Goal: Task Accomplishment & Management: Use online tool/utility

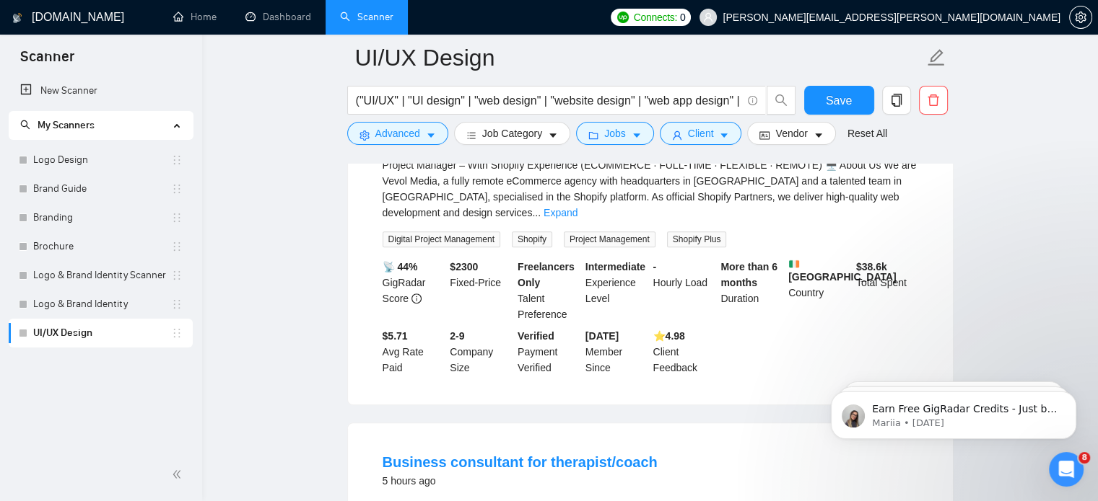
scroll to position [871, 0]
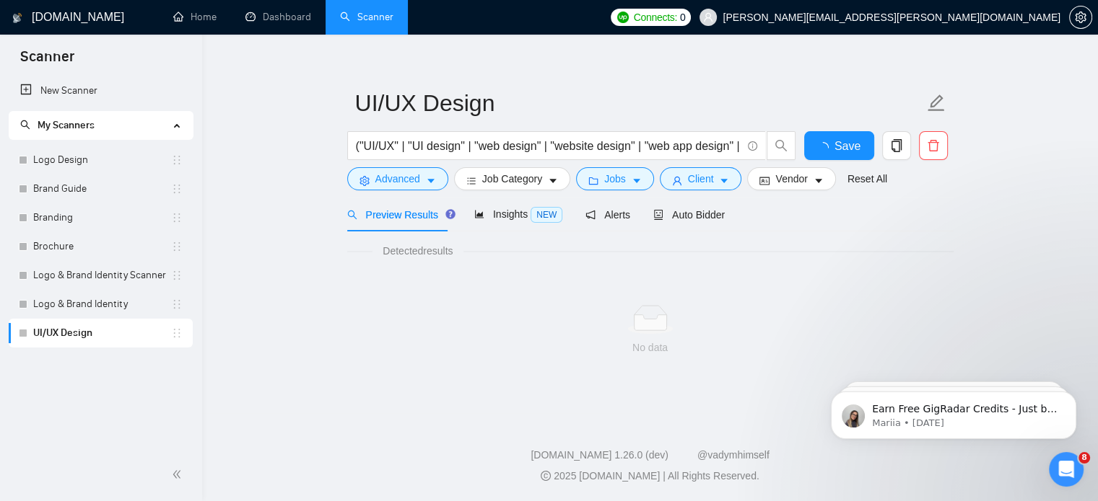
scroll to position [14, 0]
click at [196, 19] on link "Home" at bounding box center [194, 17] width 43 height 12
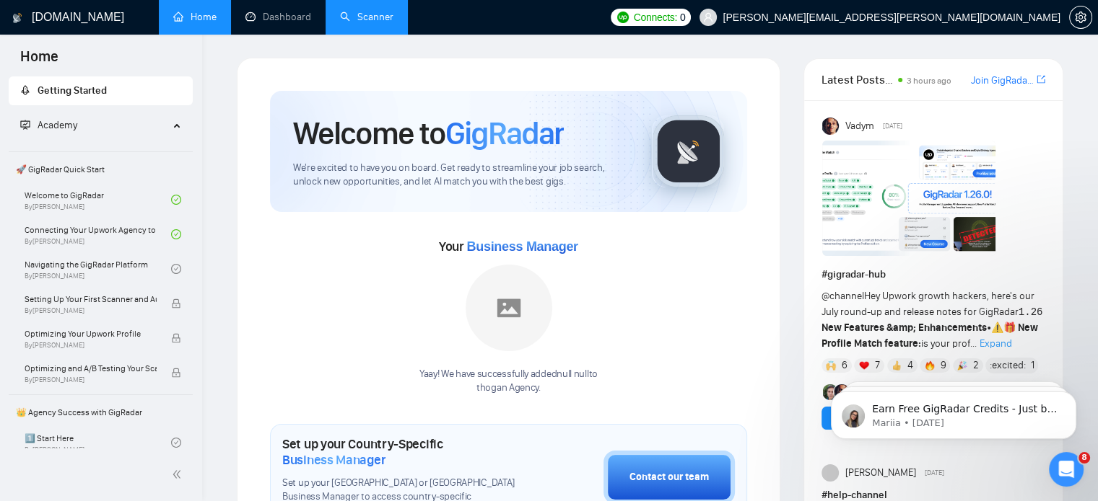
click at [349, 23] on link "Scanner" at bounding box center [366, 17] width 53 height 12
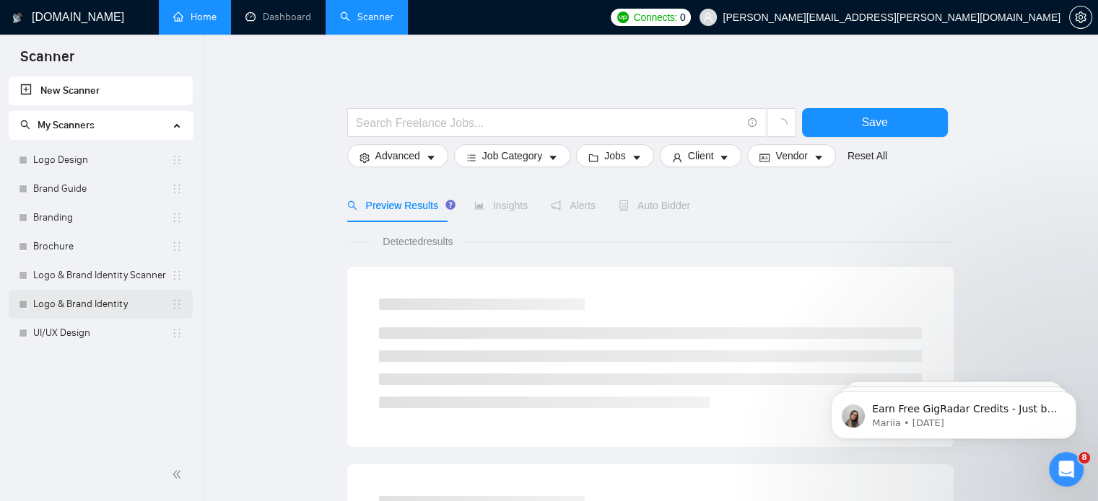
click at [97, 302] on link "Logo & Brand Identity" at bounding box center [102, 304] width 138 height 29
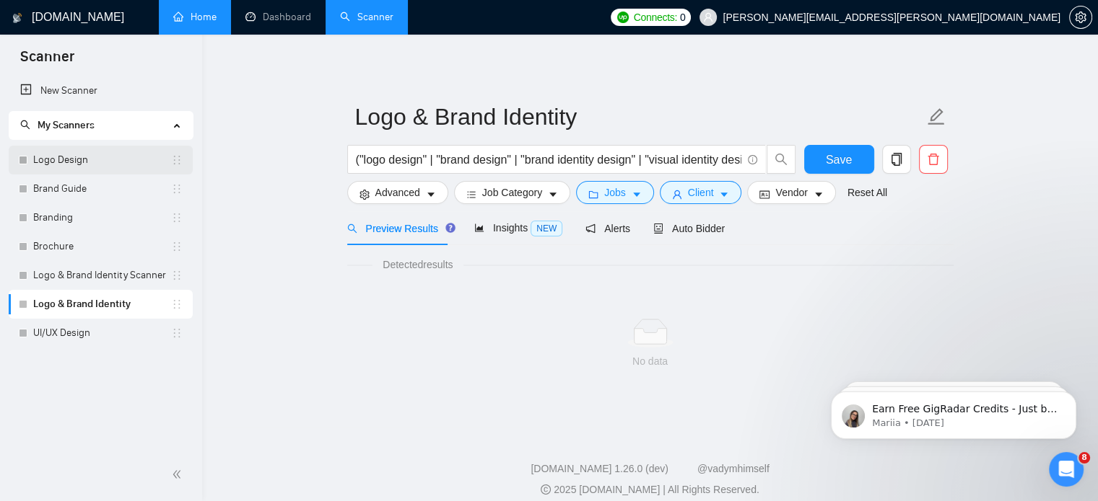
click at [65, 168] on link "Logo Design" at bounding box center [102, 160] width 138 height 29
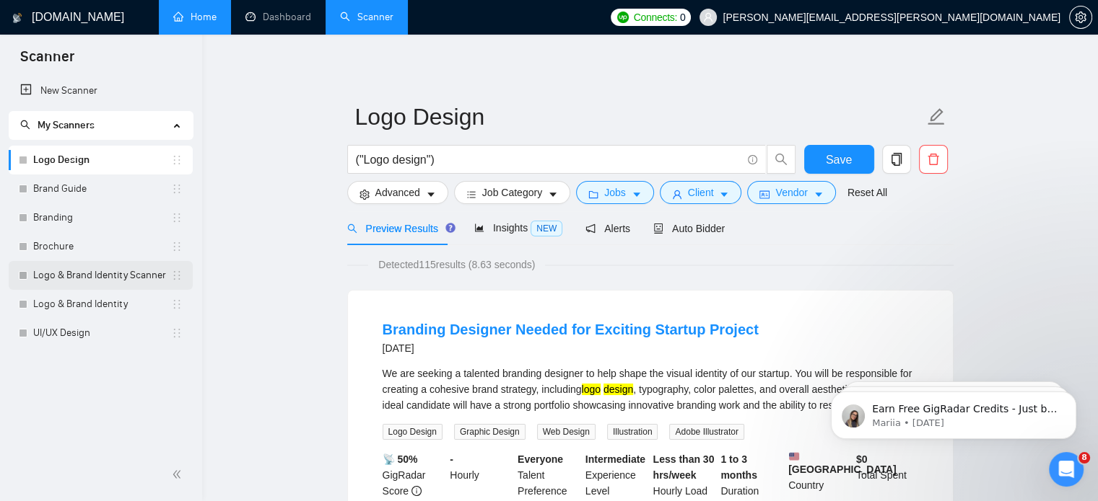
click at [90, 285] on link "Logo & Brand Identity Scanner" at bounding box center [102, 275] width 138 height 29
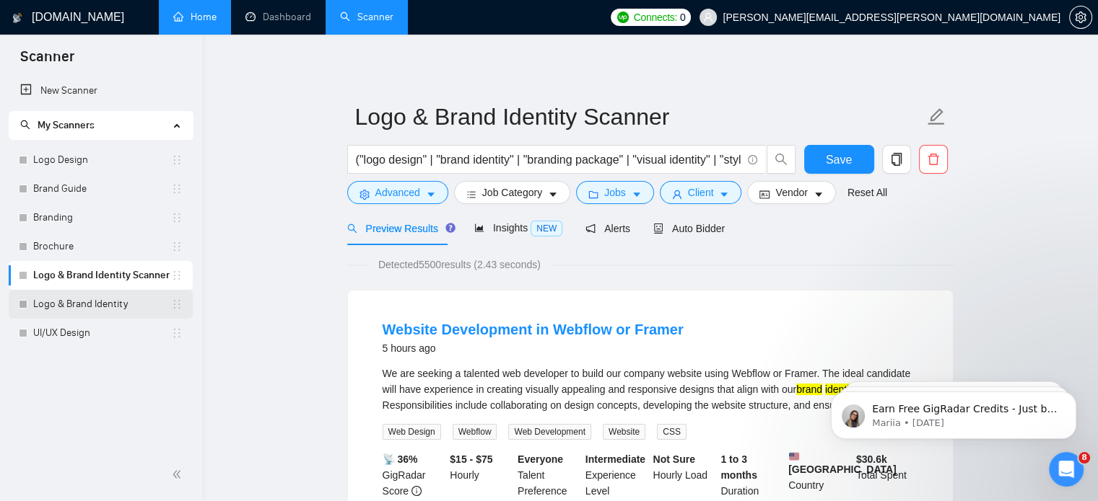
click at [110, 310] on link "Logo & Brand Identity" at bounding box center [102, 304] width 138 height 29
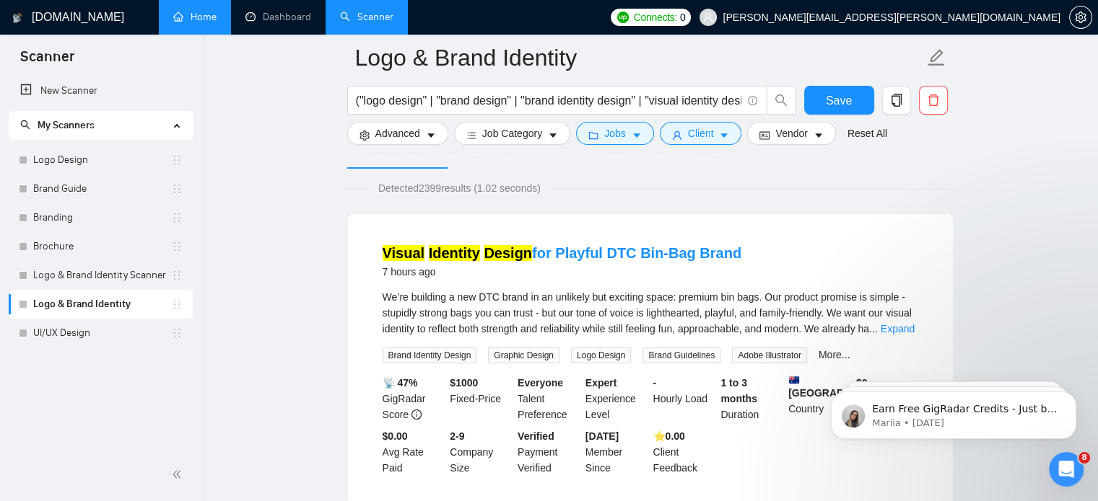
scroll to position [129, 0]
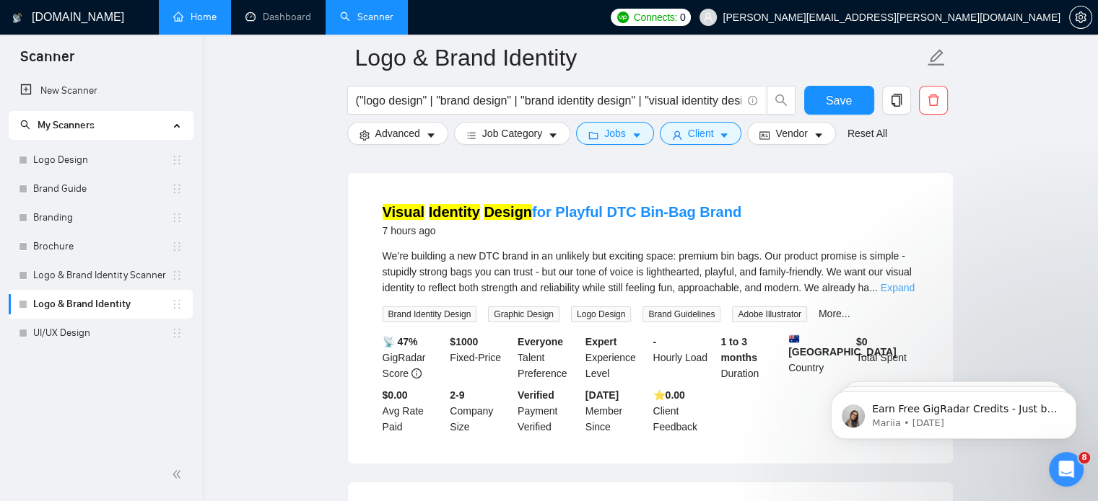
click at [893, 291] on link "Expand" at bounding box center [897, 288] width 34 height 12
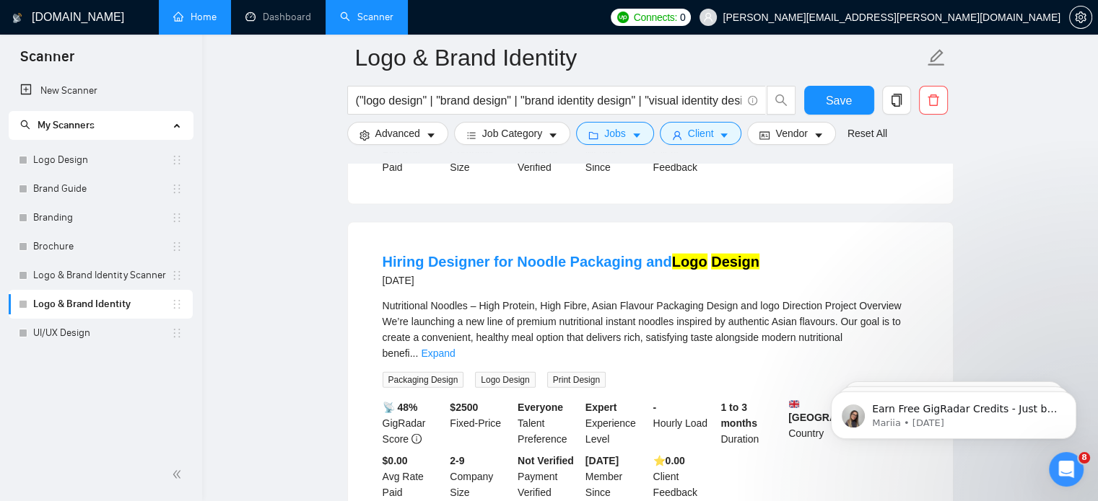
scroll to position [3258, 0]
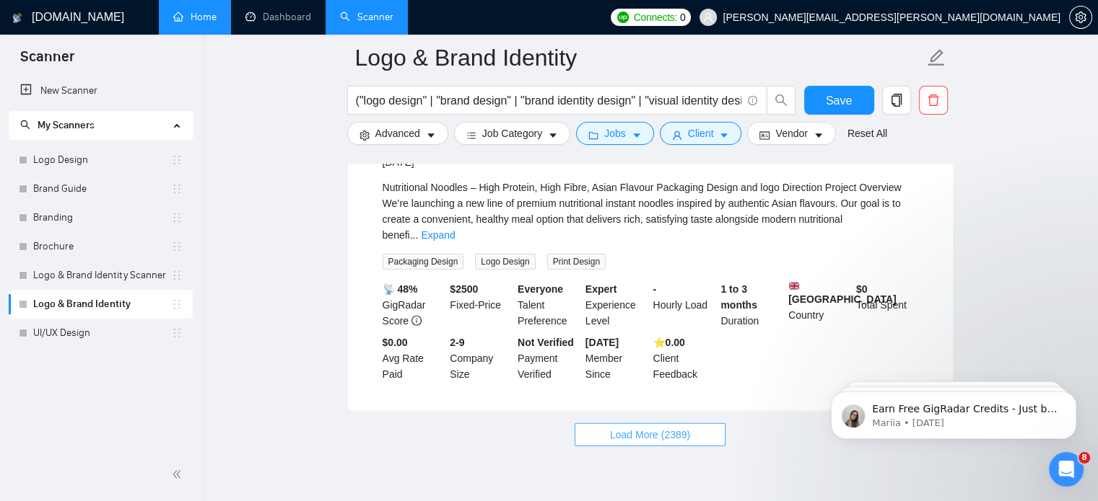
click at [661, 427] on span "Load More (2389)" at bounding box center [650, 435] width 80 height 16
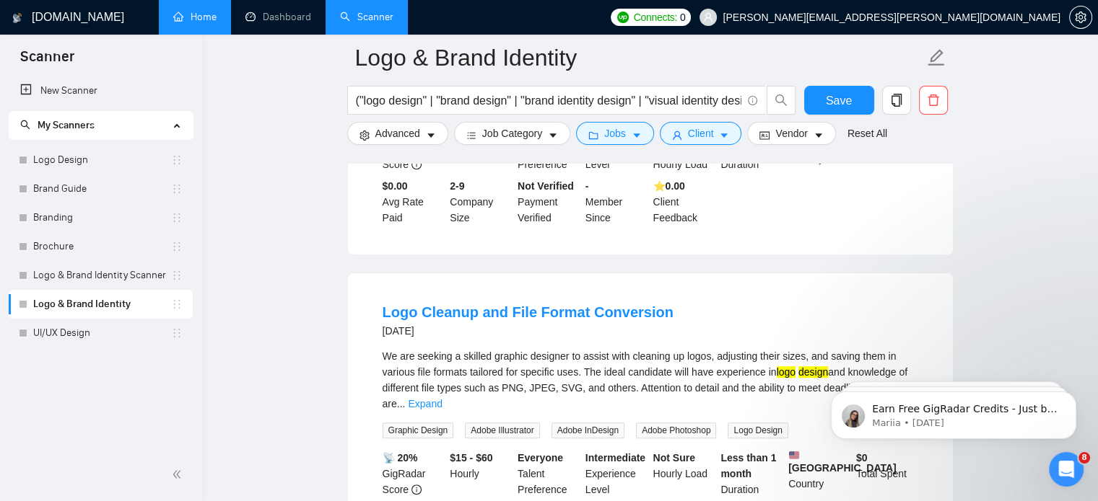
scroll to position [6463, 0]
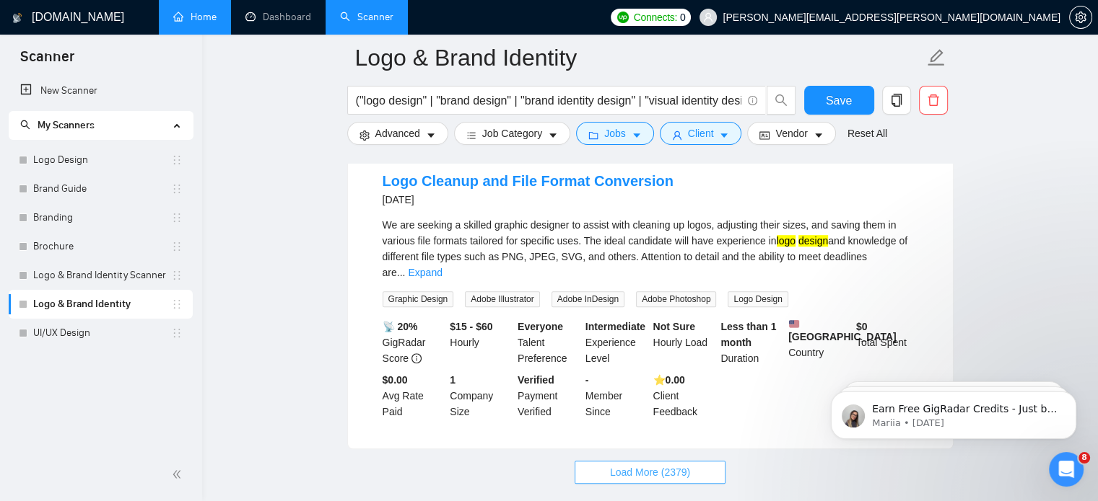
click at [681, 465] on span "Load More (2379)" at bounding box center [650, 473] width 80 height 16
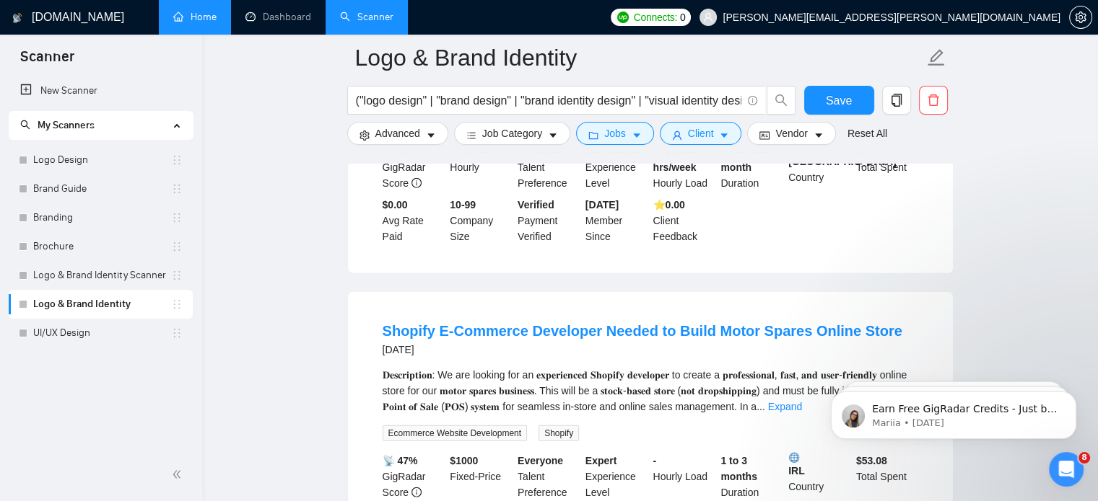
scroll to position [9658, 0]
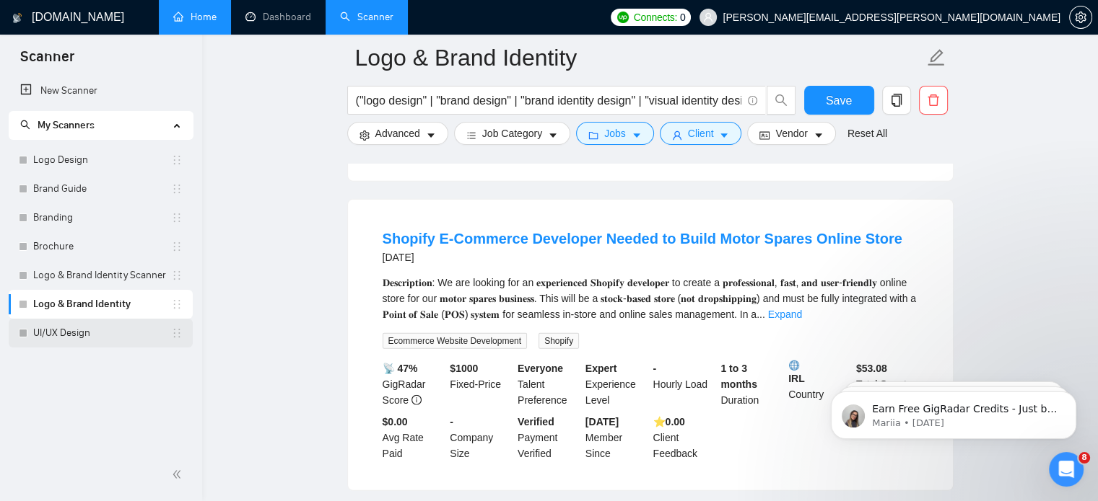
click at [80, 341] on link "UI/UX Design" at bounding box center [102, 333] width 138 height 29
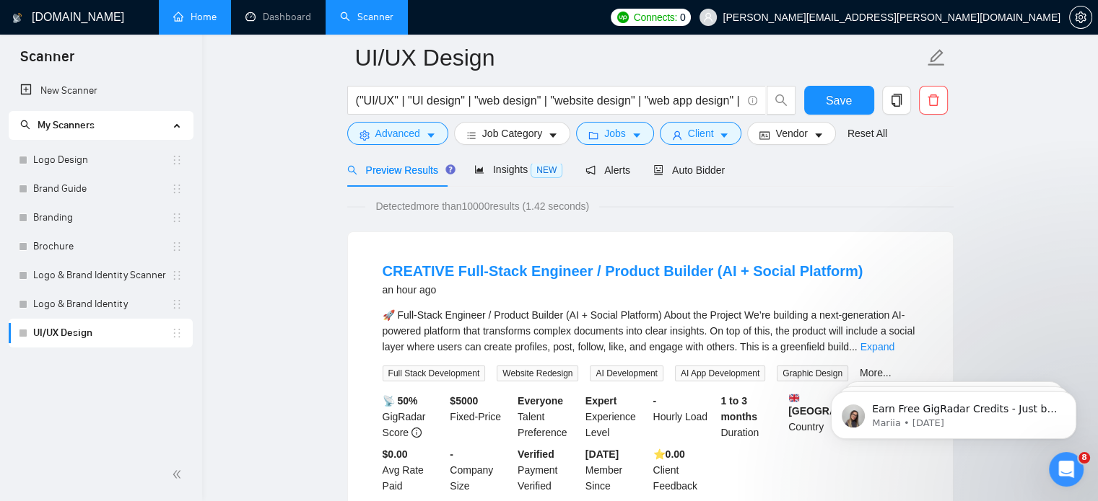
scroll to position [71, 0]
click at [903, 353] on div "🚀 Full-Stack Engineer / Product Builder (AI + Social Platform) About the Projec…" at bounding box center [649, 331] width 535 height 48
click at [894, 343] on link "Expand" at bounding box center [877, 347] width 34 height 12
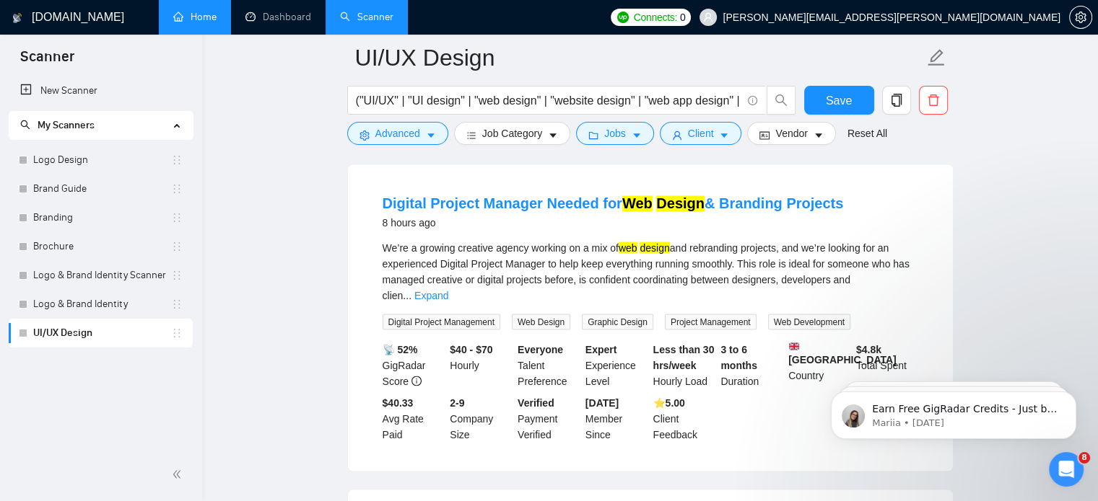
scroll to position [2526, 0]
click at [421, 128] on button "Advanced" at bounding box center [397, 133] width 101 height 23
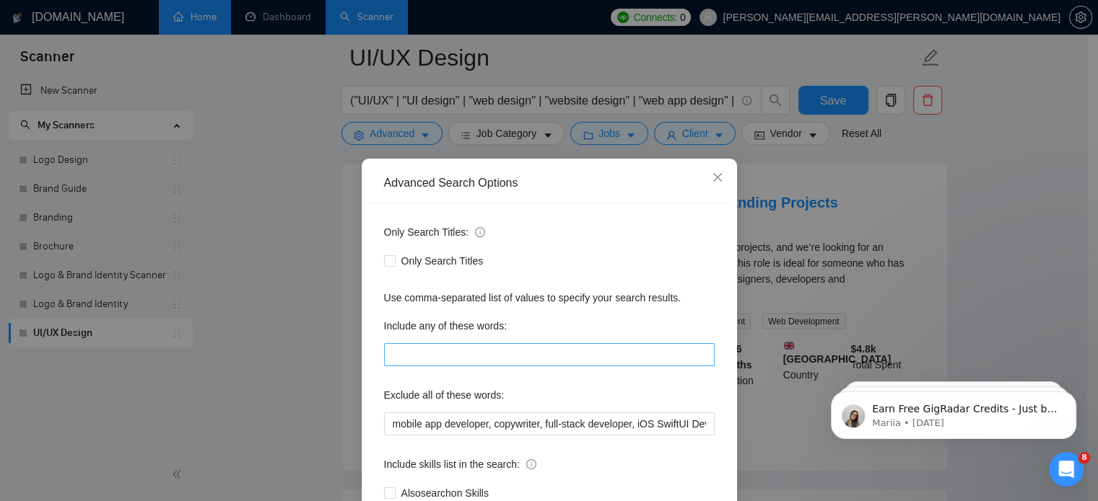
scroll to position [98, 0]
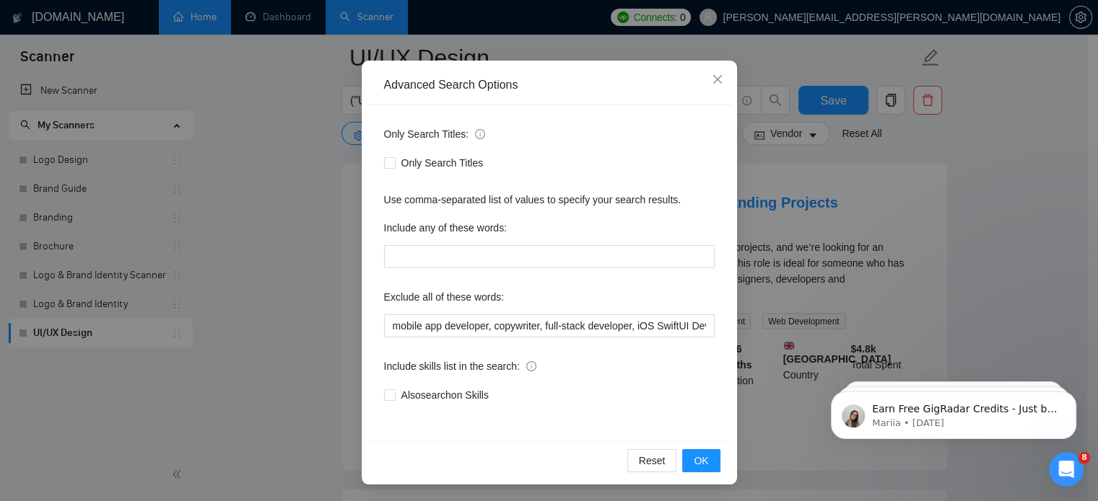
click at [994, 211] on div "Advanced Search Options Only Search Titles: Only Search Titles Use comma-separa…" at bounding box center [549, 250] width 1098 height 501
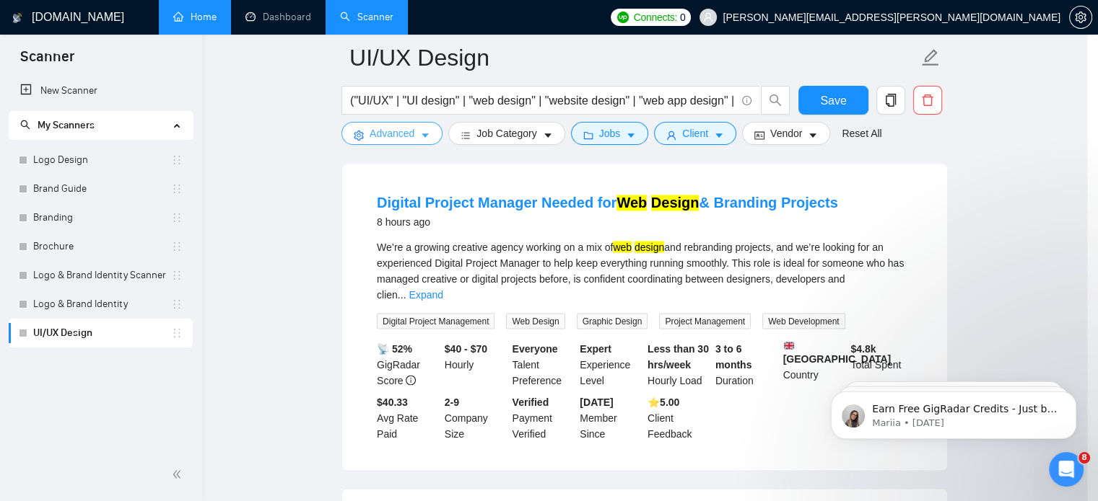
scroll to position [0, 0]
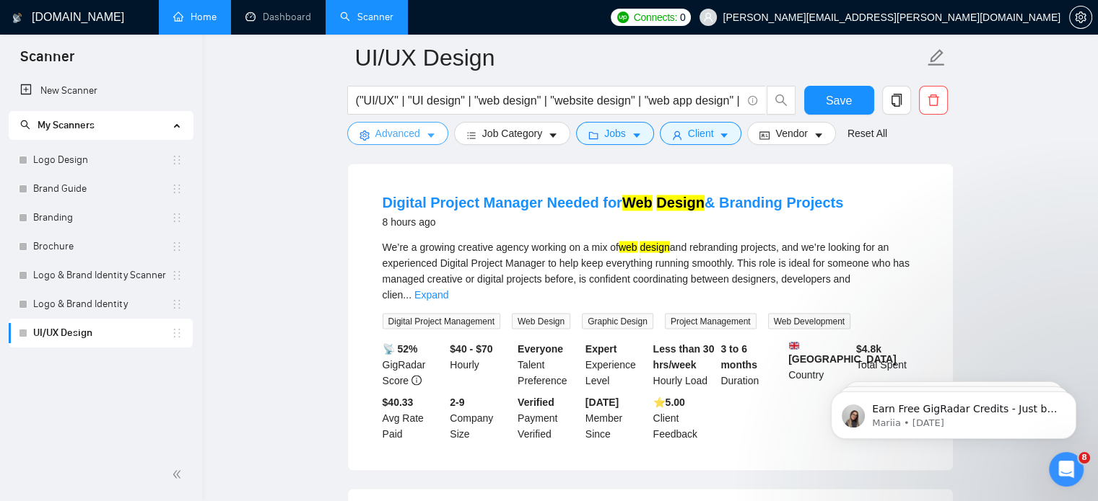
click at [398, 138] on span "Advanced" at bounding box center [397, 134] width 45 height 16
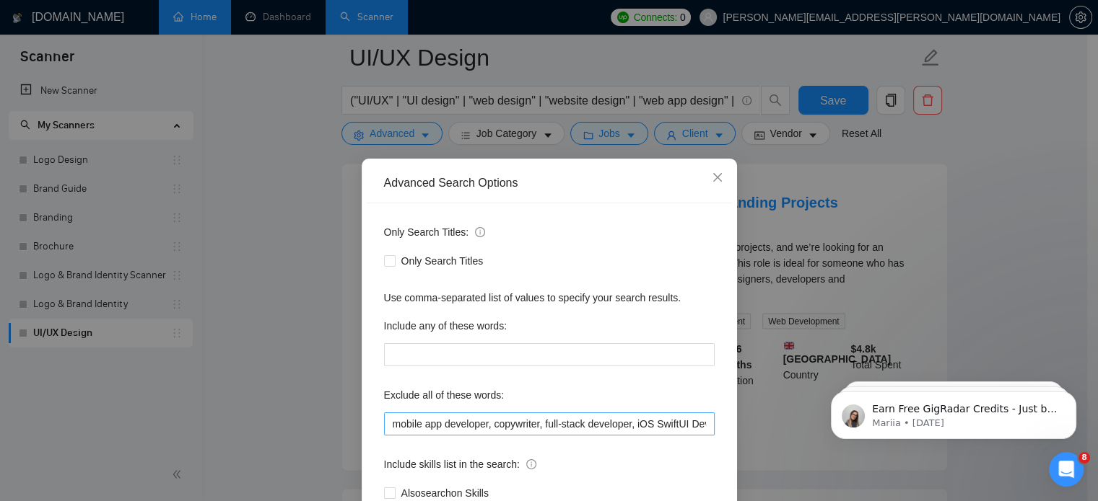
scroll to position [98, 0]
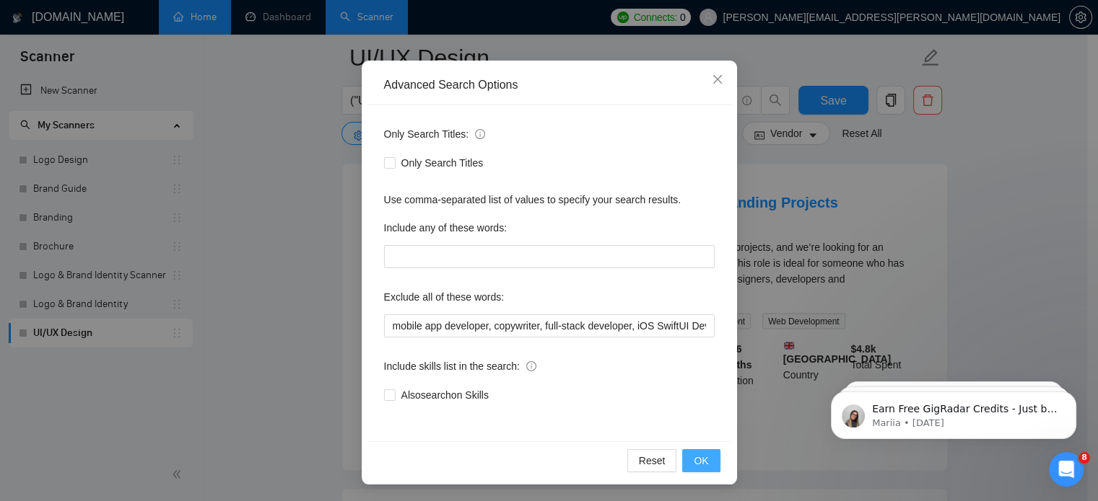
click at [696, 462] on span "OK" at bounding box center [700, 461] width 14 height 16
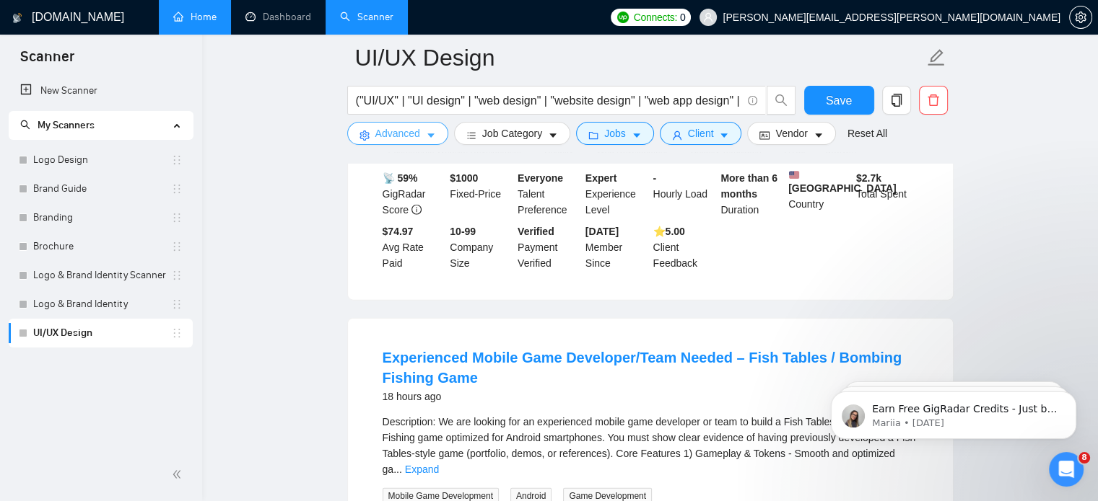
scroll to position [3350, 0]
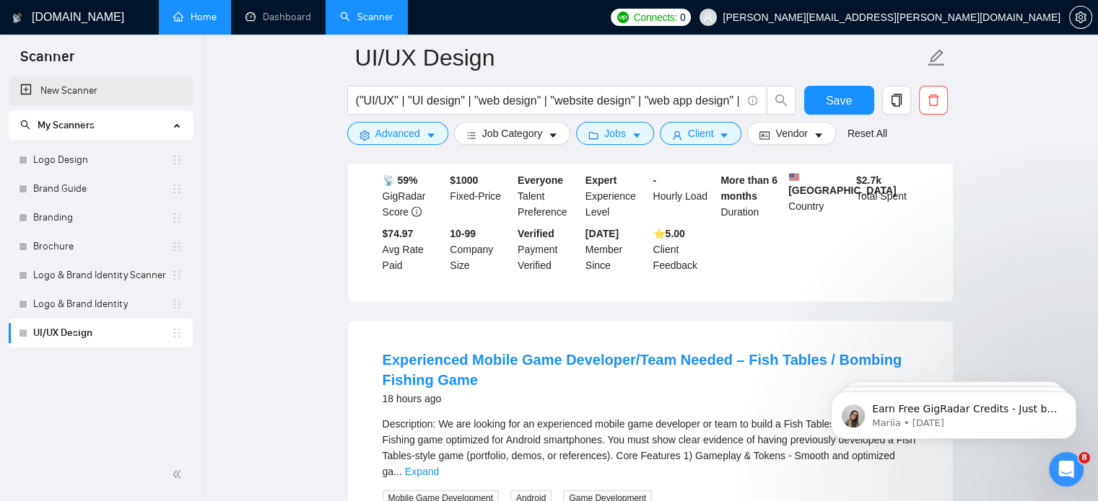
click at [40, 85] on link "New Scanner" at bounding box center [100, 90] width 161 height 29
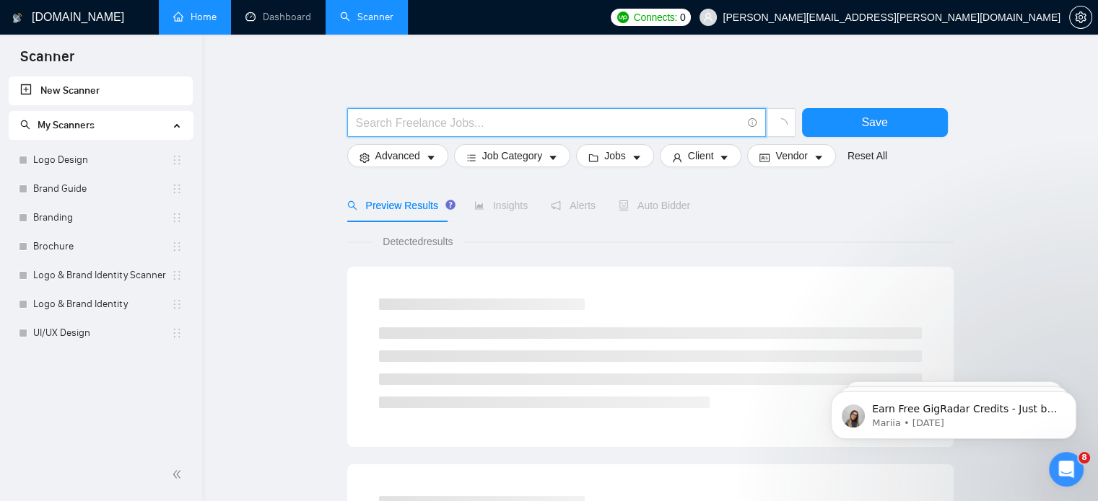
click at [540, 121] on input "text" at bounding box center [548, 123] width 385 height 18
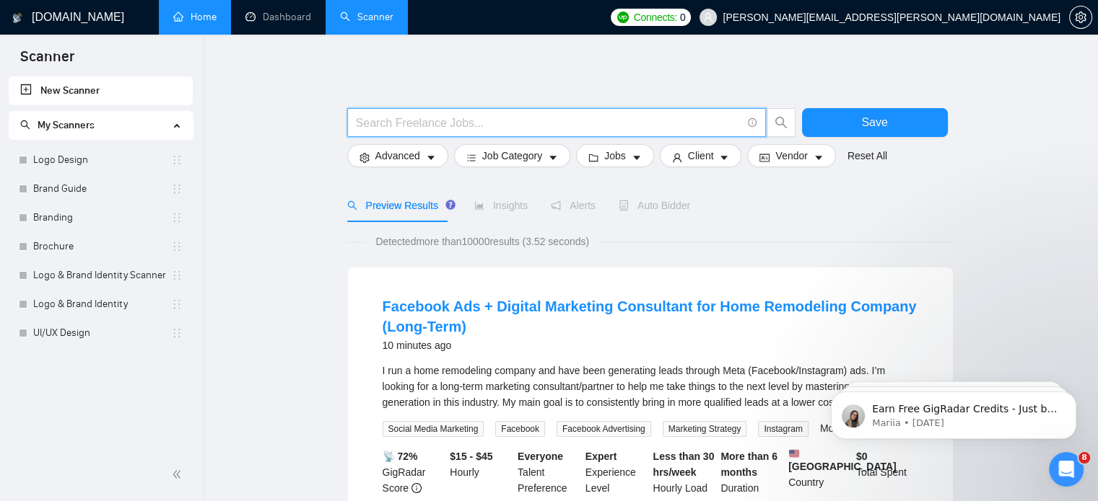
paste input "("WordPress developer" | "WordPress expert" | "WordPress designer" | "WordPress…"
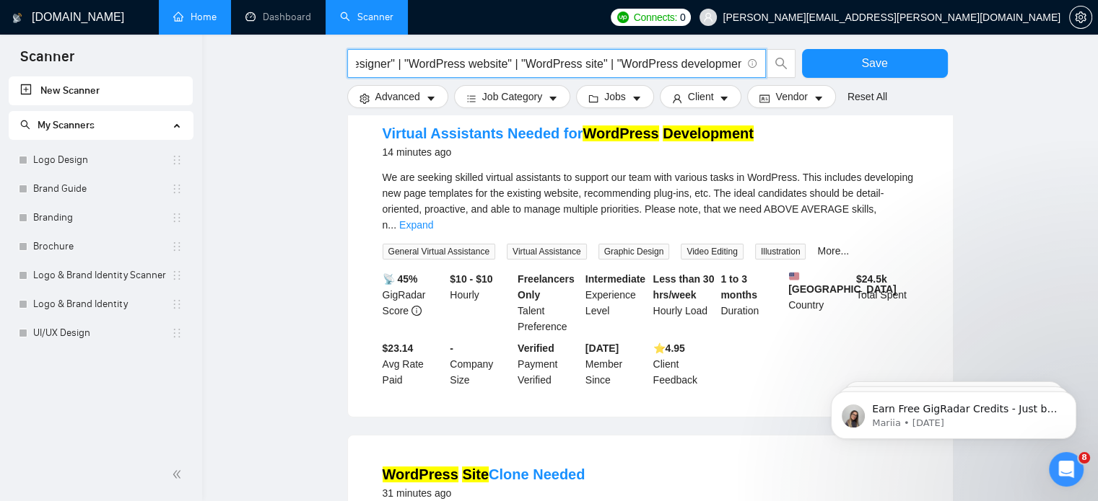
scroll to position [172, 0]
type input "("WordPress developer" | "WordPress expert" | "WordPress designer" | "WordPress…"
click at [433, 220] on link "Expand" at bounding box center [416, 226] width 34 height 12
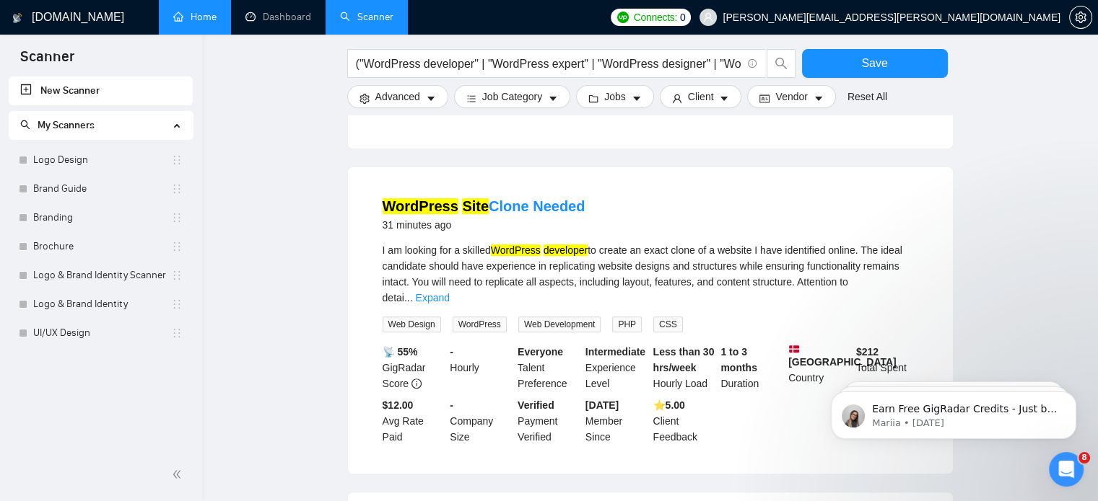
scroll to position [444, 0]
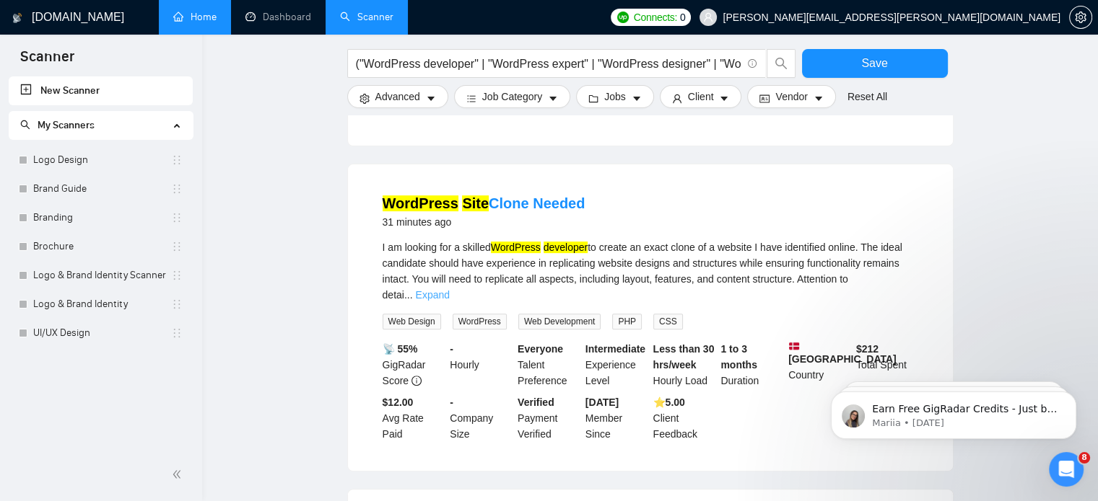
click at [450, 289] on link "Expand" at bounding box center [433, 295] width 34 height 12
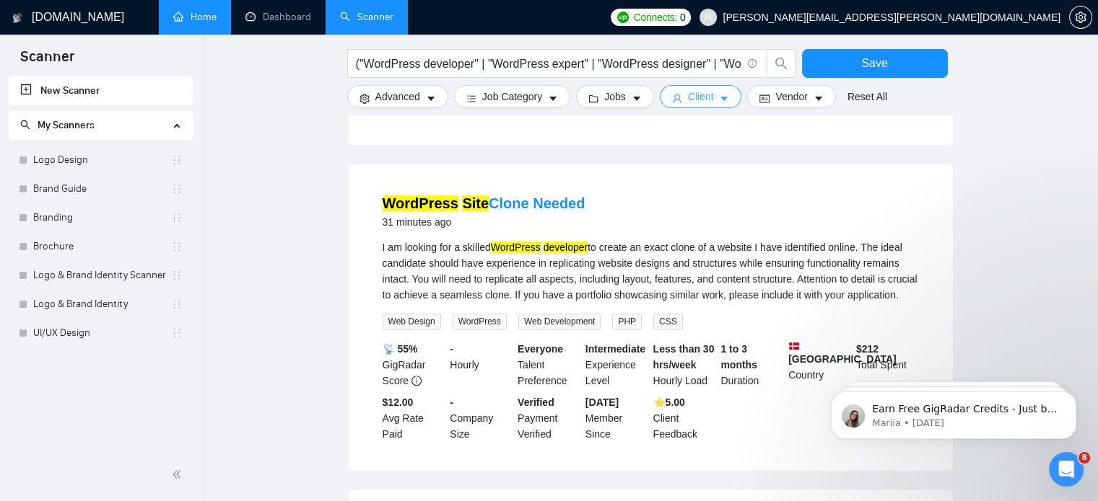
click at [702, 106] on button "Client" at bounding box center [701, 96] width 82 height 23
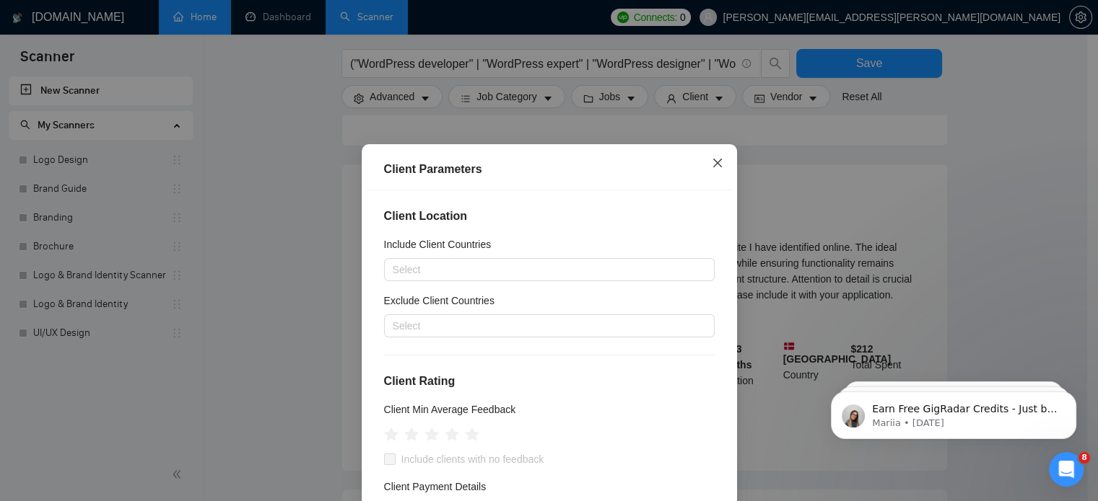
click at [704, 159] on span "Close" at bounding box center [717, 163] width 39 height 39
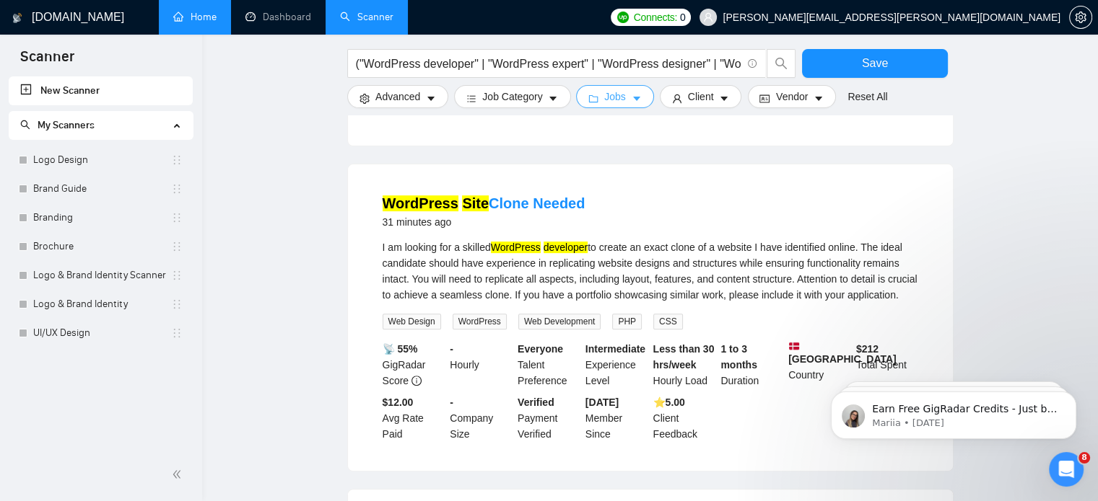
click at [612, 105] on button "Jobs" at bounding box center [615, 96] width 78 height 23
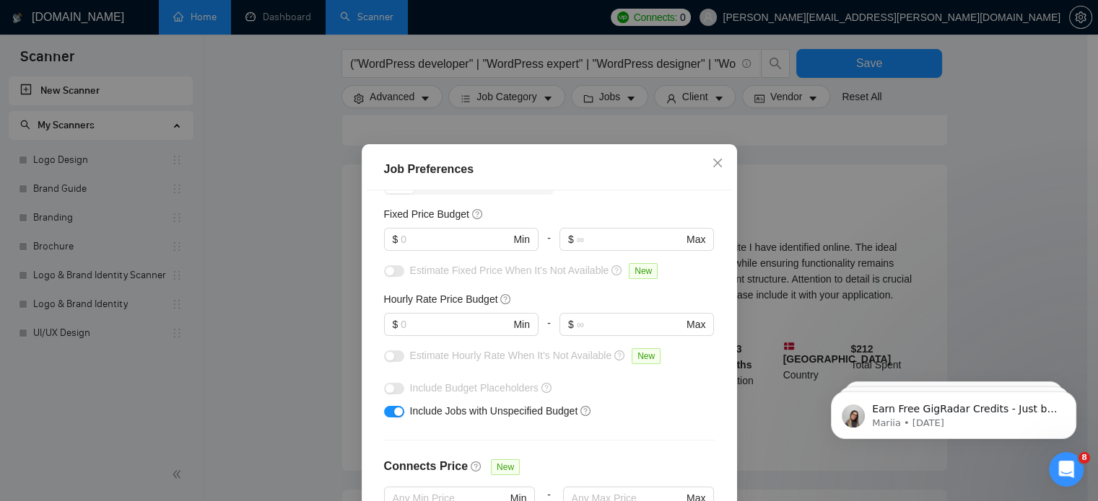
scroll to position [92, 0]
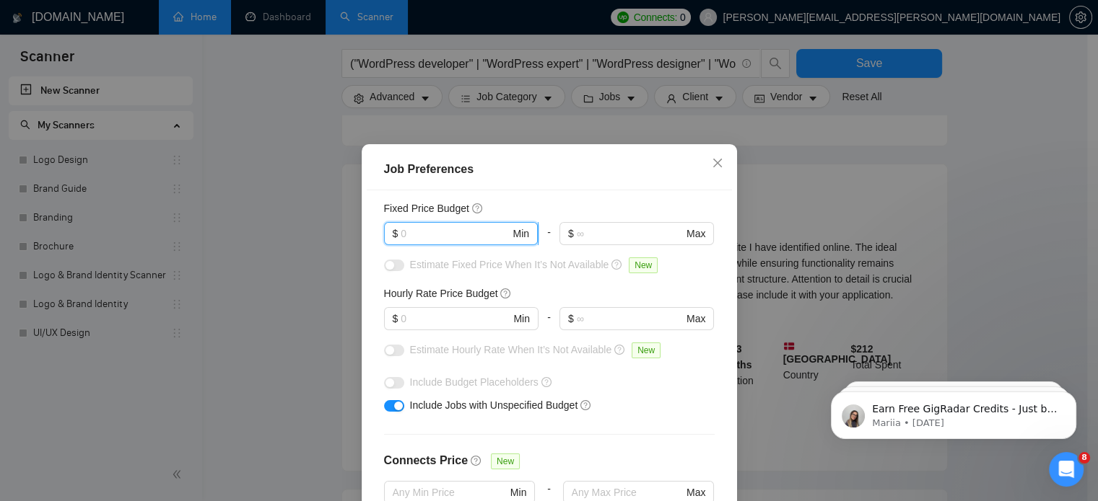
click at [464, 236] on input "text" at bounding box center [454, 234] width 109 height 16
type input "1000"
click at [427, 321] on input "text" at bounding box center [454, 319] width 109 height 16
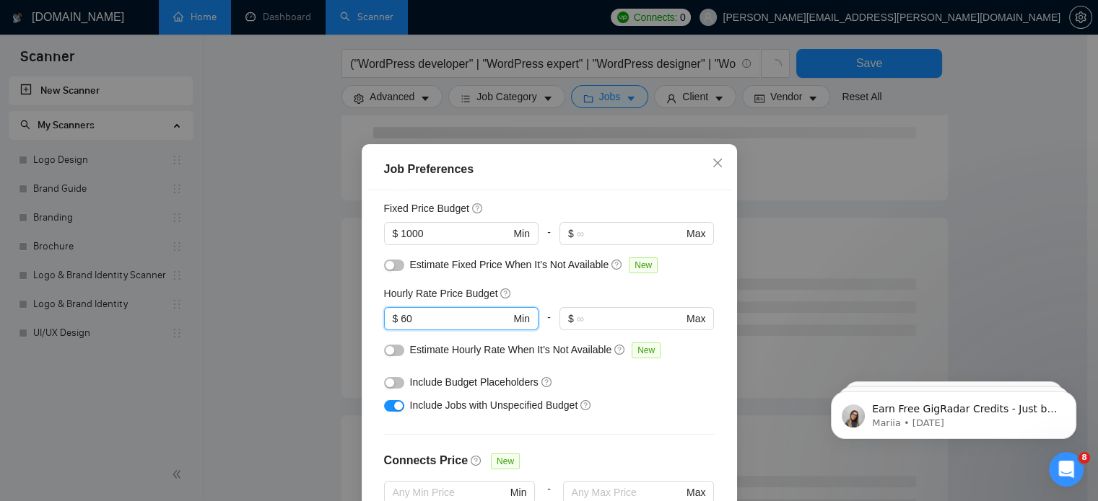
type input "60"
click at [387, 411] on button "button" at bounding box center [394, 406] width 20 height 12
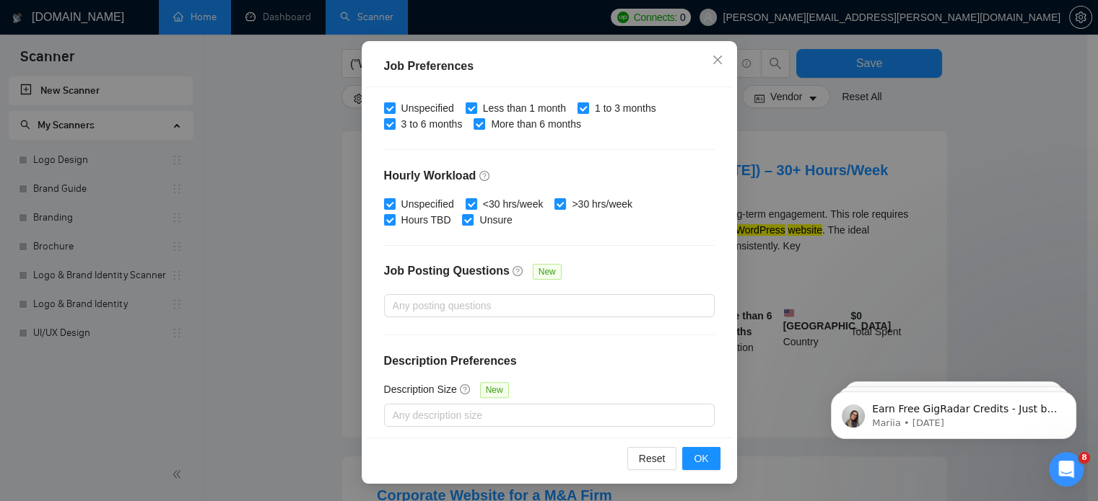
scroll to position [462, 0]
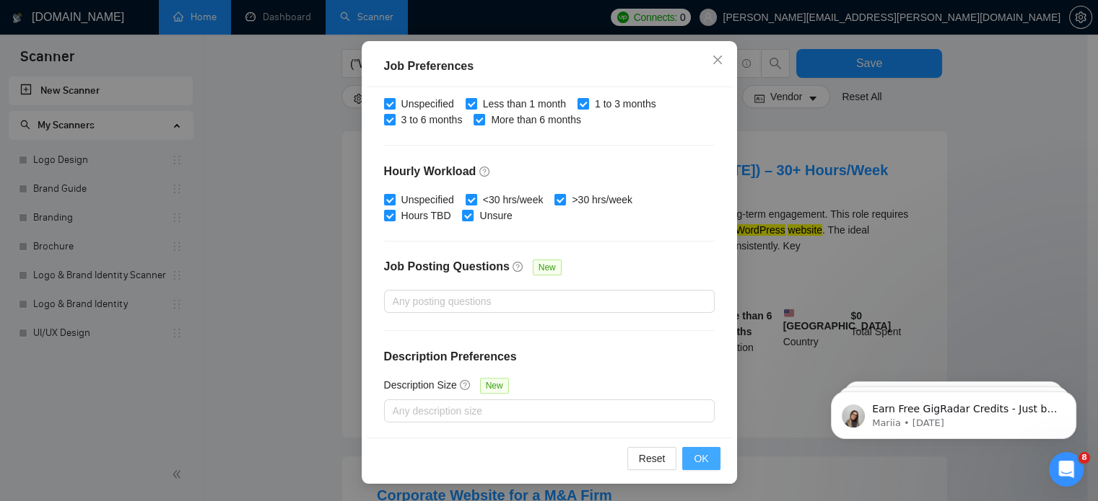
click at [684, 465] on button "OK" at bounding box center [701, 458] width 38 height 23
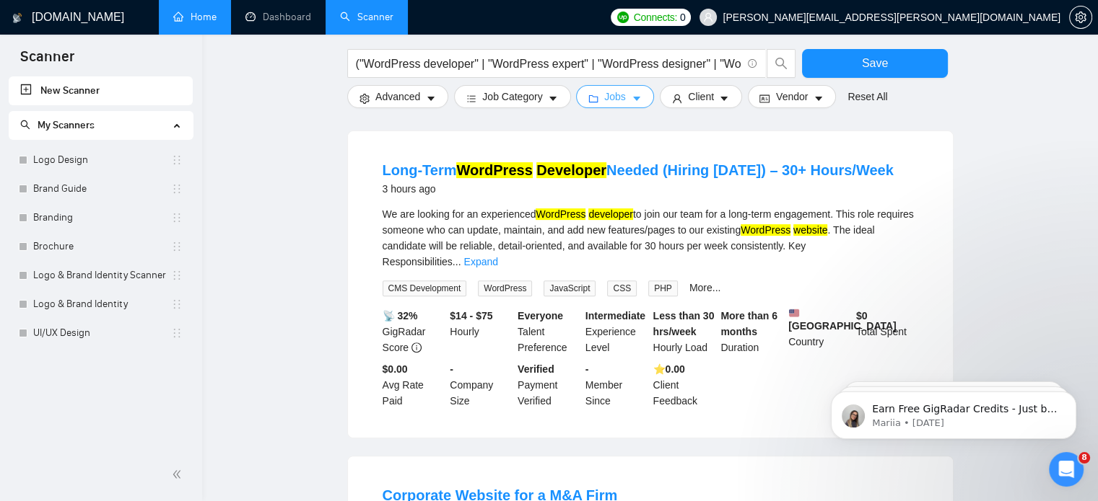
scroll to position [0, 0]
click at [688, 93] on span "Client" at bounding box center [701, 97] width 26 height 16
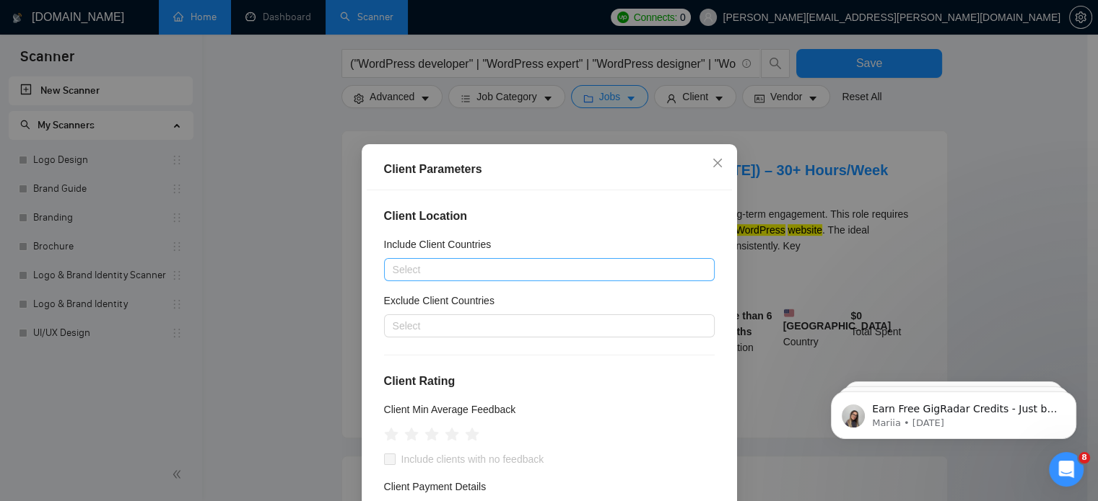
click at [479, 261] on div at bounding box center [541, 269] width 309 height 17
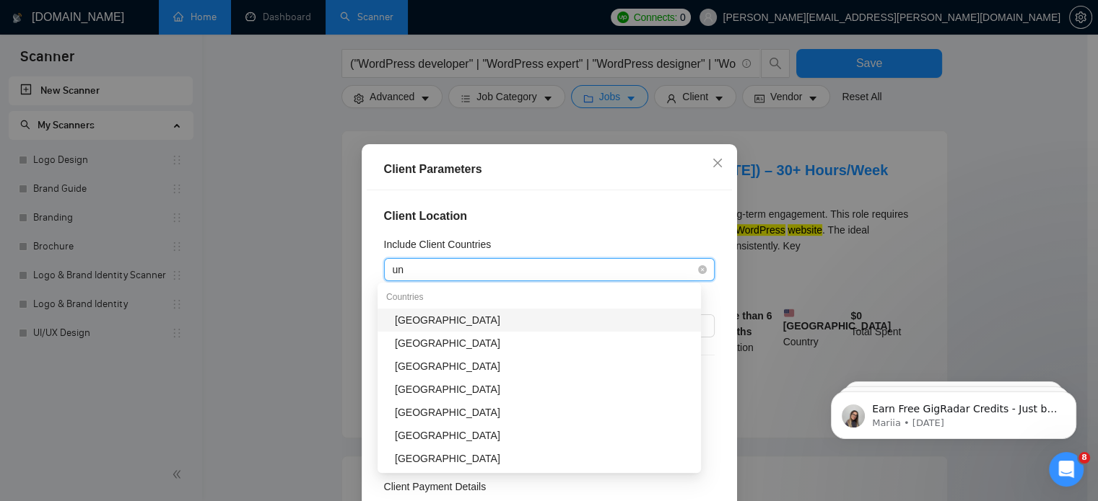
type input "uni"
click at [433, 323] on div "[GEOGRAPHIC_DATA]" at bounding box center [543, 320] width 297 height 16
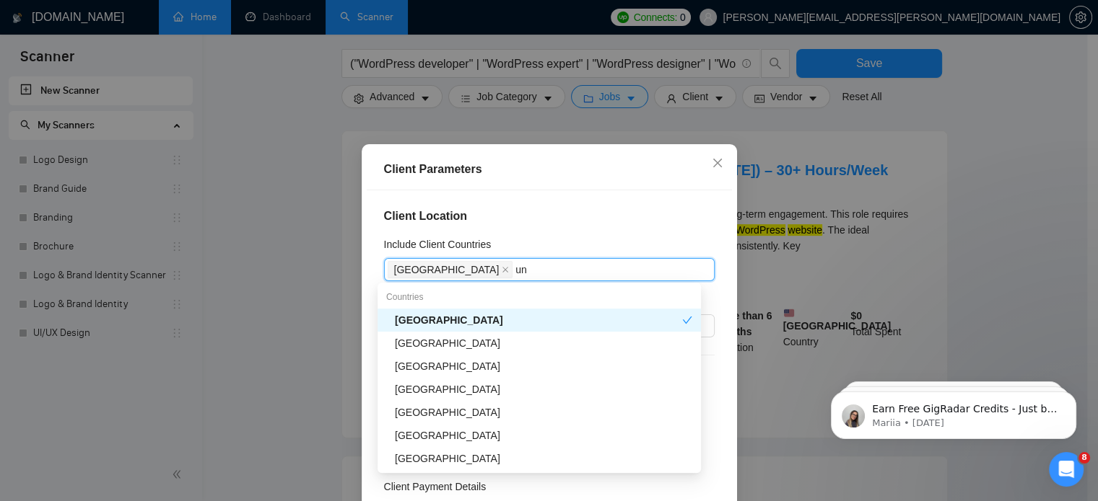
type input "uni"
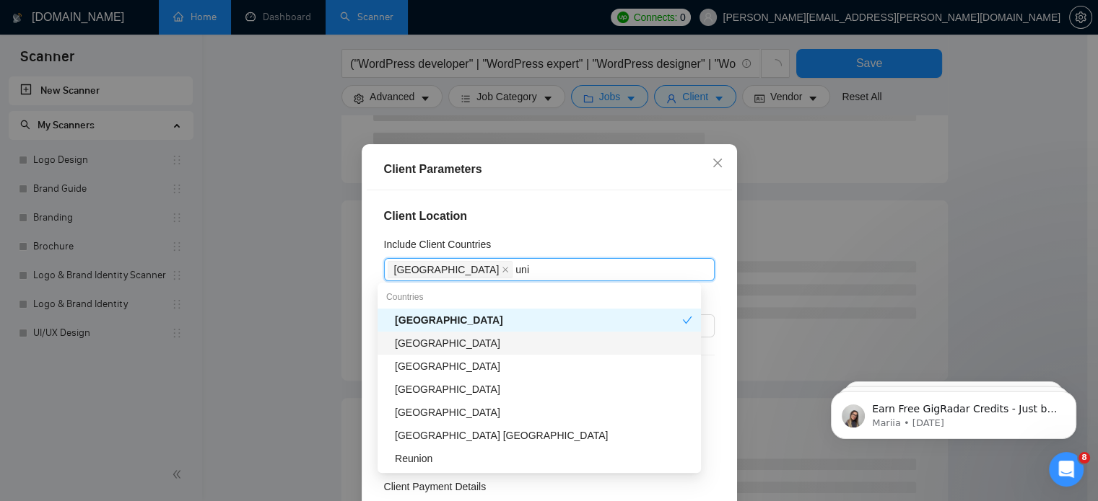
click at [433, 344] on div "[GEOGRAPHIC_DATA]" at bounding box center [543, 344] width 297 height 16
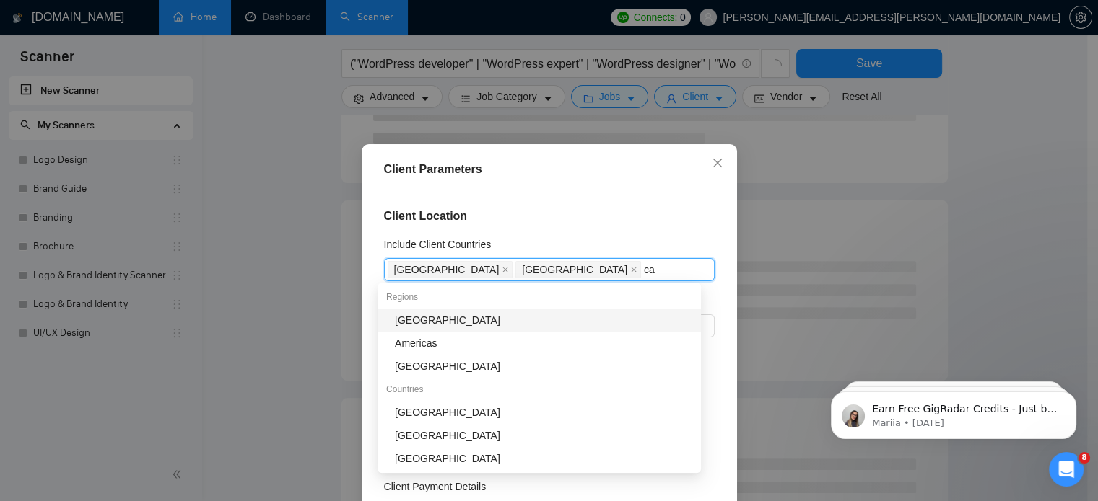
type input "can"
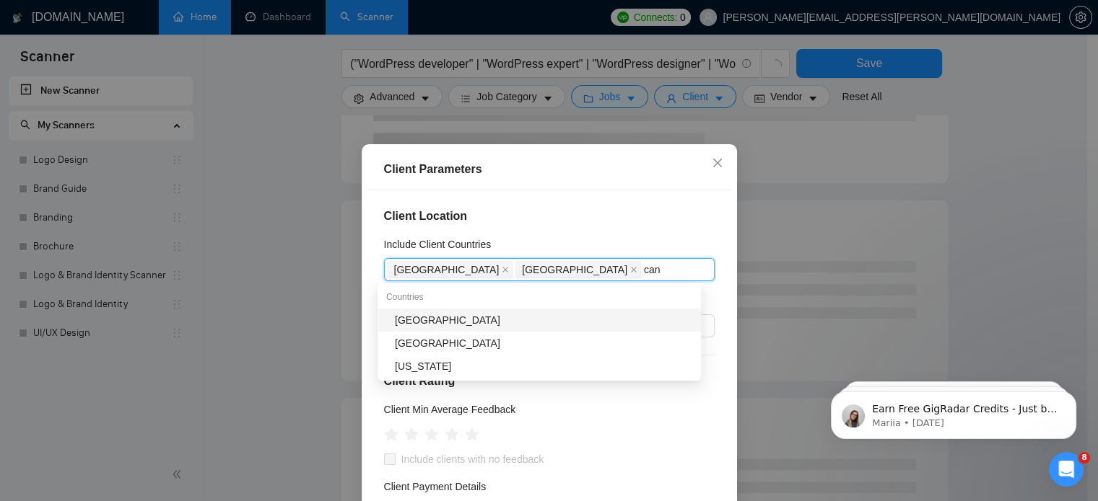
click at [436, 325] on div "[GEOGRAPHIC_DATA]" at bounding box center [543, 320] width 297 height 16
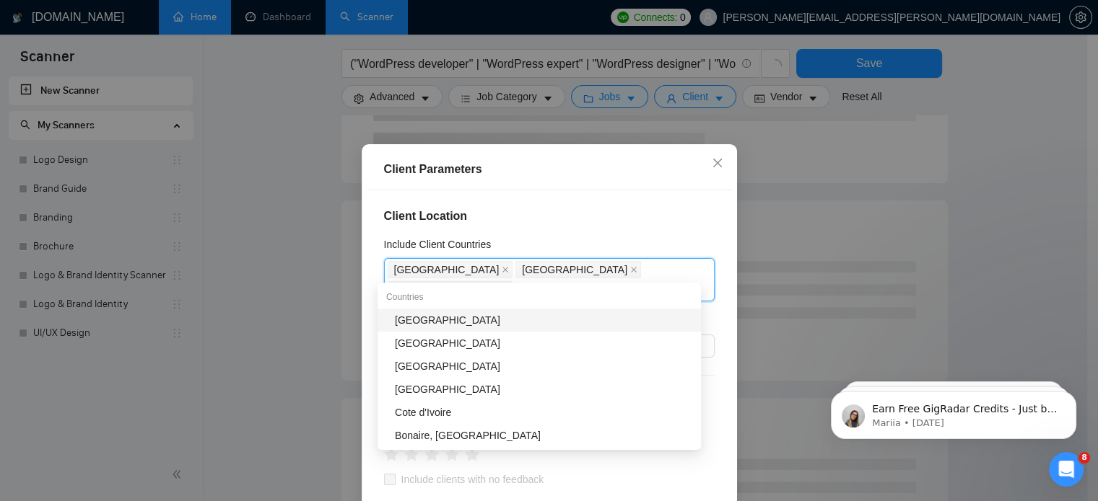
type input "ire"
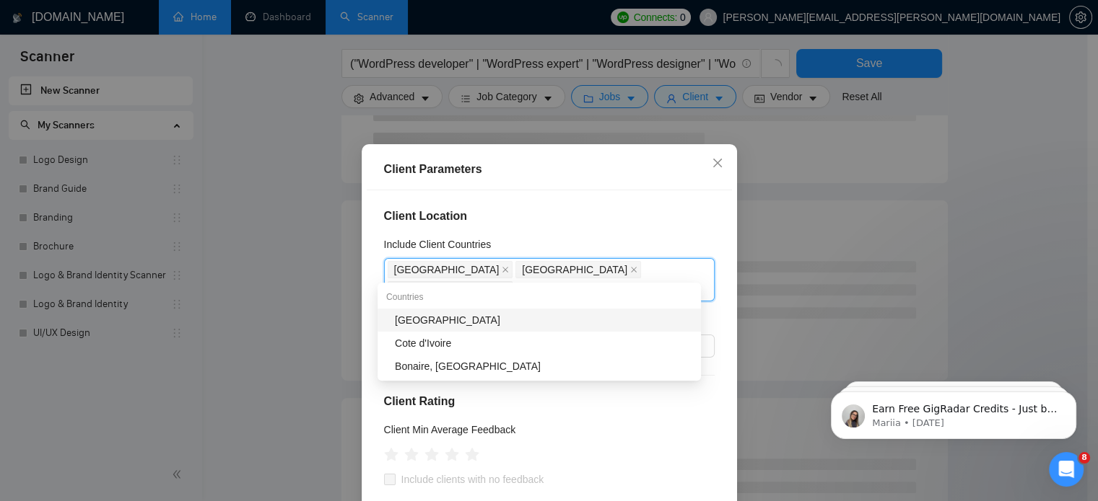
click at [436, 325] on div "[GEOGRAPHIC_DATA]" at bounding box center [543, 320] width 297 height 16
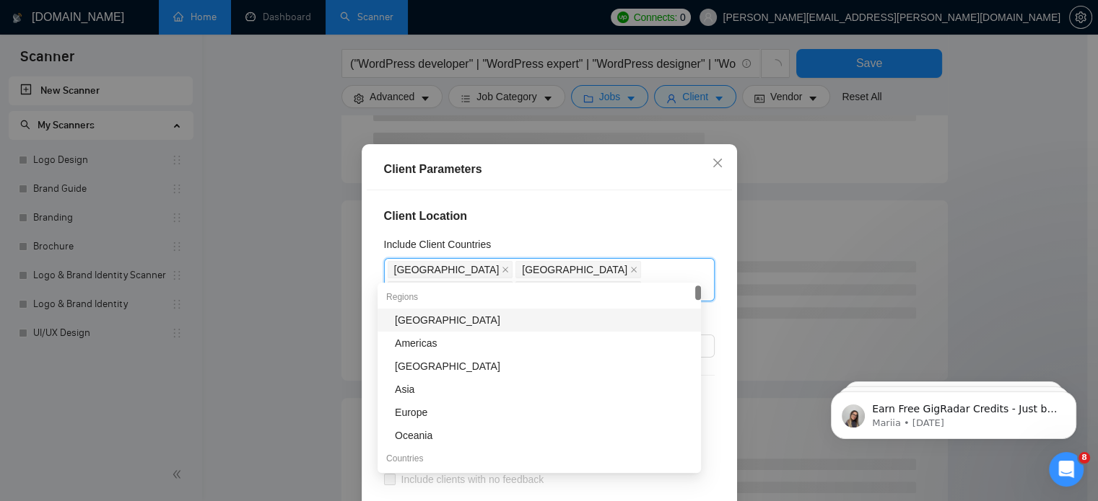
type input "ne"
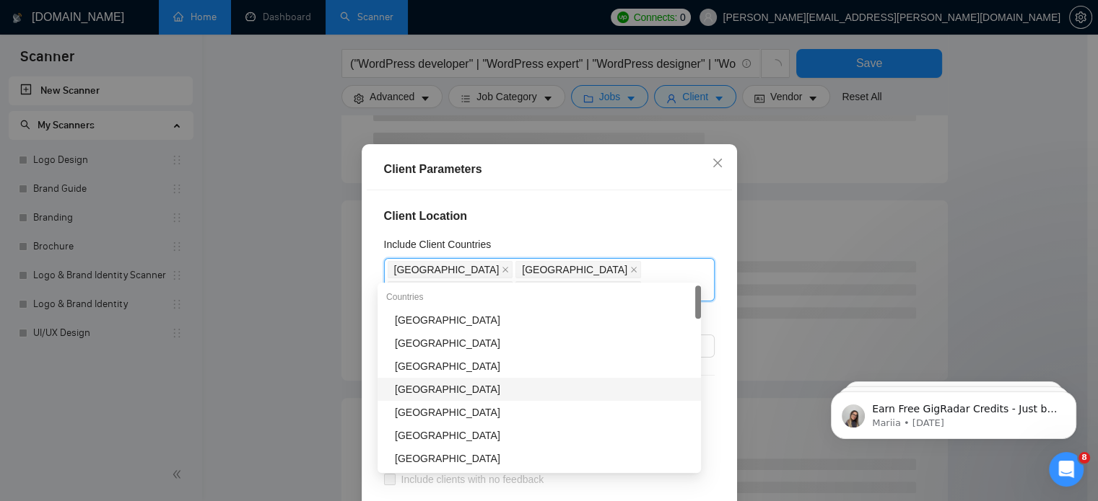
click at [436, 388] on div "[GEOGRAPHIC_DATA]" at bounding box center [543, 390] width 297 height 16
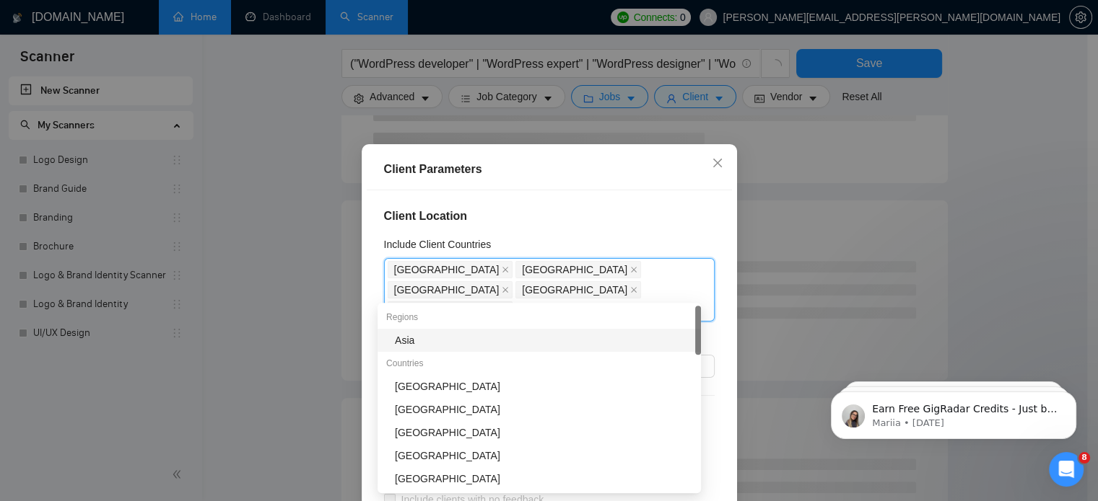
type input "sin"
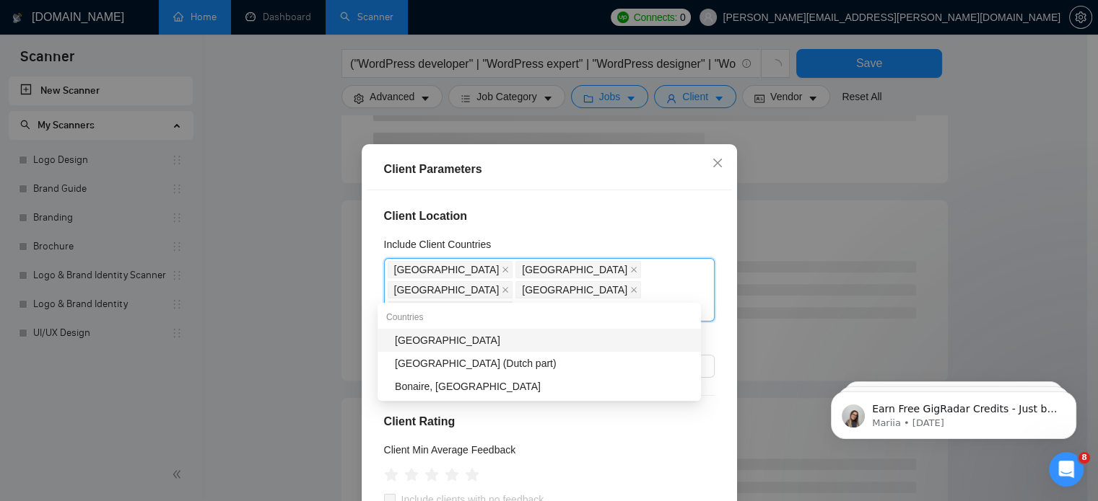
click at [450, 343] on div "[GEOGRAPHIC_DATA]" at bounding box center [543, 341] width 297 height 16
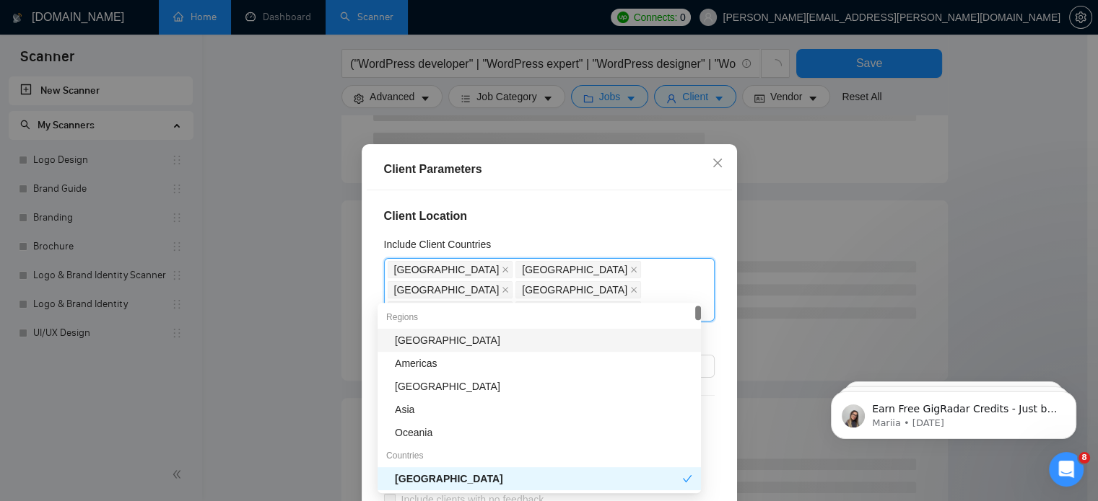
type input "au"
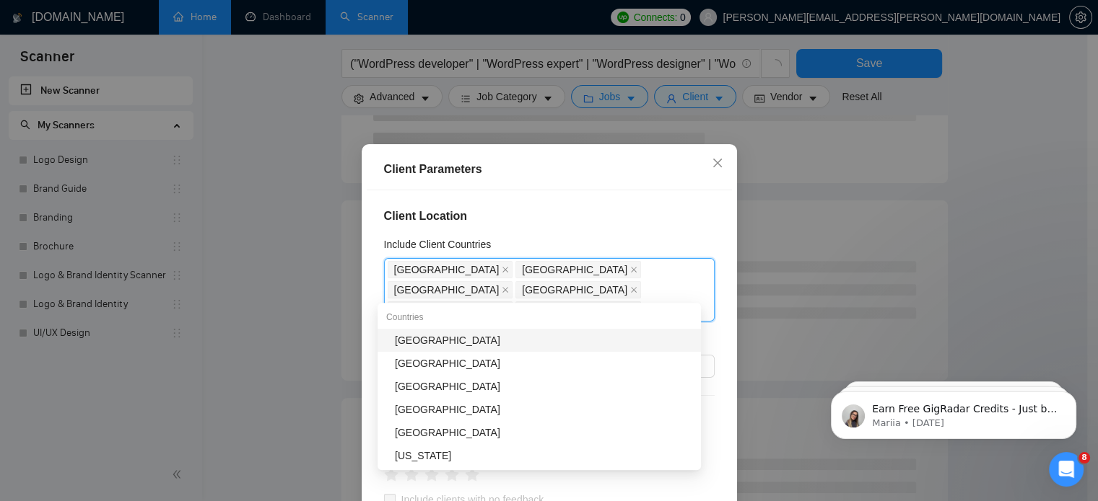
click at [418, 342] on div "[GEOGRAPHIC_DATA]" at bounding box center [543, 341] width 297 height 16
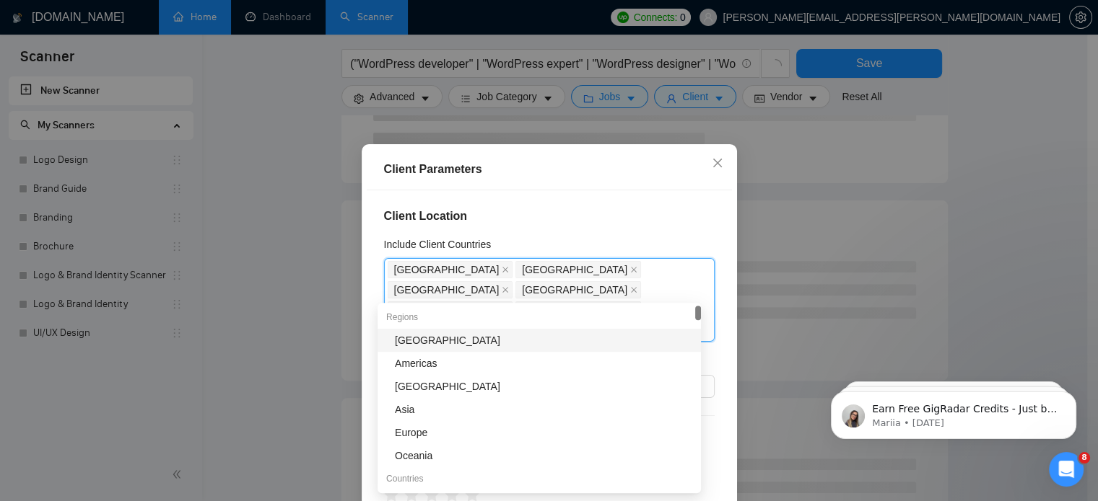
click at [498, 188] on div "Client Parameters" at bounding box center [549, 169] width 365 height 41
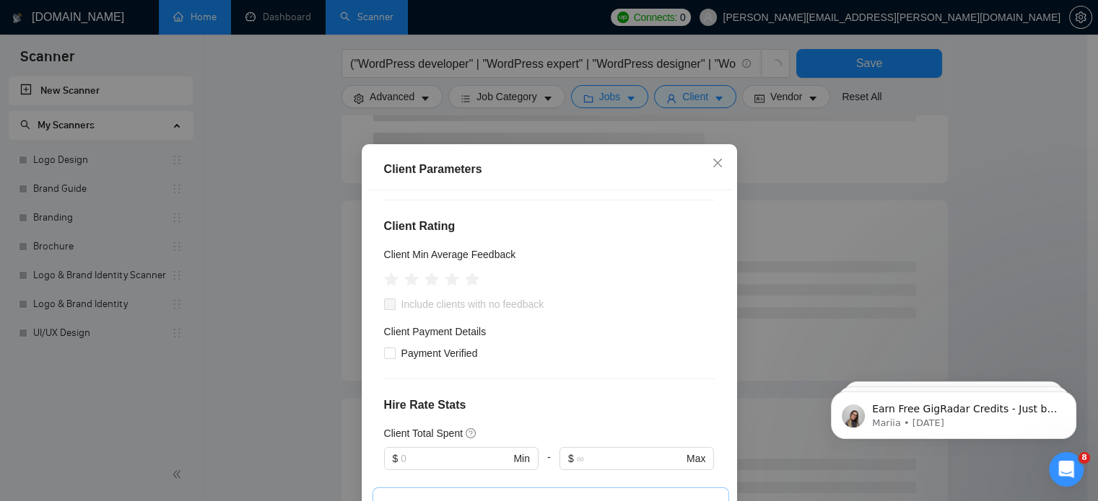
scroll to position [216, 0]
click at [420, 345] on span "Payment Verified" at bounding box center [439, 353] width 88 height 16
click at [394, 347] on input "Payment Verified" at bounding box center [389, 352] width 10 height 10
checkbox input "true"
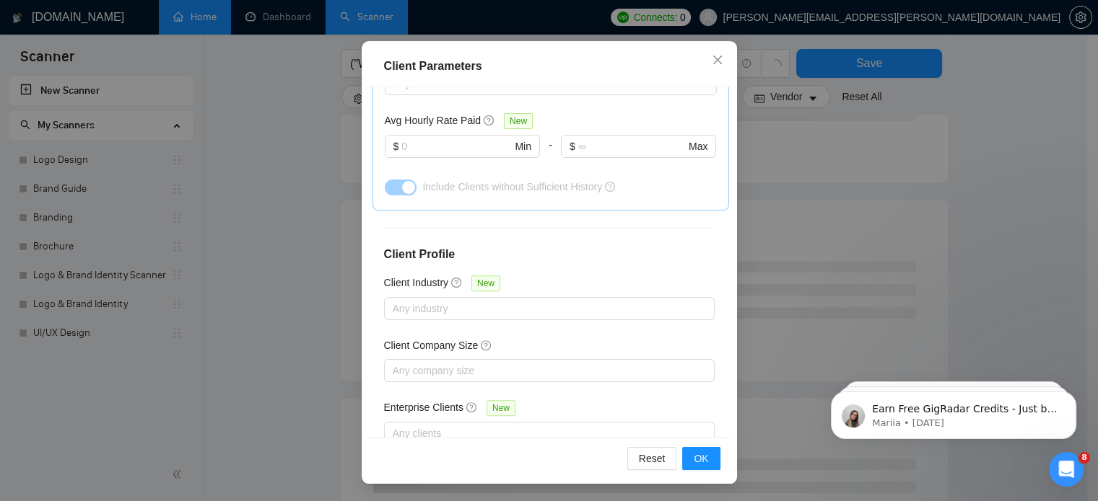
scroll to position [544, 0]
click at [694, 462] on span "OK" at bounding box center [700, 459] width 14 height 16
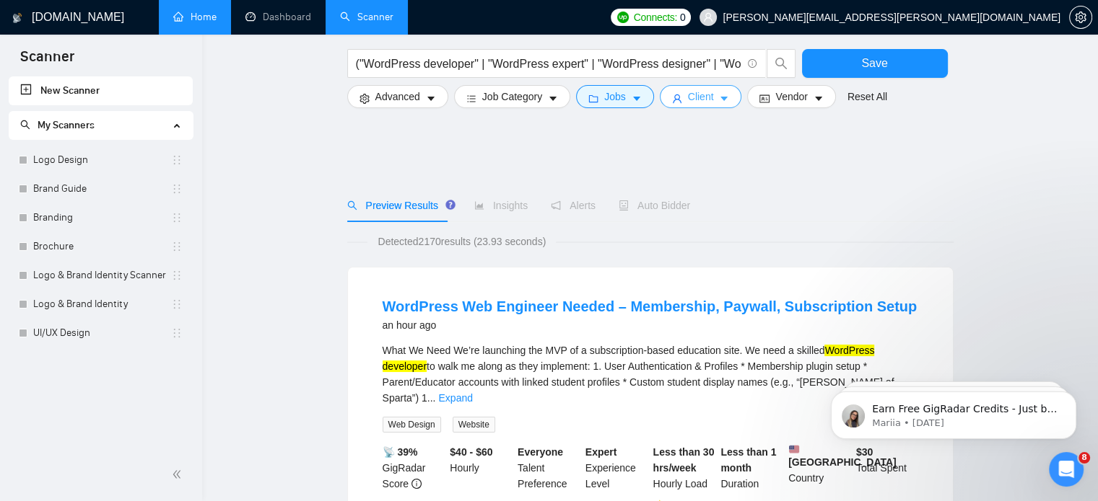
scroll to position [162, 0]
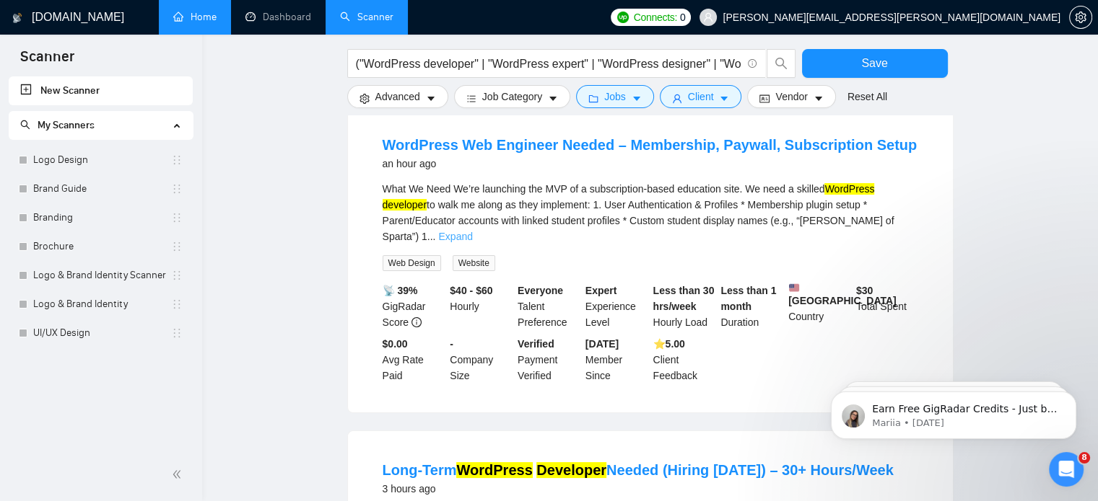
click at [472, 231] on link "Expand" at bounding box center [455, 237] width 34 height 12
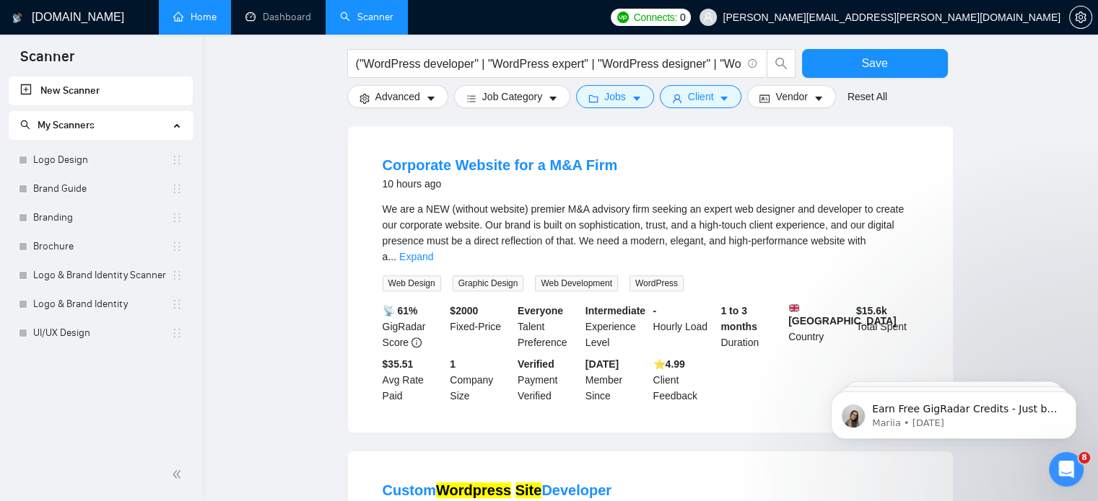
scroll to position [937, 0]
click at [433, 250] on link "Expand" at bounding box center [416, 256] width 34 height 12
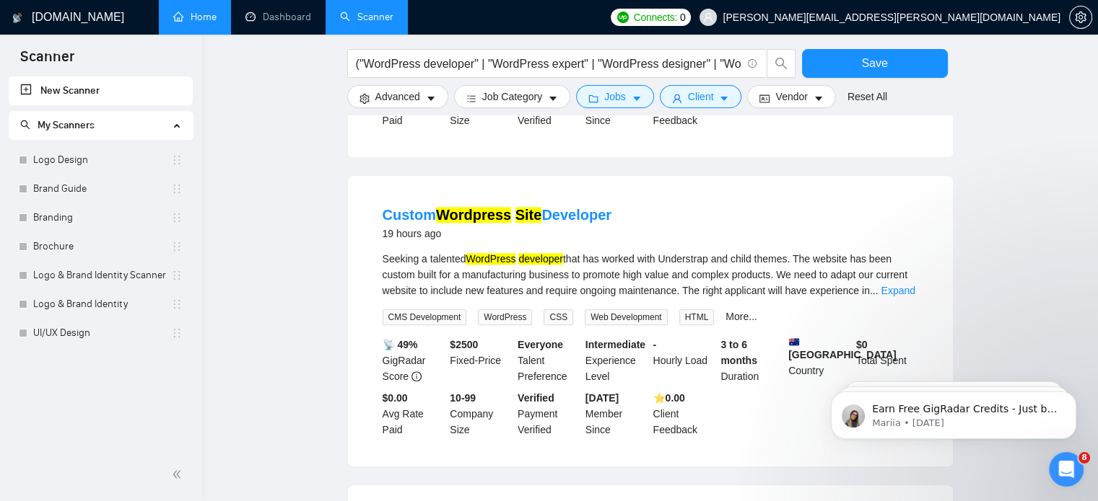
scroll to position [1465, 0]
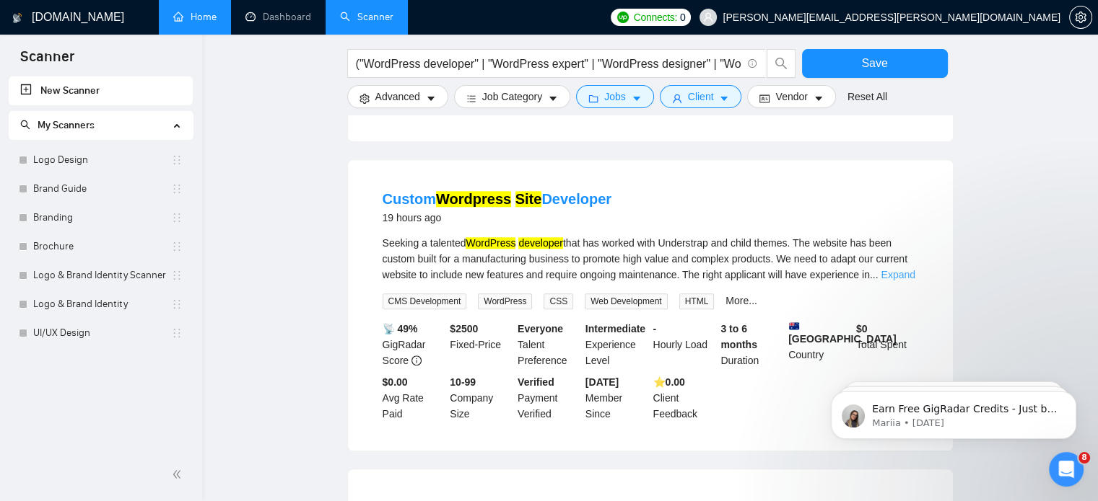
click at [893, 281] on link "Expand" at bounding box center [897, 275] width 34 height 12
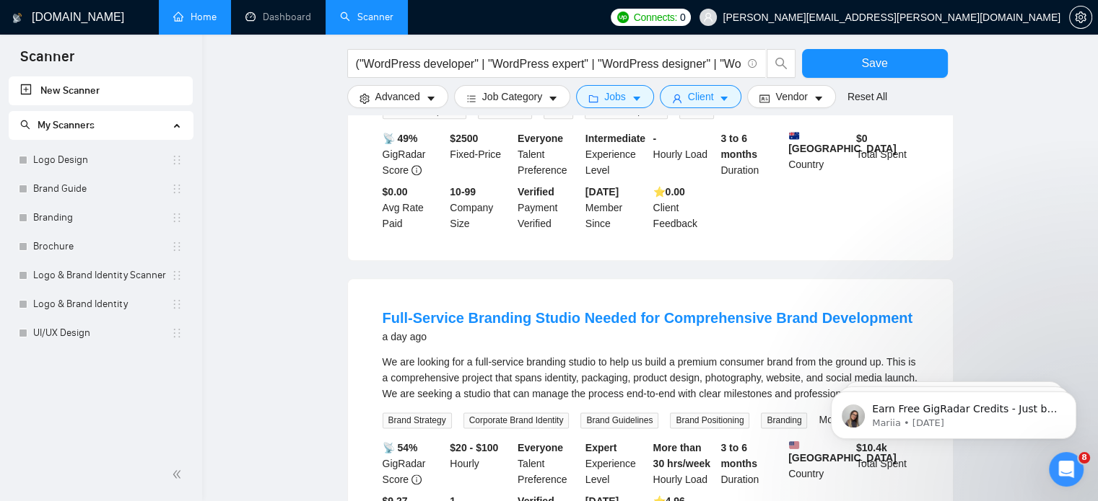
scroll to position [1891, 0]
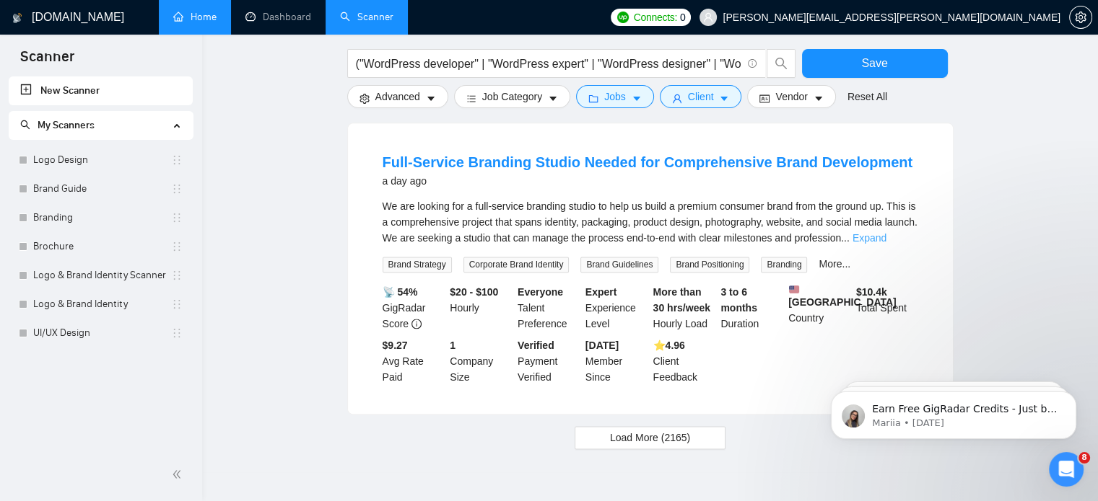
click at [886, 244] on link "Expand" at bounding box center [869, 238] width 34 height 12
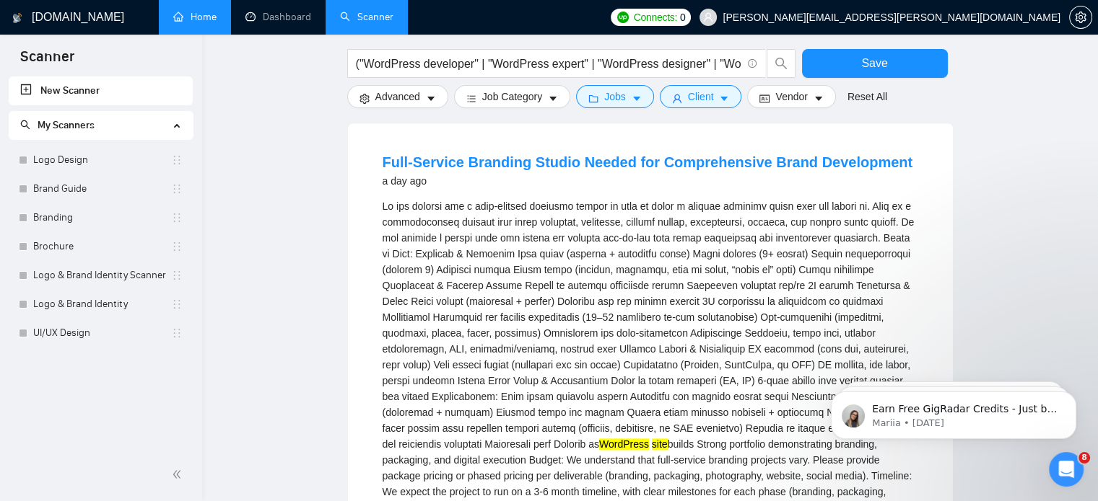
scroll to position [1927, 0]
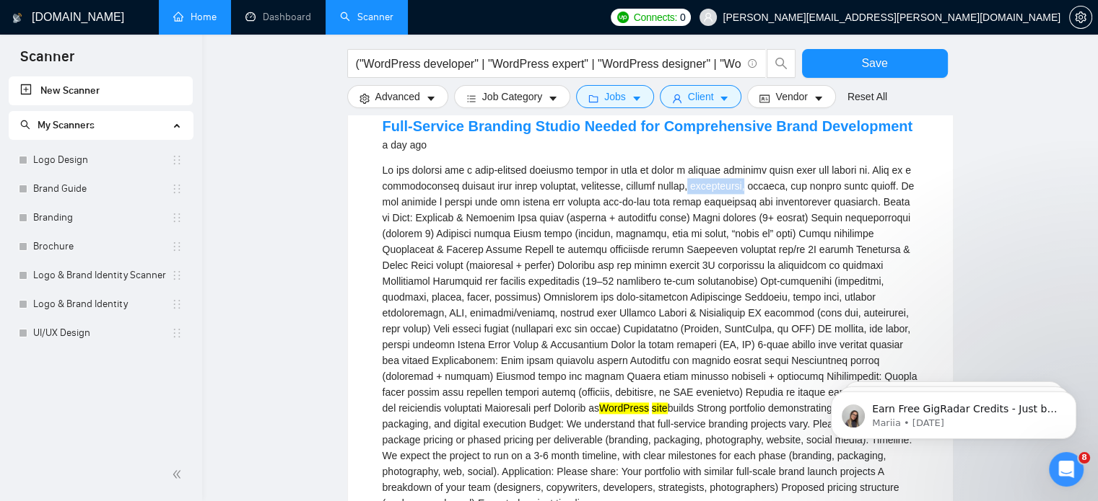
drag, startPoint x: 711, startPoint y: 200, endPoint x: 774, endPoint y: 202, distance: 62.1
click at [774, 202] on div "WordPress site builds Strong portfolio demonstrating branding, packaging, and d…" at bounding box center [649, 336] width 535 height 349
copy div "photography,"
click at [433, 98] on icon "caret-down" at bounding box center [431, 99] width 10 height 10
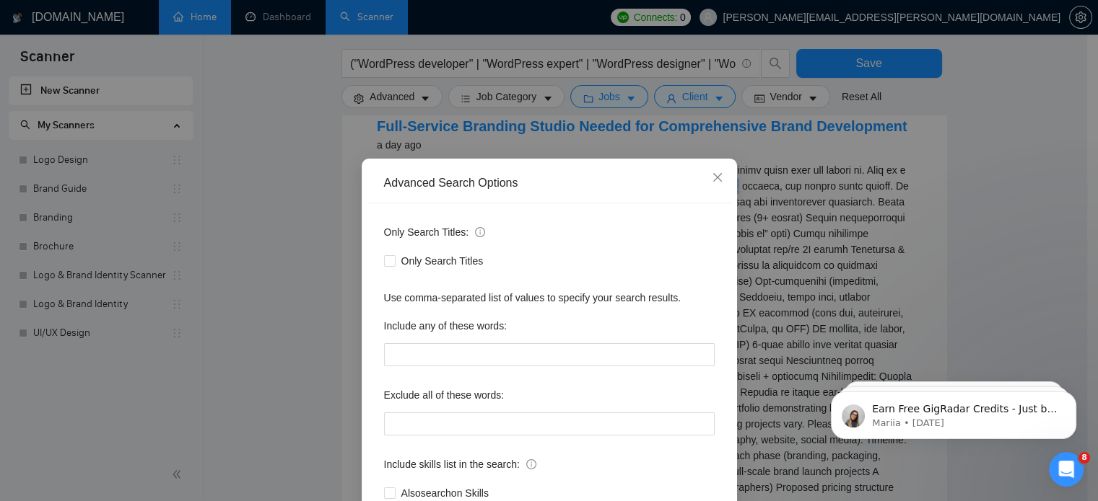
scroll to position [98, 0]
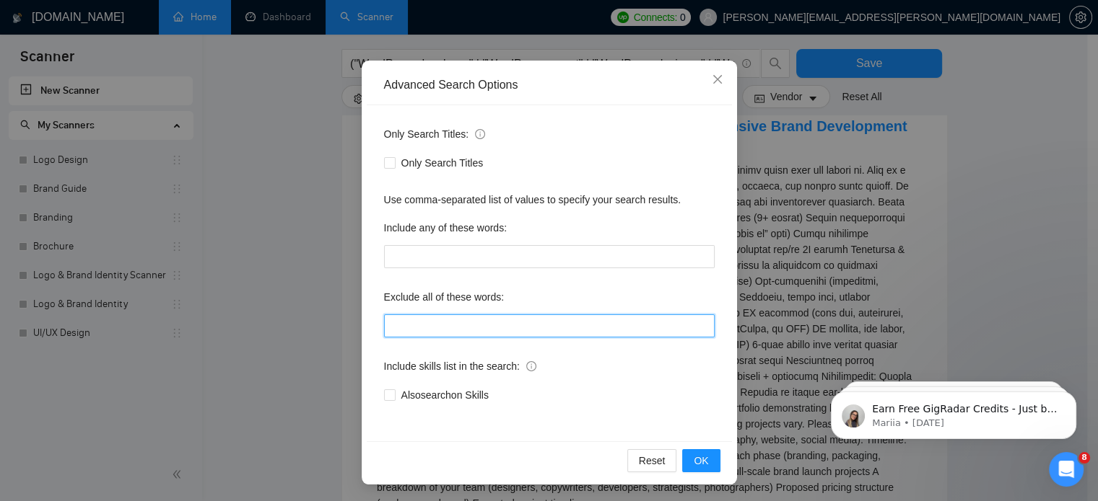
click at [521, 330] on input "text" at bounding box center [549, 326] width 330 height 23
paste input "photography,"
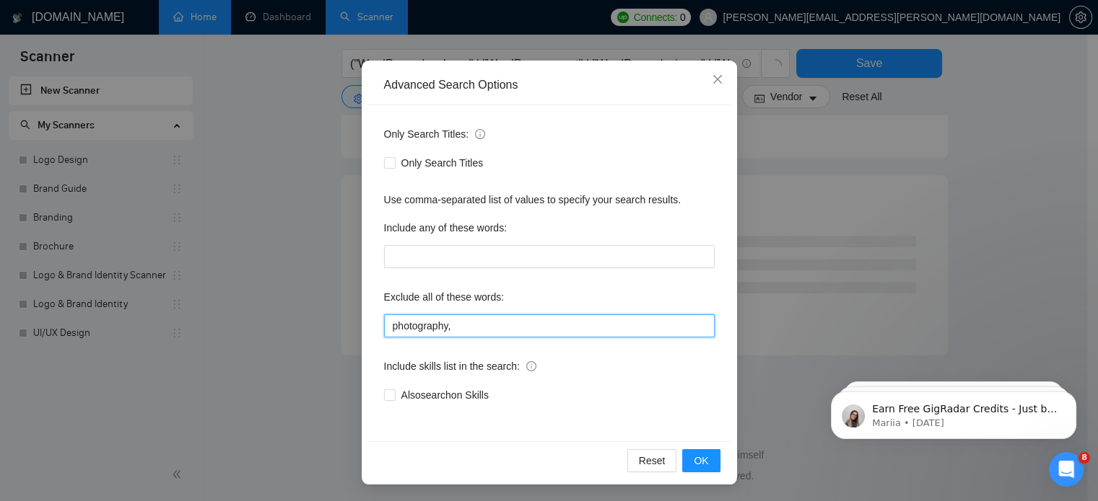
scroll to position [882, 0]
type input "photography,"
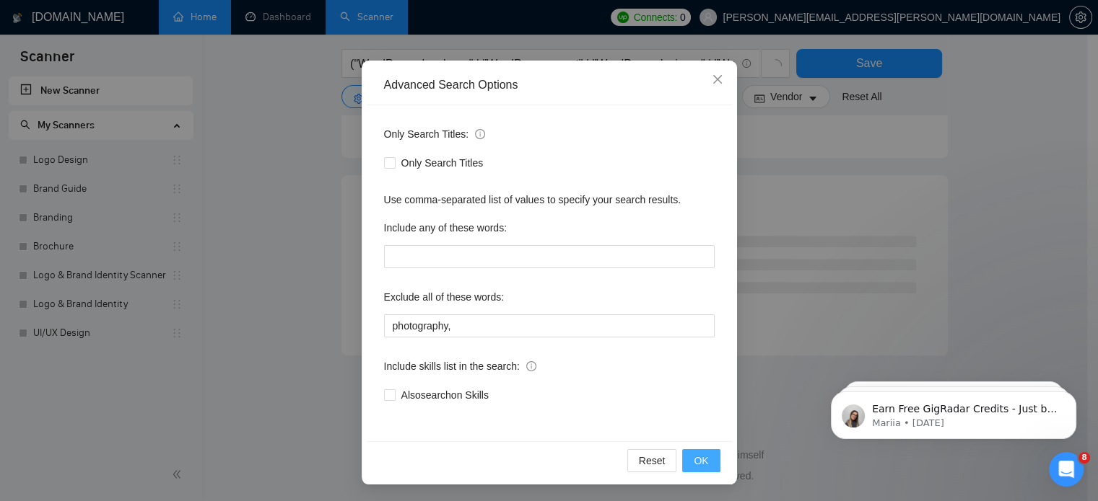
click at [698, 458] on span "OK" at bounding box center [700, 461] width 14 height 16
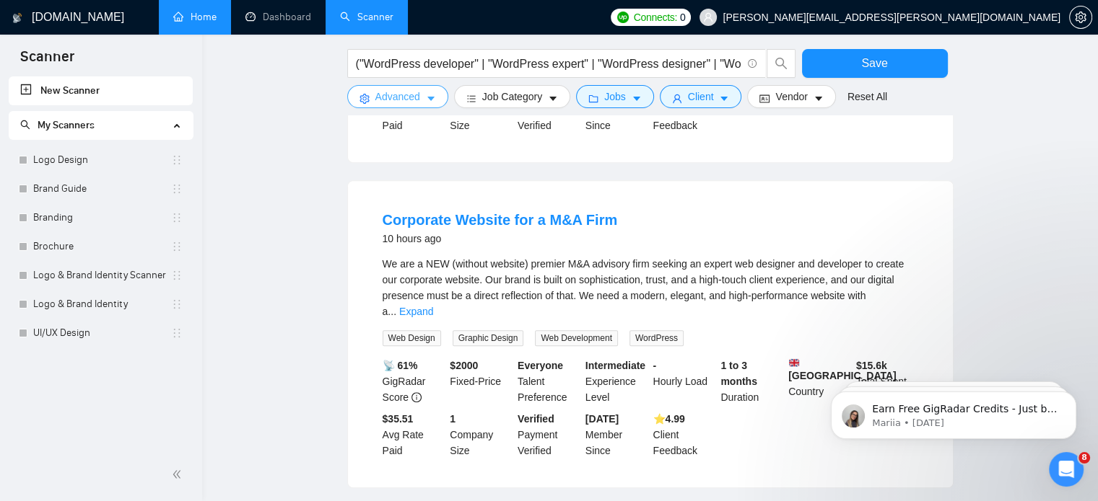
scroll to position [749, 0]
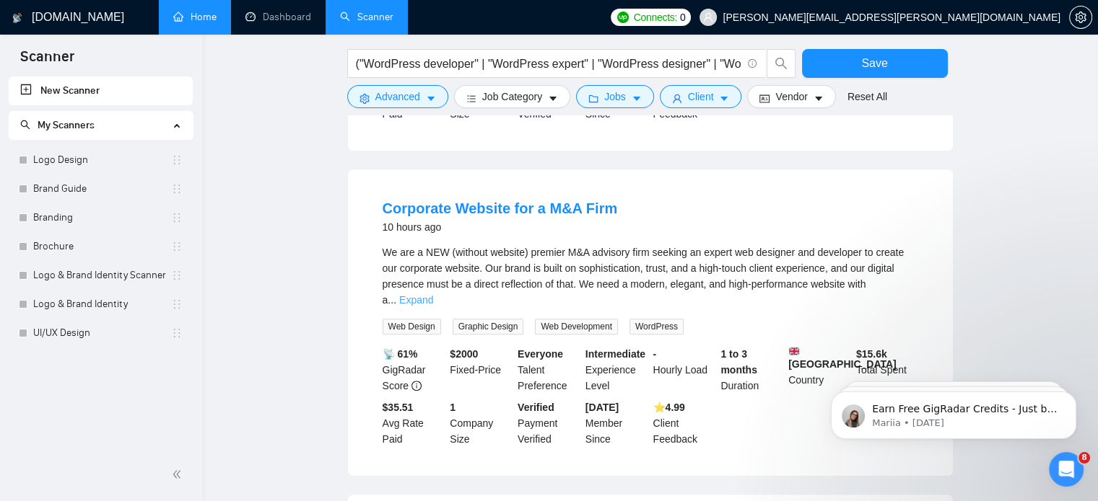
click at [433, 294] on link "Expand" at bounding box center [416, 300] width 34 height 12
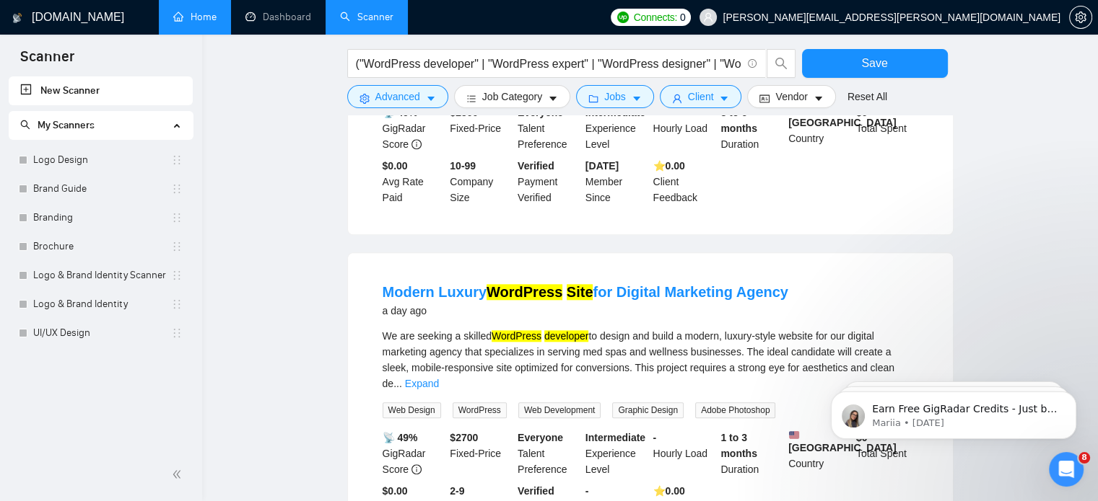
scroll to position [1651, 0]
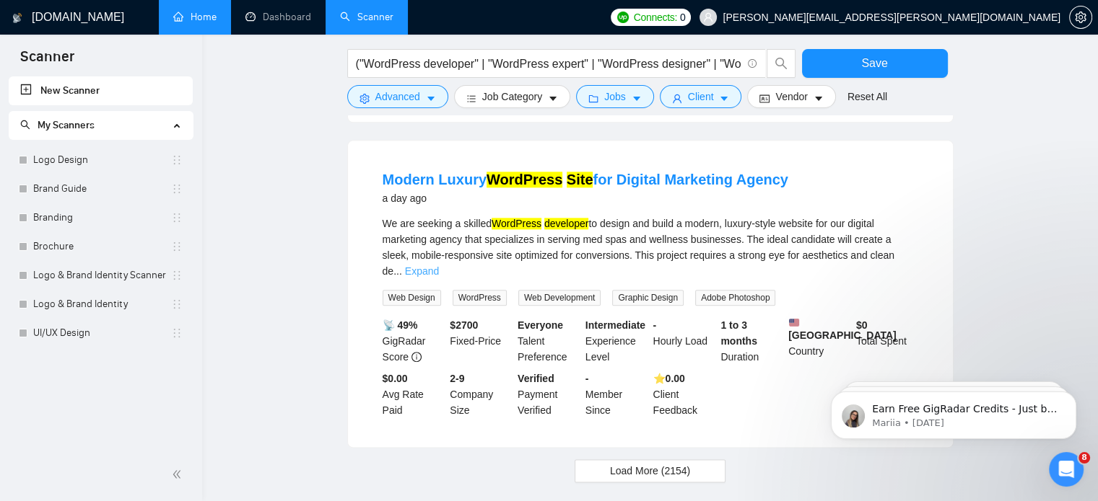
click at [439, 266] on link "Expand" at bounding box center [422, 272] width 34 height 12
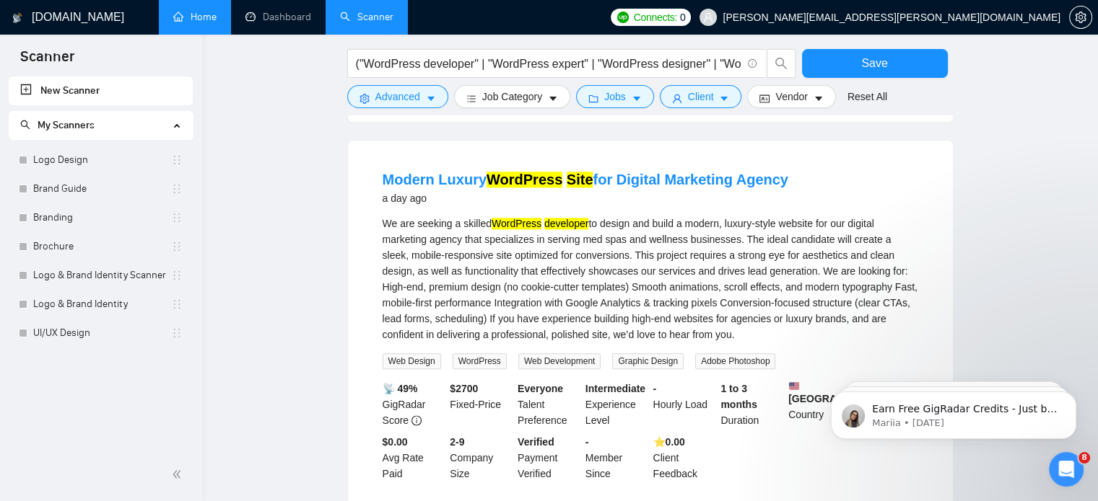
scroll to position [1815, 0]
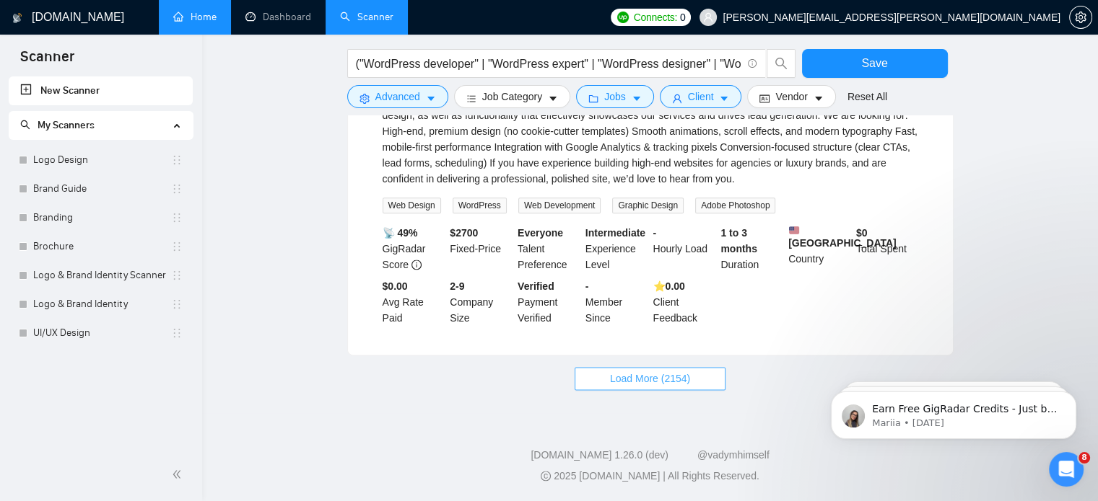
click at [681, 372] on span "Load More (2154)" at bounding box center [650, 379] width 80 height 16
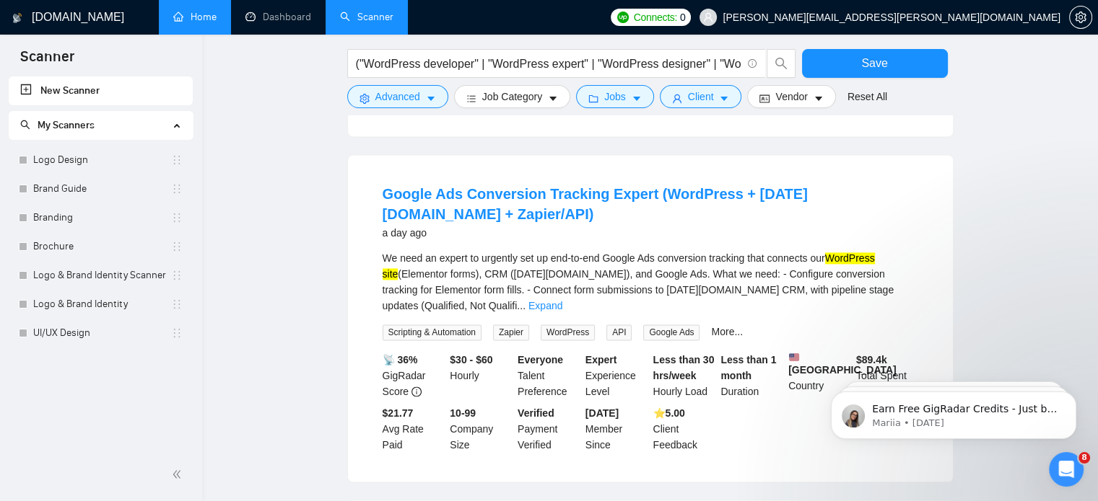
scroll to position [2040, 0]
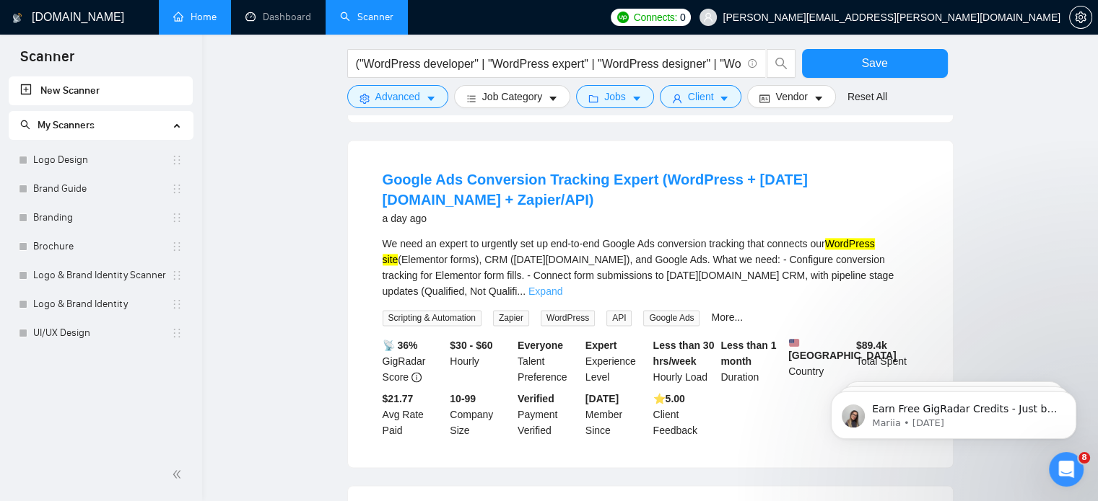
click at [562, 286] on link "Expand" at bounding box center [545, 292] width 34 height 12
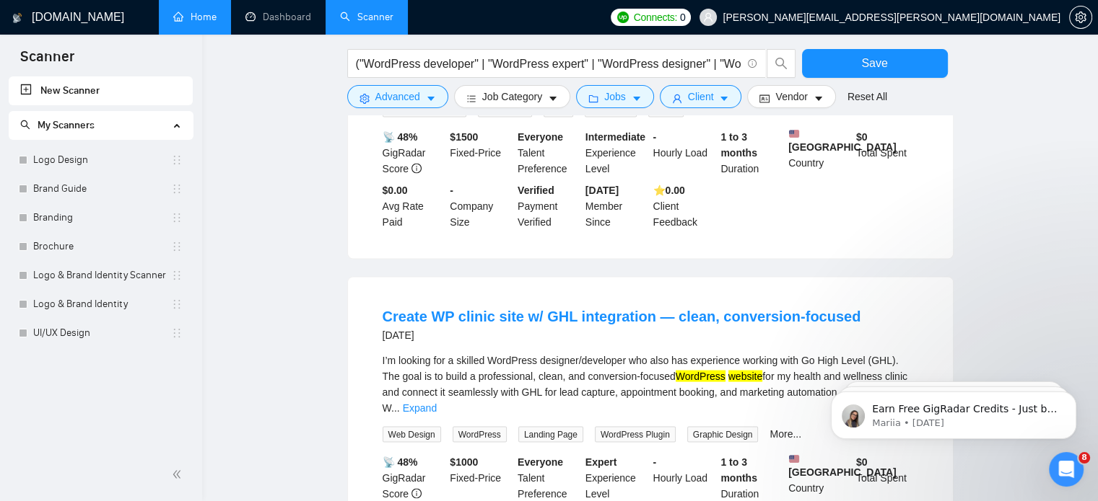
scroll to position [2857, 0]
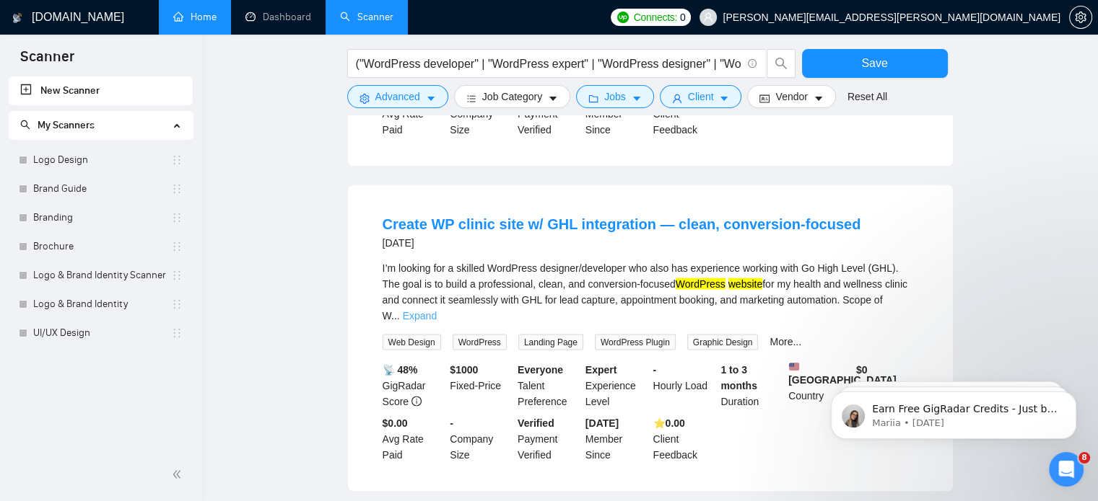
click at [437, 310] on link "Expand" at bounding box center [420, 316] width 34 height 12
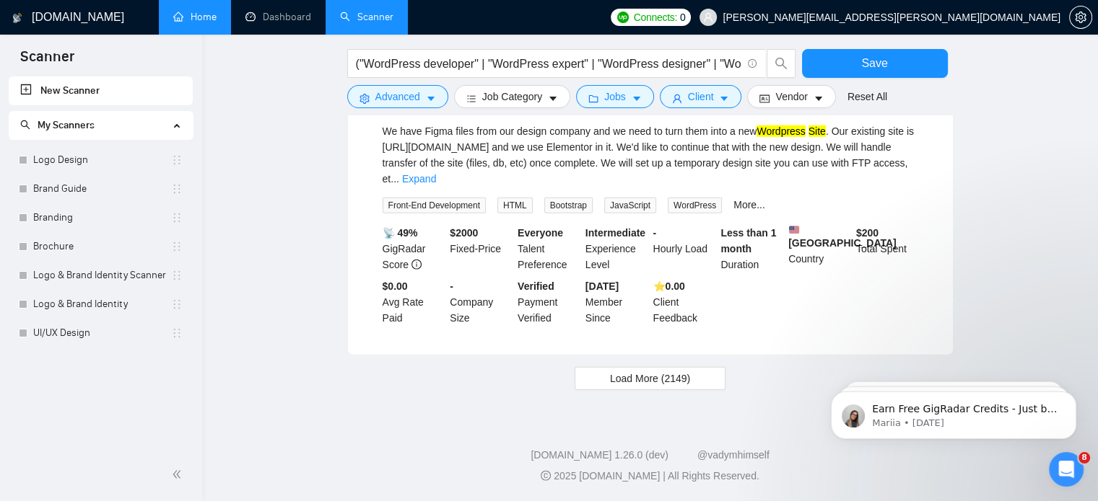
scroll to position [3860, 0]
click at [678, 386] on span "Load More (2149)" at bounding box center [650, 379] width 80 height 16
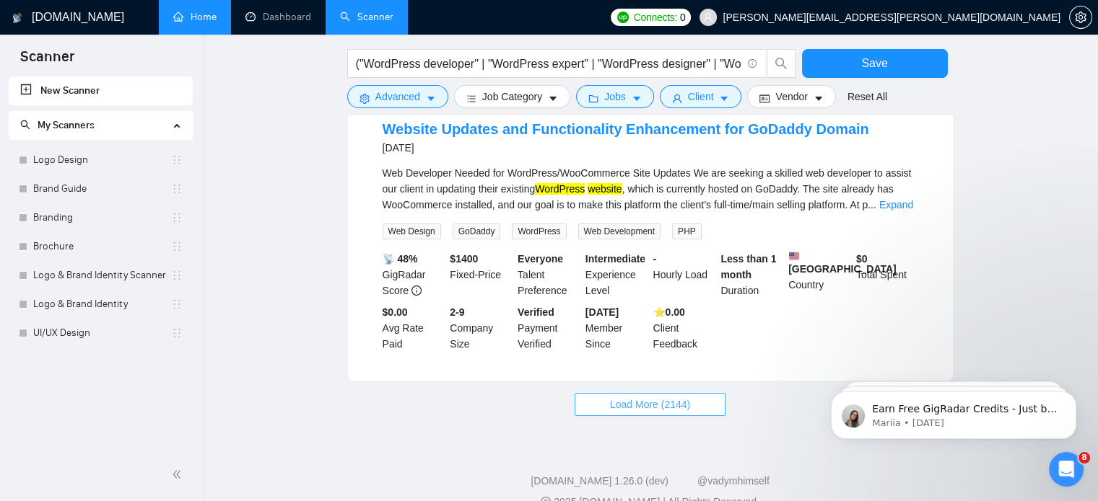
scroll to position [5478, 0]
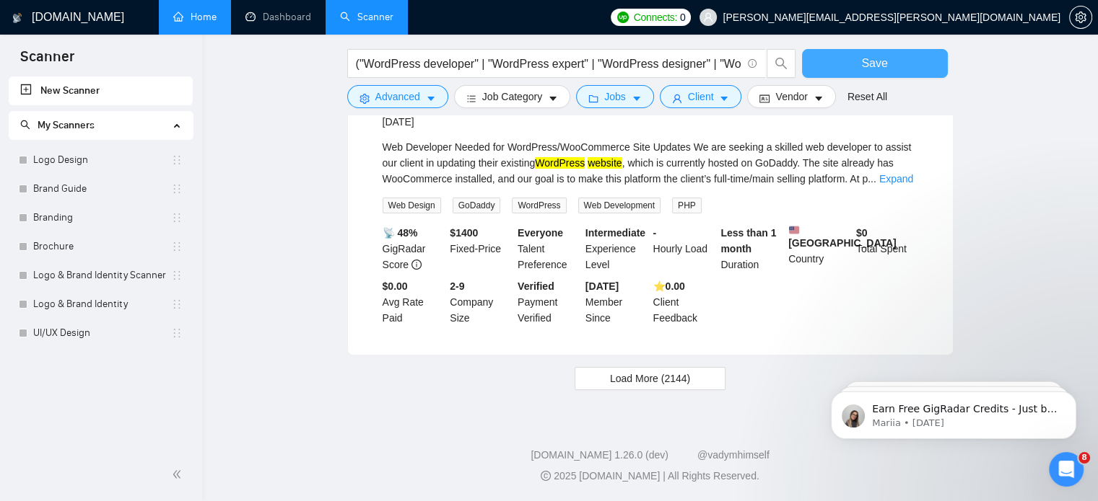
click at [840, 66] on button "Save" at bounding box center [875, 63] width 146 height 29
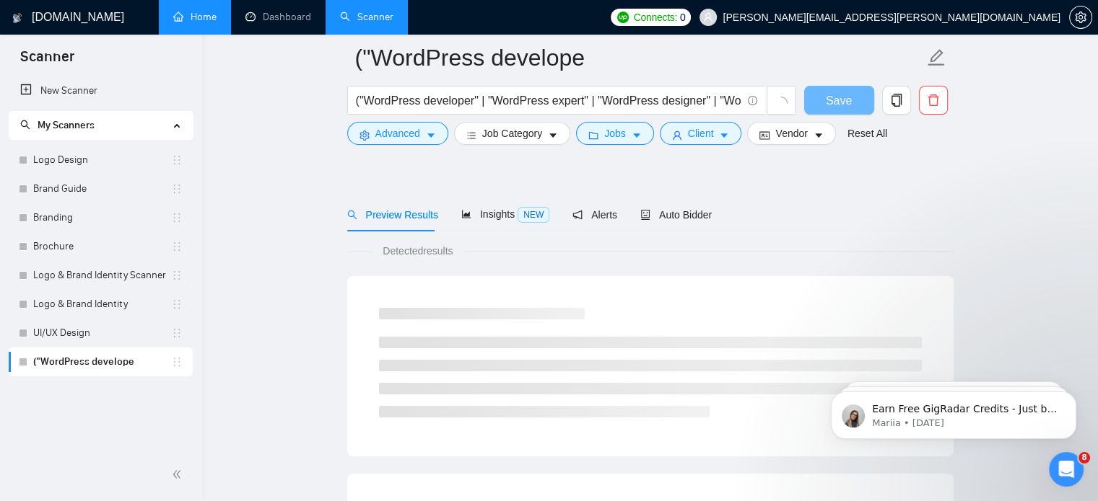
scroll to position [871, 0]
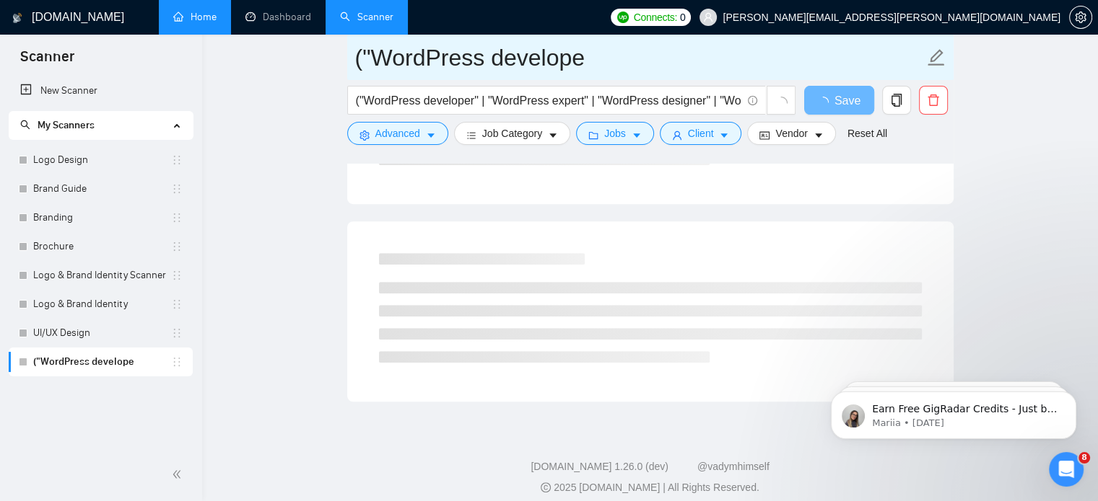
click at [627, 58] on input "("WordPress develope" at bounding box center [639, 58] width 569 height 36
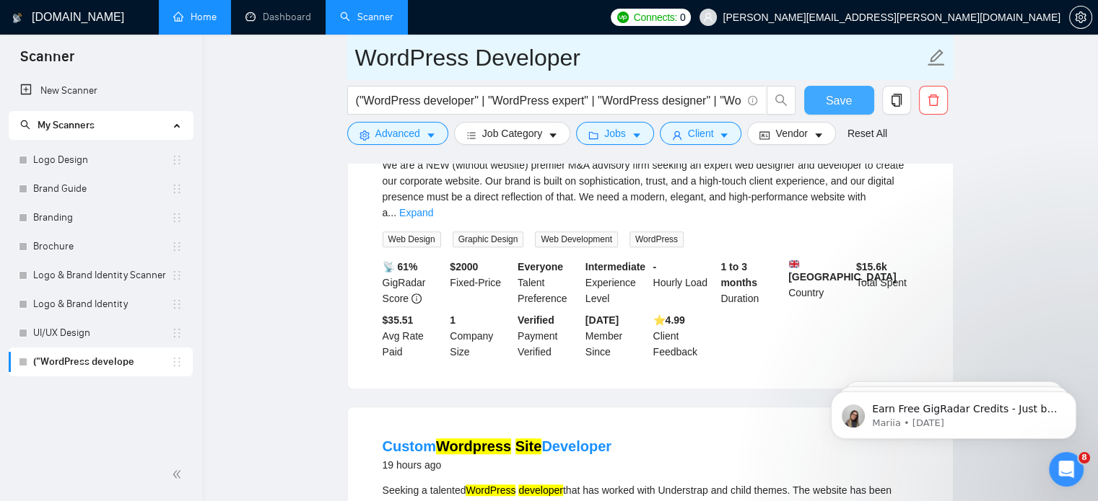
type input "WordPress Developer"
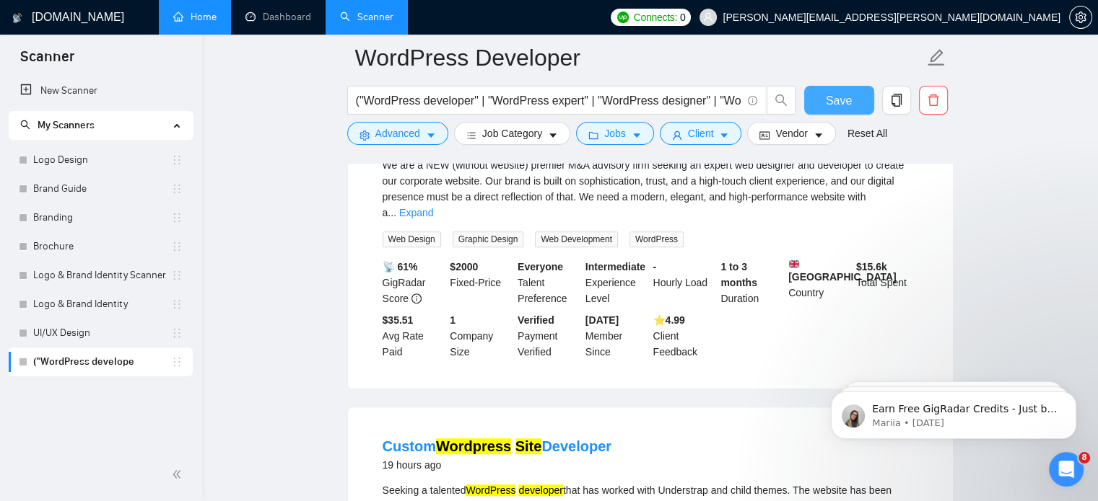
click at [823, 102] on button "Save" at bounding box center [839, 100] width 70 height 29
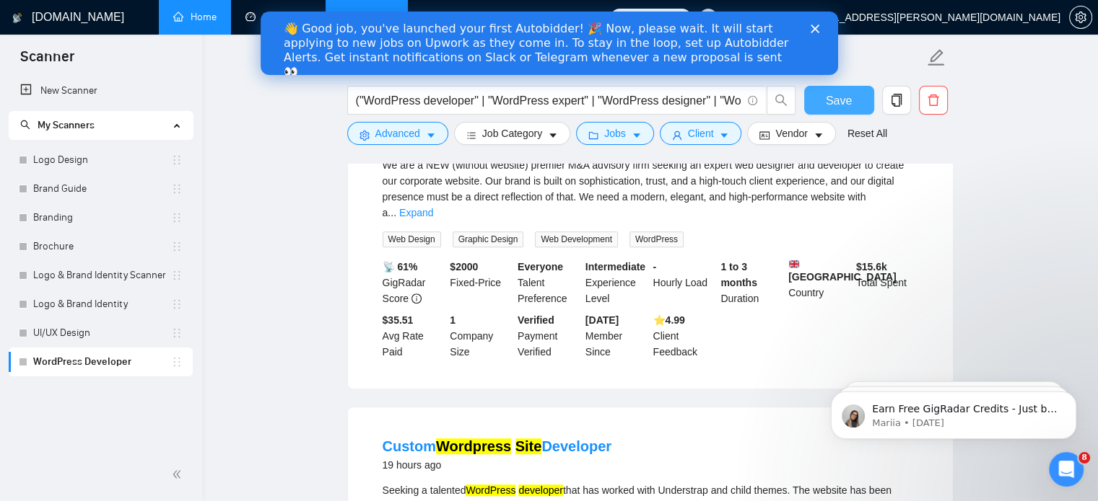
scroll to position [0, 0]
click at [815, 29] on polygon "Close" at bounding box center [814, 29] width 9 height 9
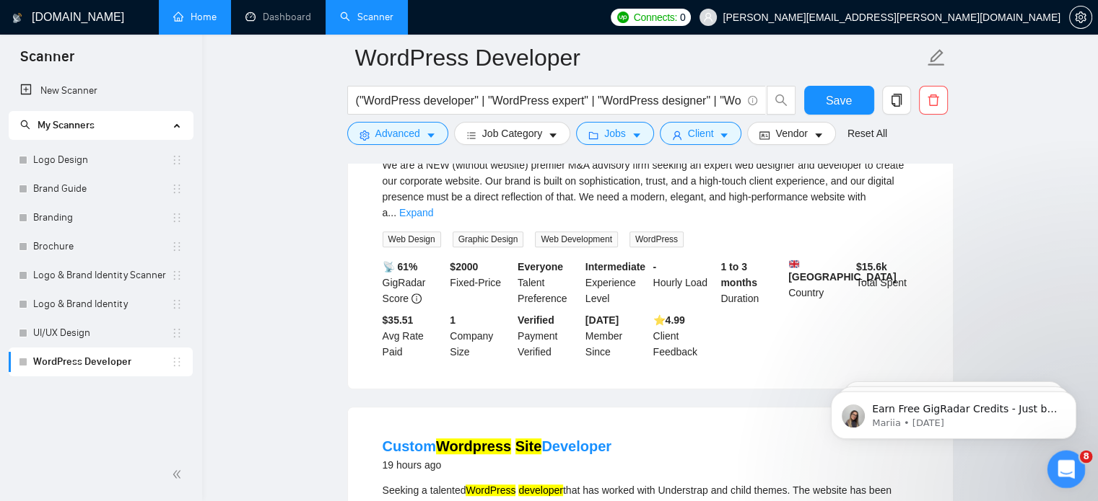
click at [1063, 473] on icon "Open Intercom Messenger" at bounding box center [1064, 468] width 24 height 24
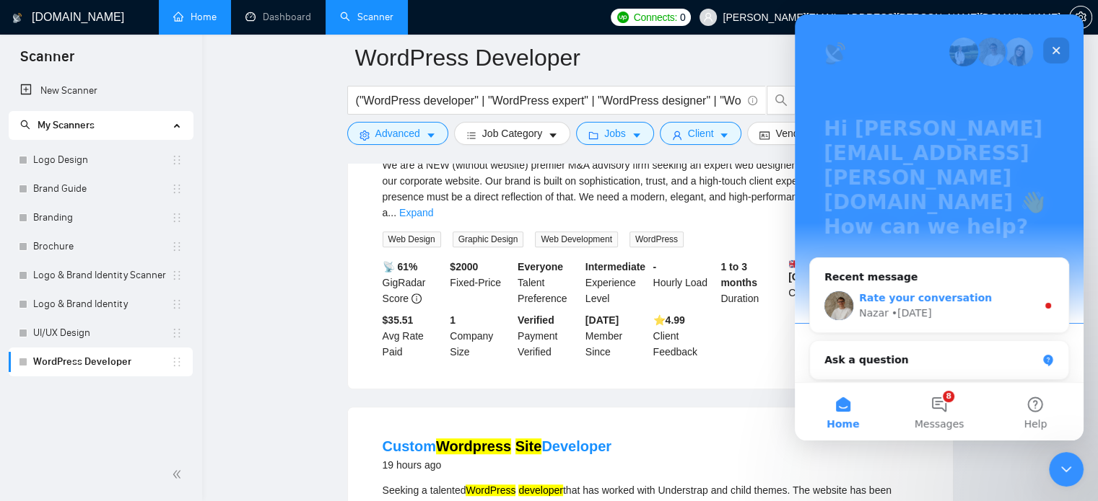
scroll to position [171, 0]
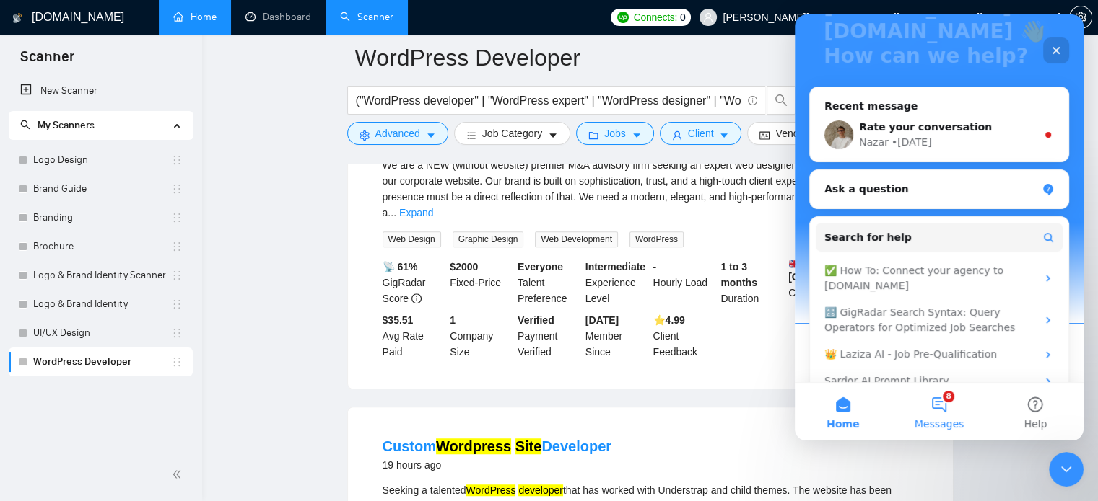
click at [946, 413] on button "8 Messages" at bounding box center [938, 412] width 96 height 58
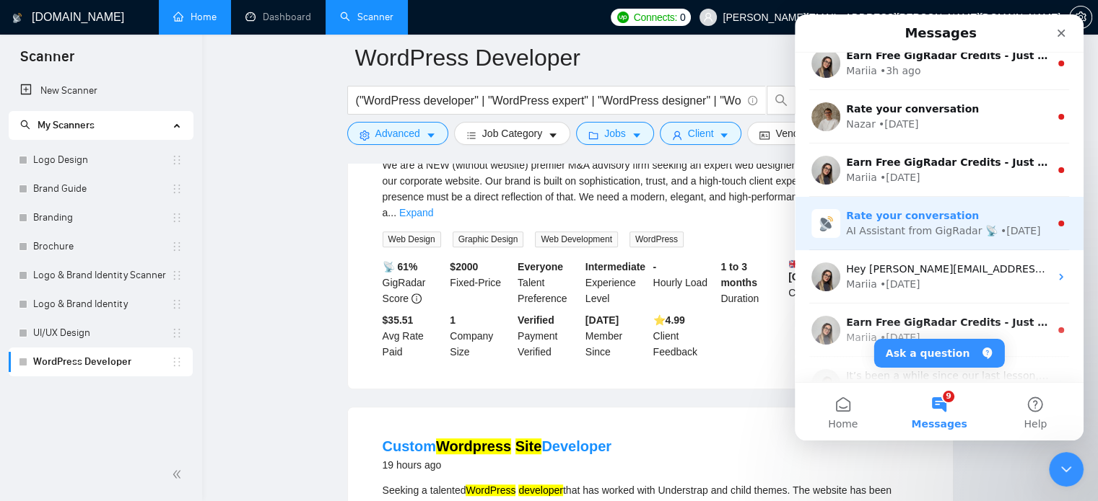
scroll to position [0, 0]
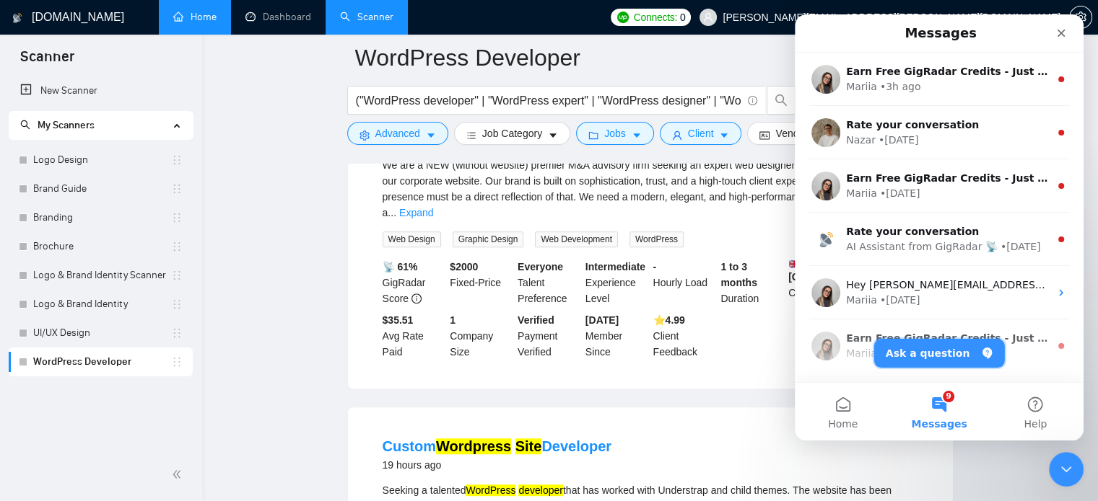
click at [932, 349] on button "Ask a question" at bounding box center [939, 353] width 131 height 29
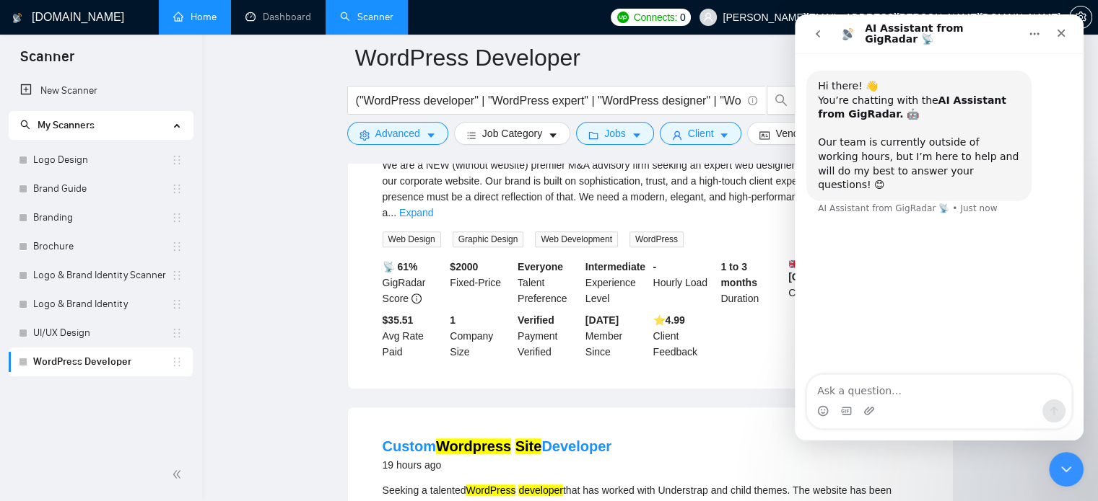
click at [901, 416] on div "Intercom messenger" at bounding box center [939, 411] width 264 height 23
click at [911, 404] on div "Intercom messenger" at bounding box center [939, 411] width 264 height 23
drag, startPoint x: 914, startPoint y: 401, endPoint x: 924, endPoint y: 387, distance: 17.5
click at [924, 387] on div "Intercom messenger" at bounding box center [939, 401] width 264 height 53
click at [924, 387] on textarea "Ask a question…" at bounding box center [939, 387] width 264 height 25
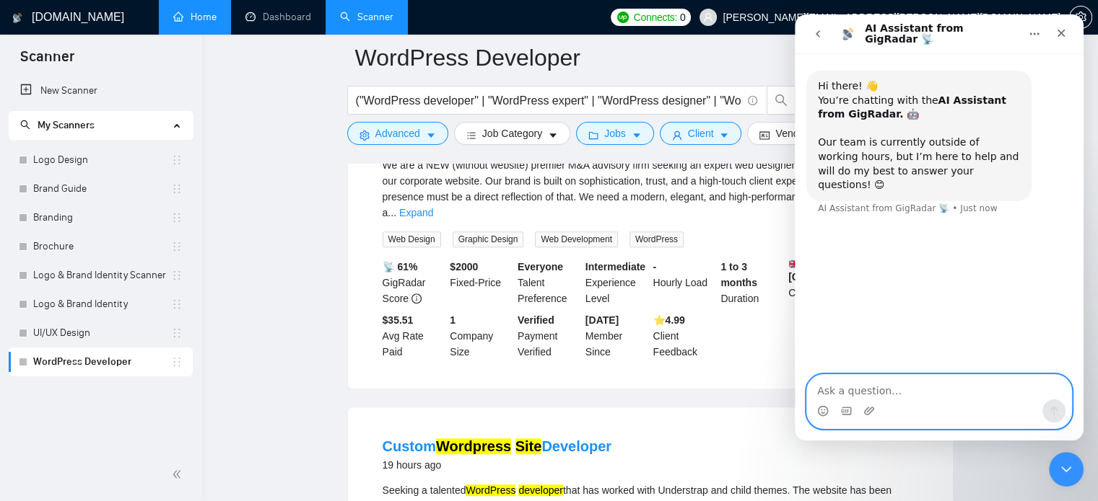
click at [924, 387] on textarea "Ask a question…" at bounding box center [939, 387] width 264 height 25
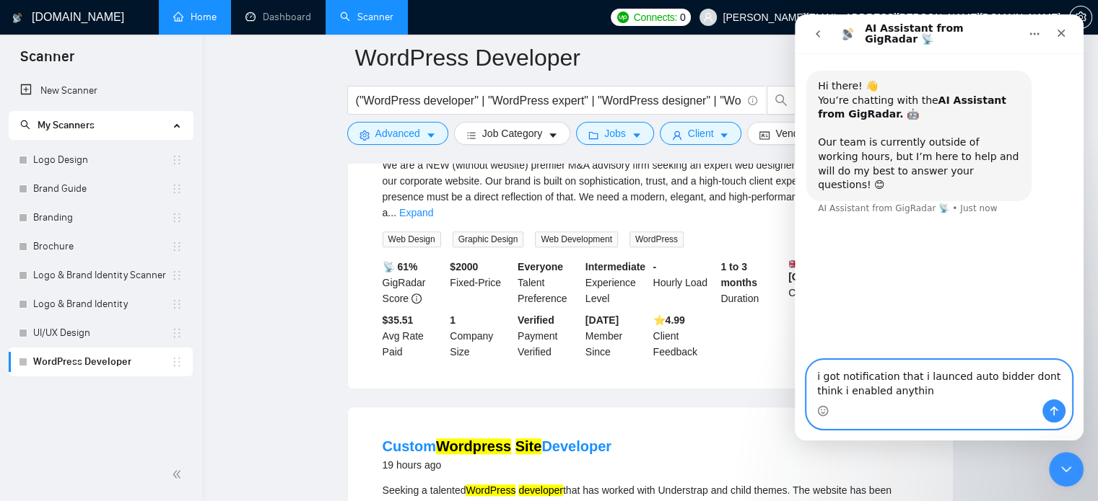
type textarea "i got notification that i launced auto bidder dont think i enabled anything"
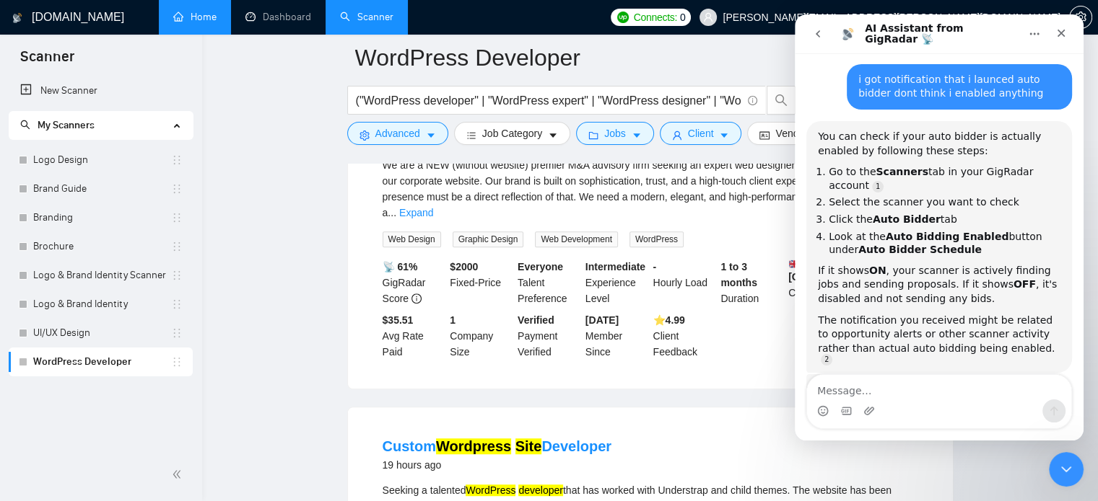
scroll to position [187, 0]
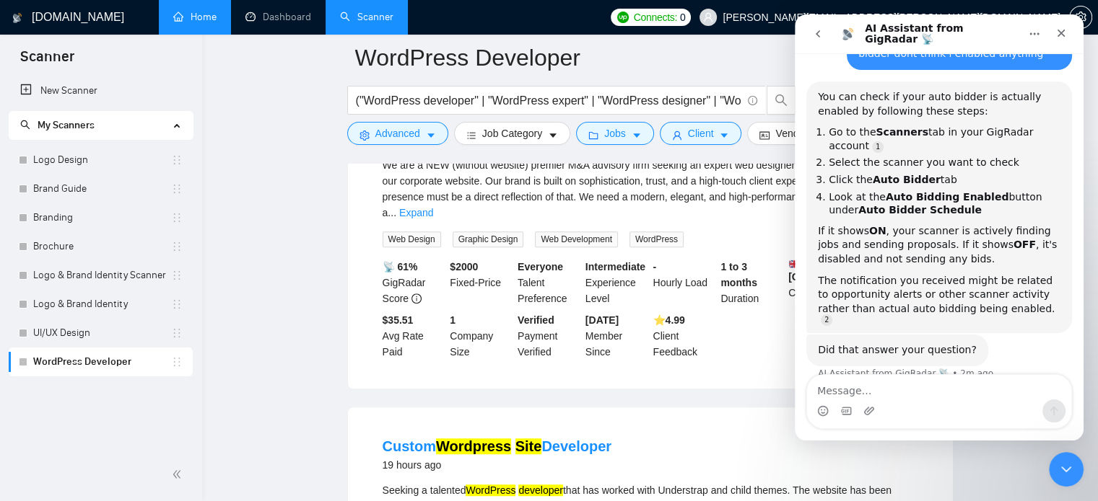
click at [1033, 34] on icon "Home" at bounding box center [1034, 34] width 12 height 12
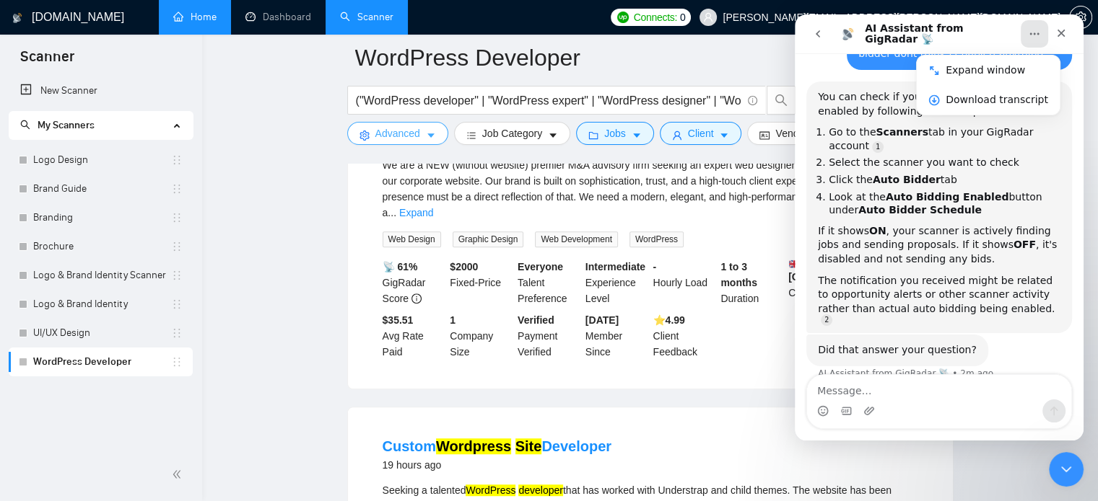
click at [437, 139] on button "Advanced" at bounding box center [397, 133] width 101 height 23
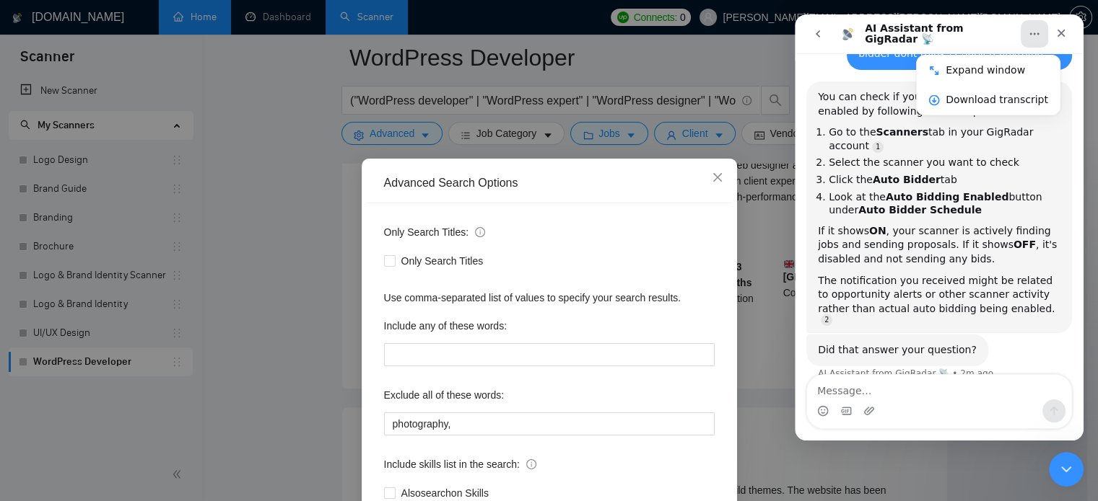
scroll to position [98, 0]
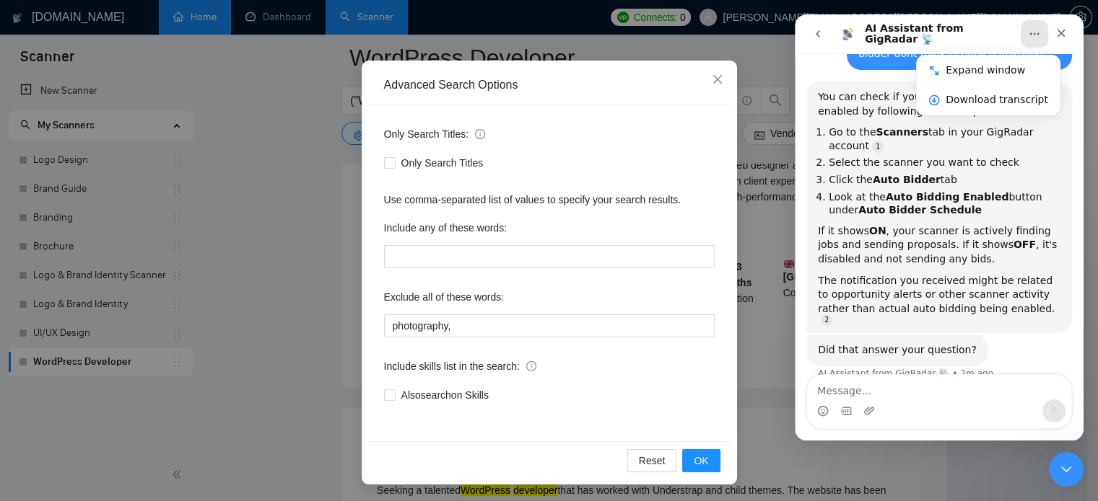
click at [888, 283] on div "The notification you received might be related to opportunity alerts or other s…" at bounding box center [939, 299] width 242 height 51
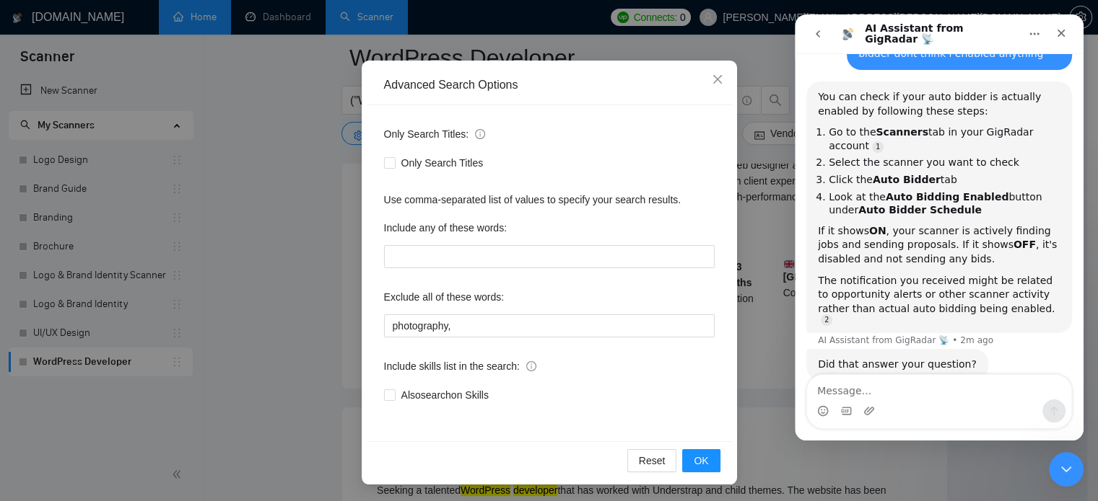
scroll to position [201, 0]
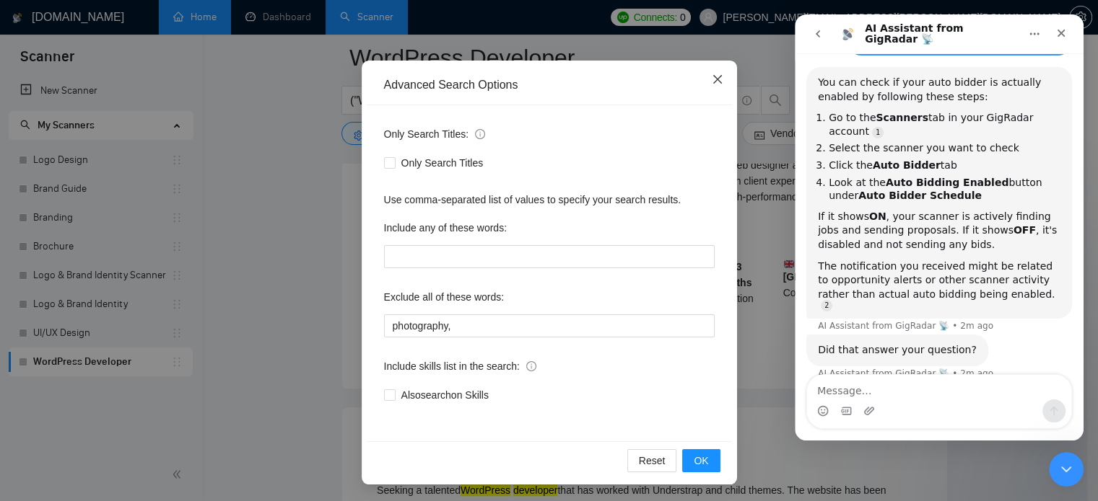
click at [712, 79] on icon "close" at bounding box center [716, 79] width 9 height 9
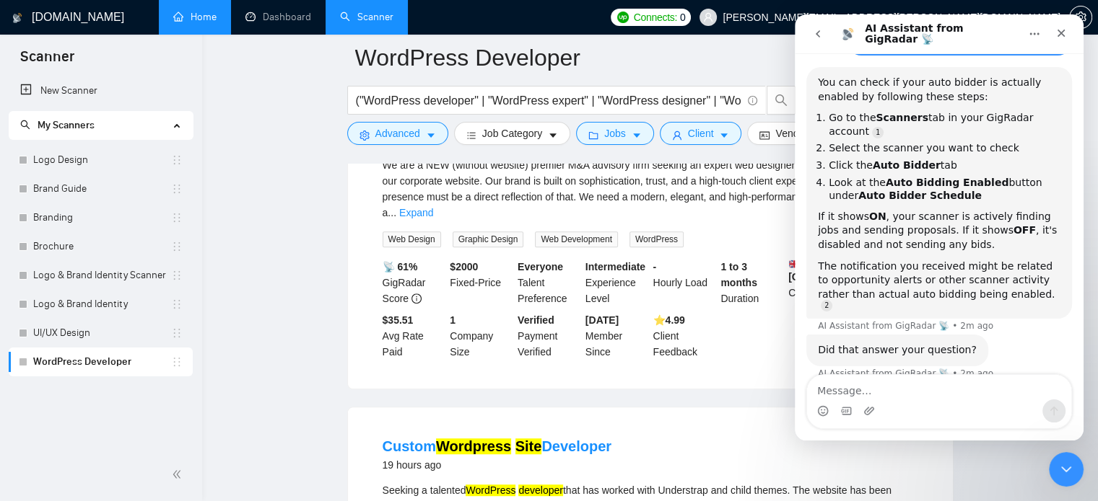
click at [1035, 33] on icon "Home" at bounding box center [1034, 34] width 12 height 12
click at [1077, 453] on div "Close Intercom Messenger" at bounding box center [1063, 467] width 35 height 35
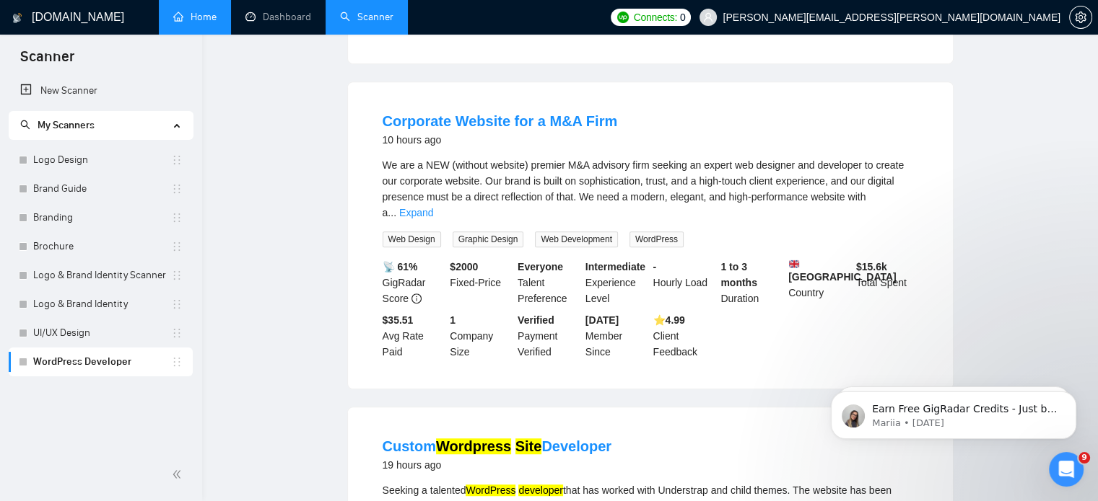
scroll to position [0, 0]
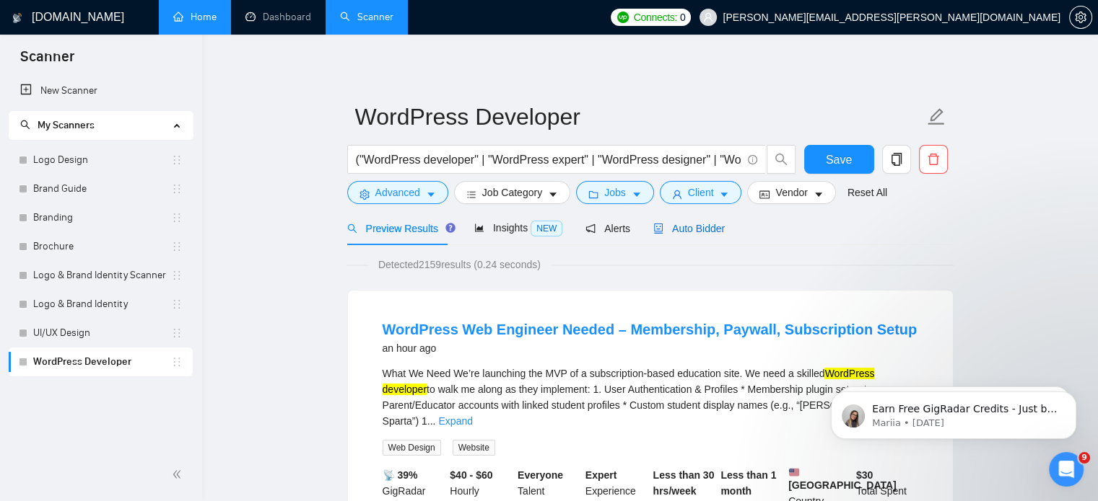
click at [699, 223] on span "Auto Bidder" at bounding box center [688, 229] width 71 height 12
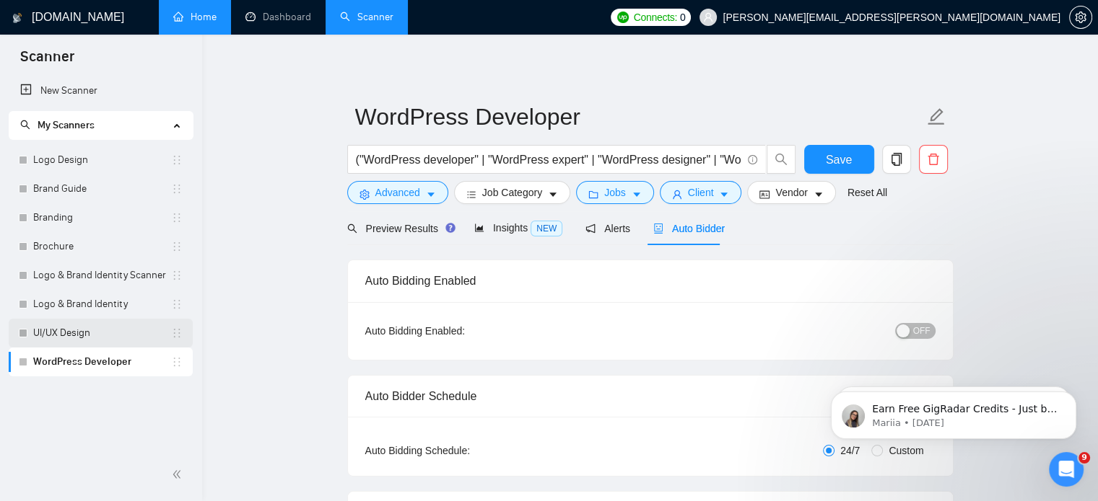
click at [108, 340] on link "UI/UX Design" at bounding box center [102, 333] width 138 height 29
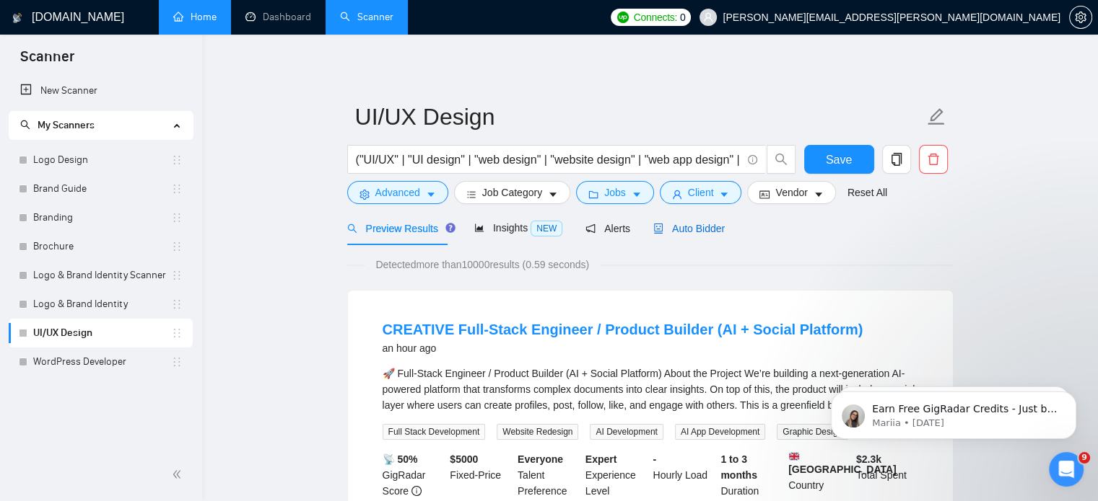
click at [670, 235] on span "Auto Bidder" at bounding box center [688, 229] width 71 height 12
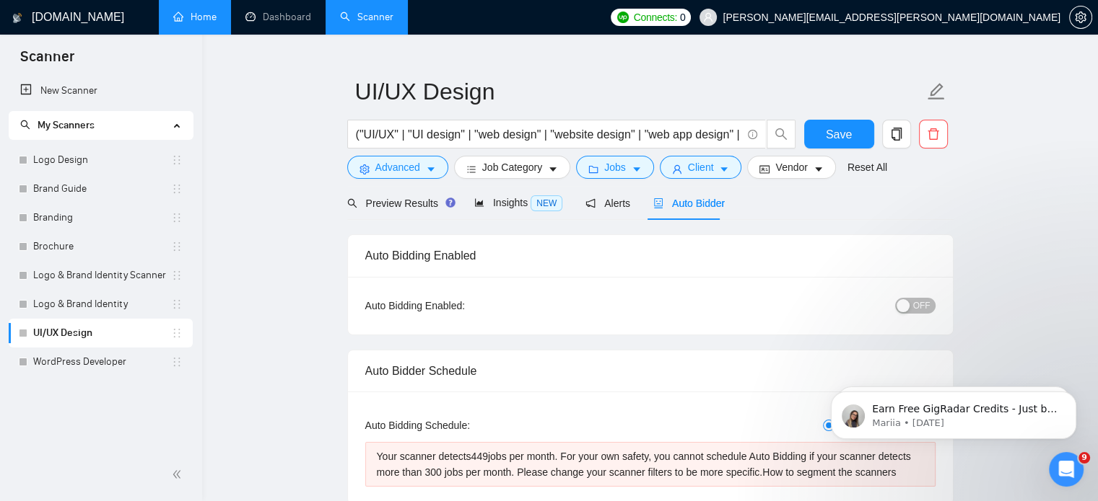
scroll to position [2, 0]
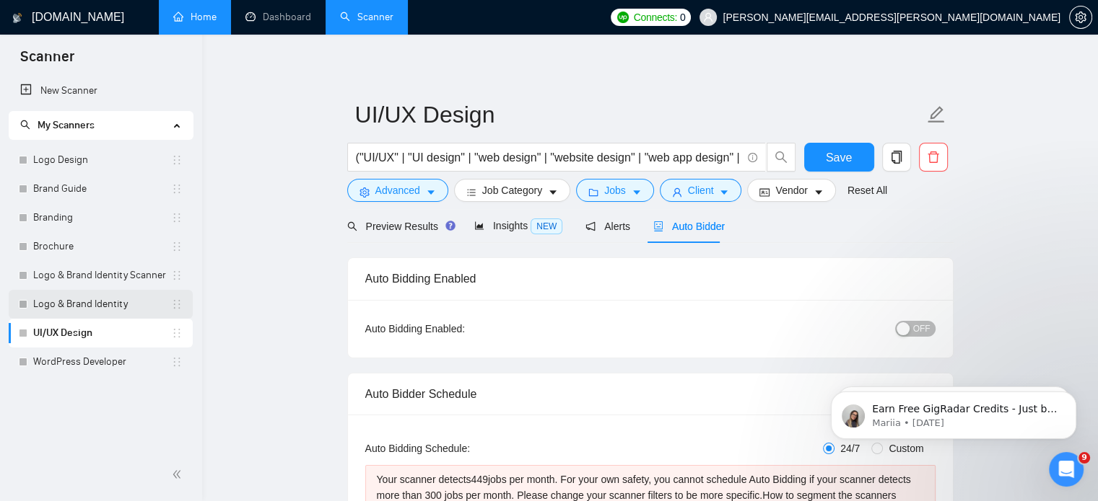
click at [124, 308] on link "Logo & Brand Identity" at bounding box center [102, 304] width 138 height 29
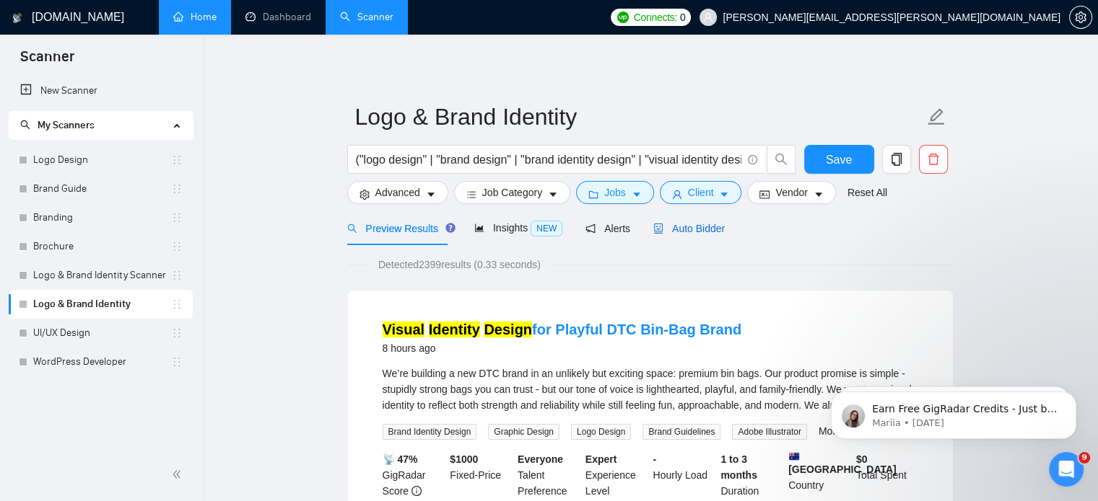
click at [686, 223] on span "Auto Bidder" at bounding box center [688, 229] width 71 height 12
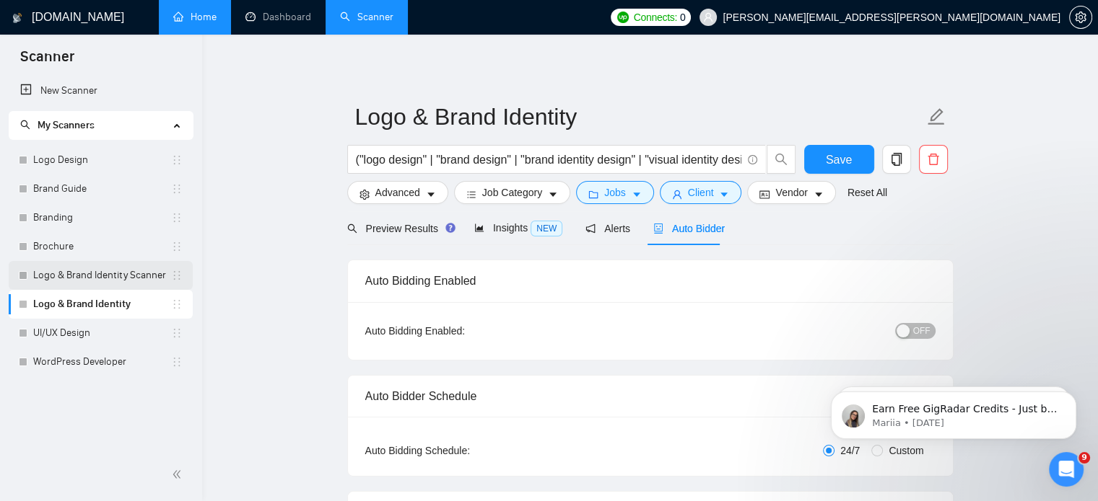
click at [84, 284] on link "Logo & Brand Identity Scanner" at bounding box center [102, 275] width 138 height 29
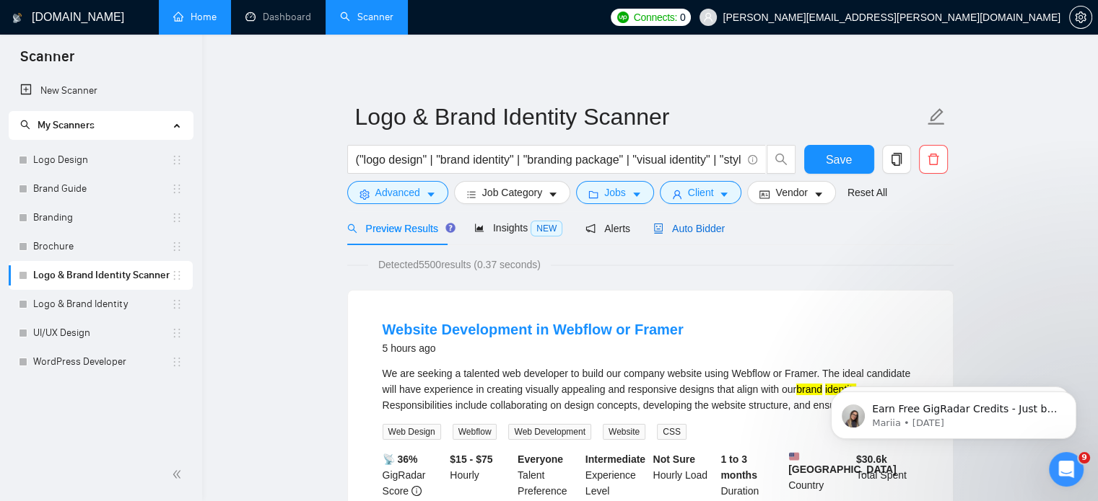
click at [684, 230] on span "Auto Bidder" at bounding box center [688, 229] width 71 height 12
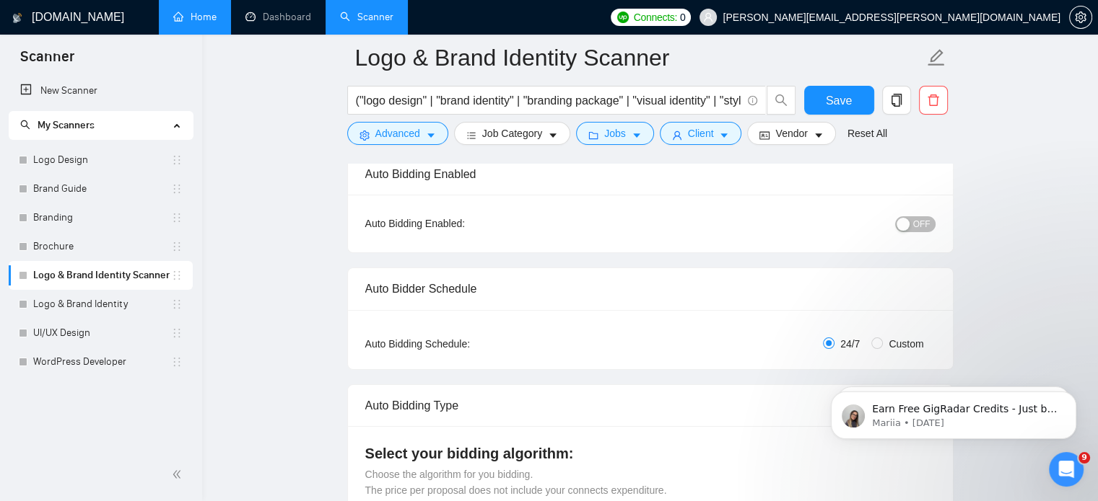
scroll to position [115, 0]
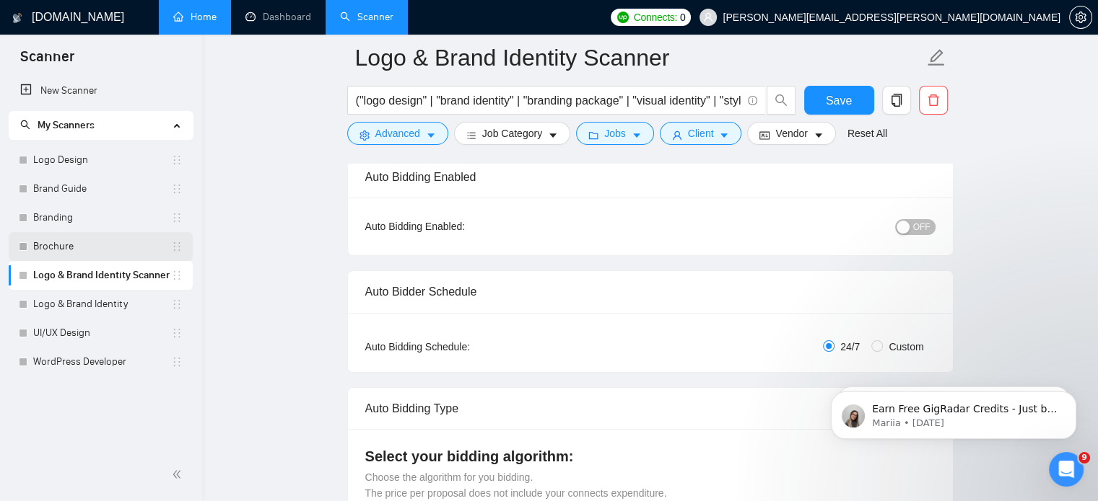
click at [77, 247] on link "Brochure" at bounding box center [102, 246] width 138 height 29
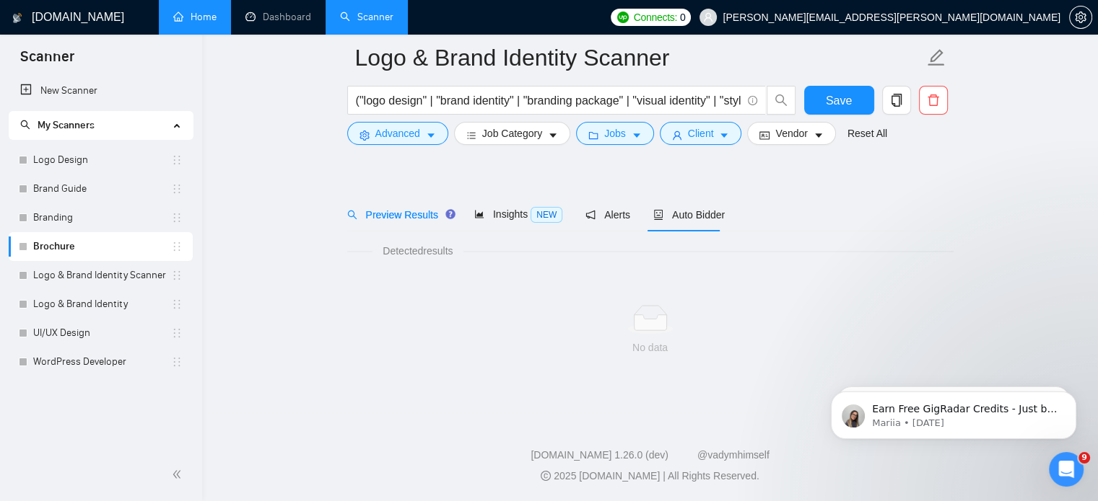
scroll to position [14, 0]
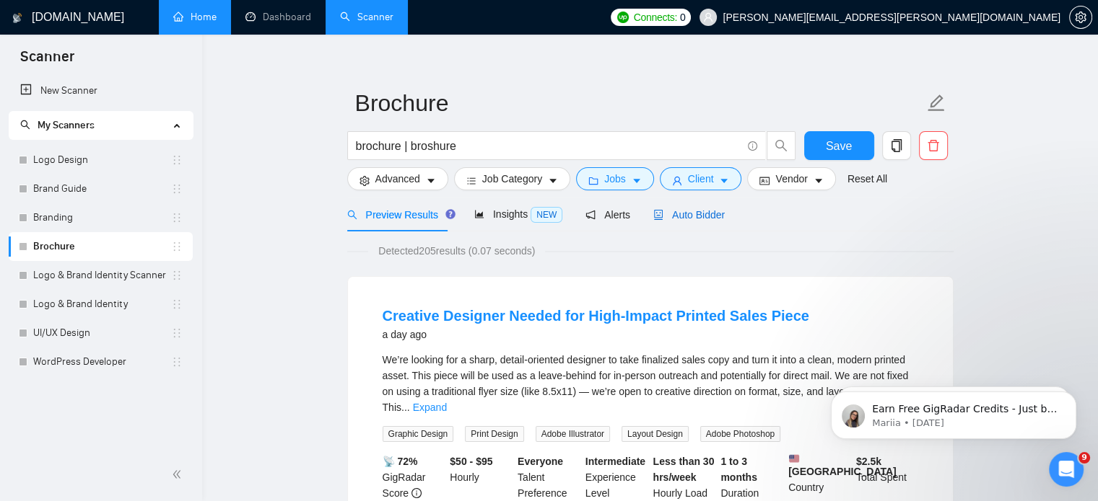
click at [716, 218] on span "Auto Bidder" at bounding box center [688, 215] width 71 height 12
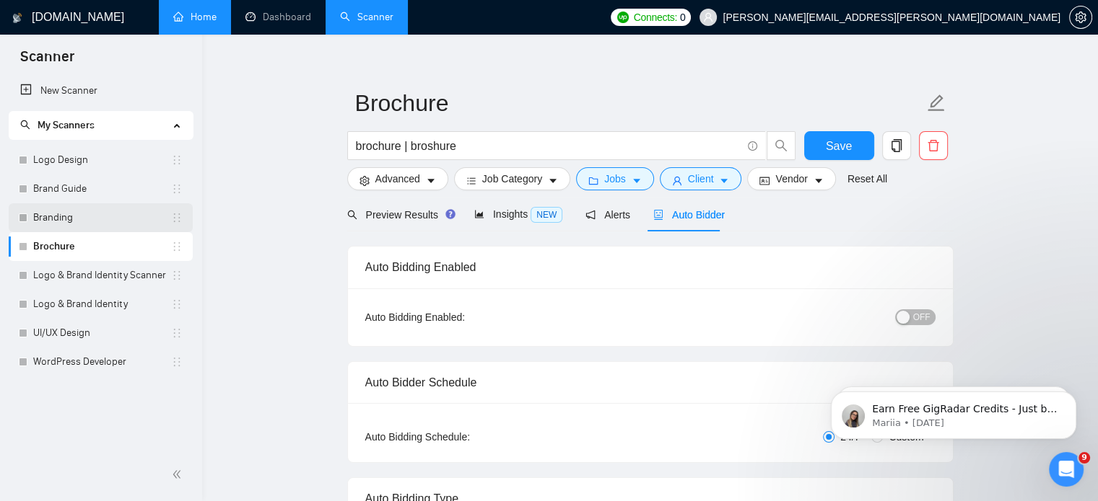
click at [70, 227] on link "Branding" at bounding box center [102, 217] width 138 height 29
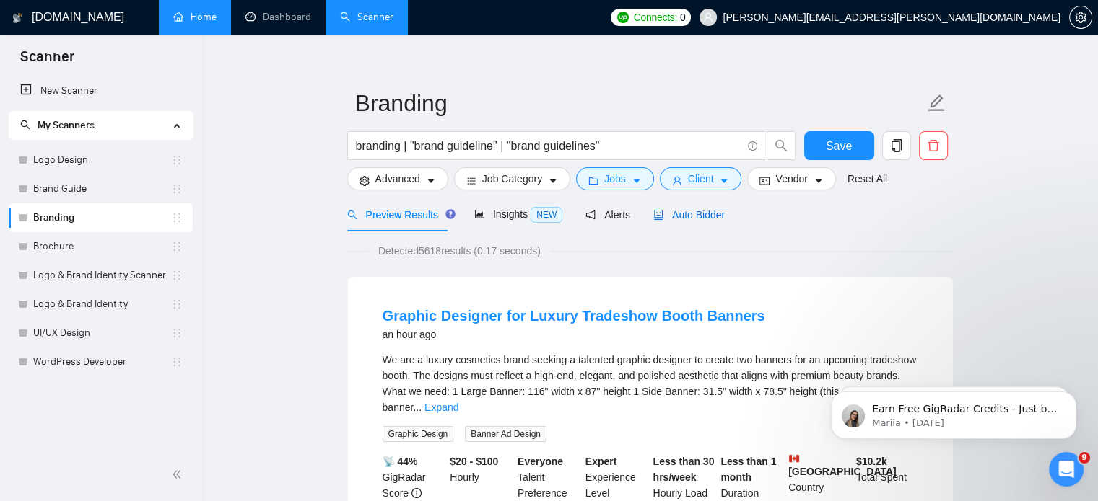
click at [691, 216] on span "Auto Bidder" at bounding box center [688, 215] width 71 height 12
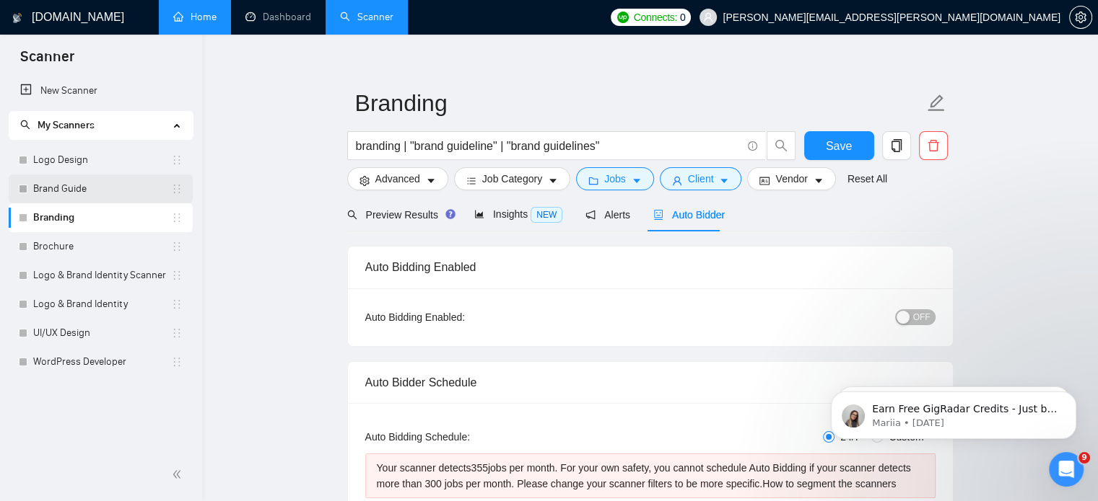
click at [74, 188] on link "Brand Guide" at bounding box center [102, 189] width 138 height 29
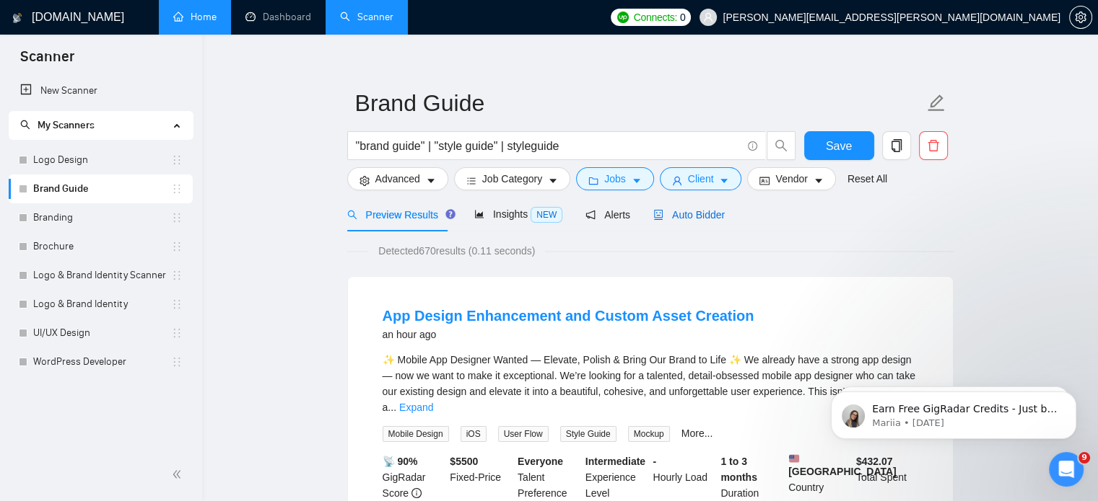
click at [696, 213] on span "Auto Bidder" at bounding box center [688, 215] width 71 height 12
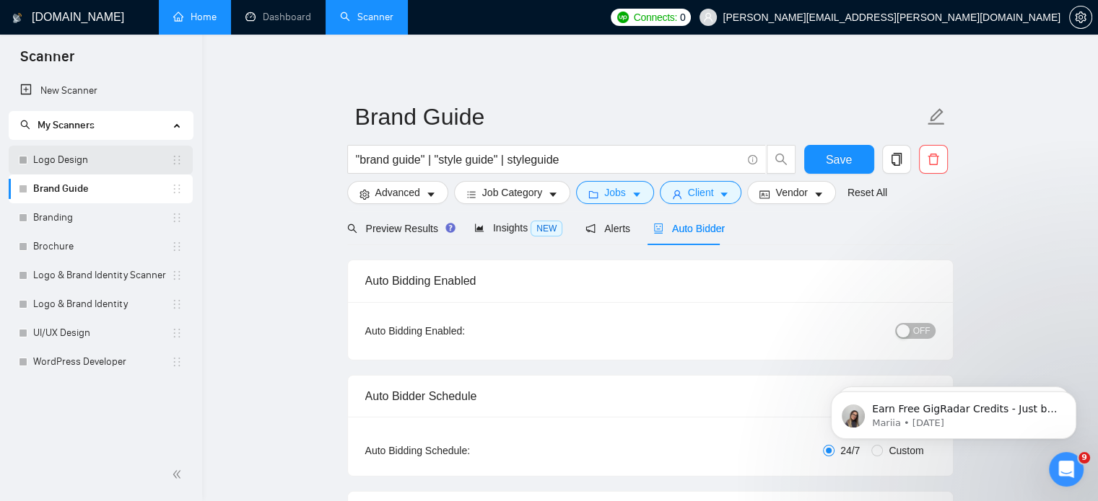
click at [84, 168] on link "Logo Design" at bounding box center [102, 160] width 138 height 29
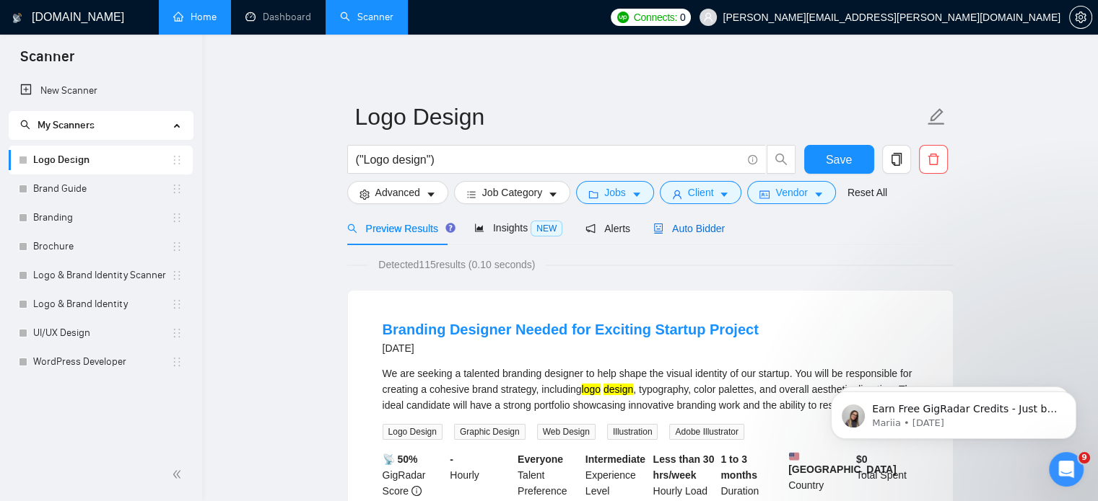
click at [697, 231] on span "Auto Bidder" at bounding box center [688, 229] width 71 height 12
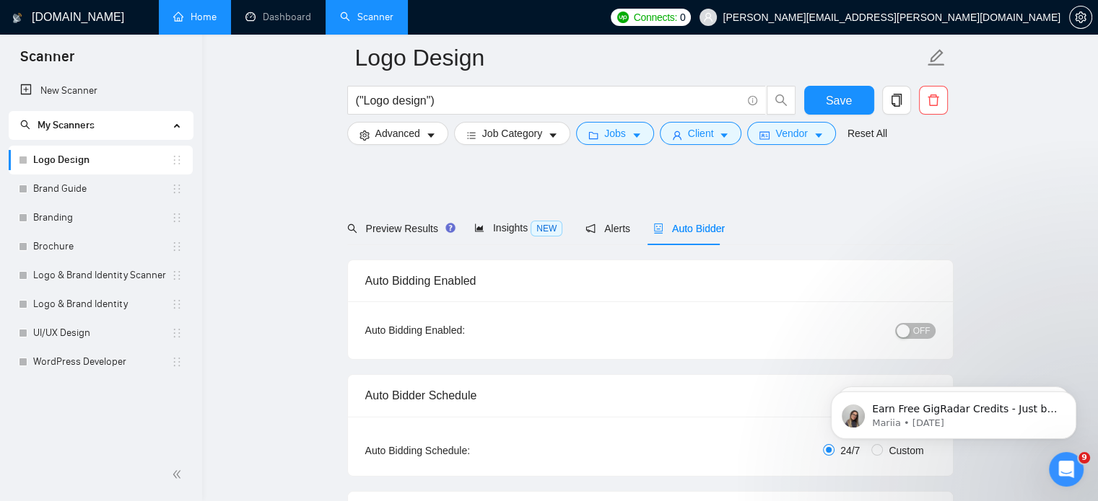
scroll to position [199, 0]
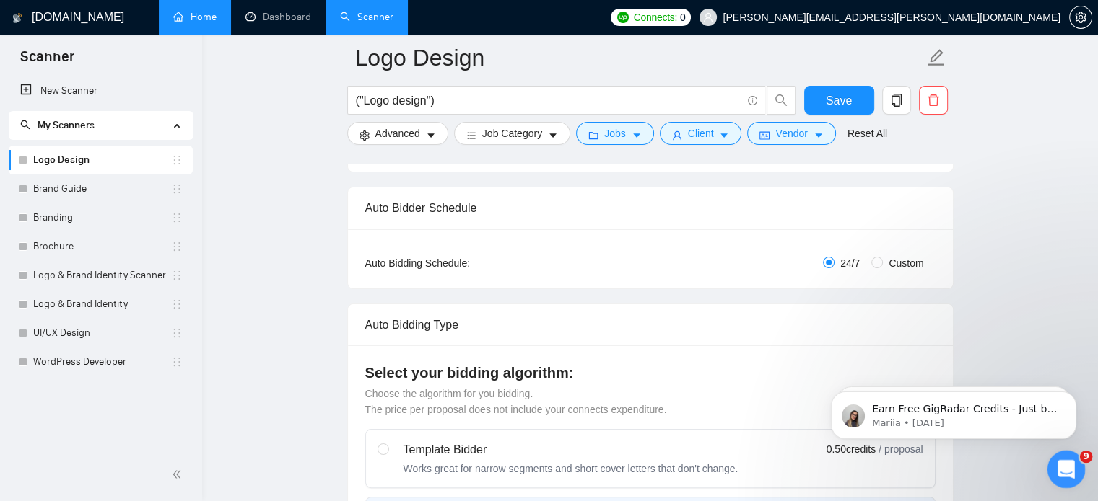
click at [1061, 473] on icon "Open Intercom Messenger" at bounding box center [1064, 468] width 24 height 24
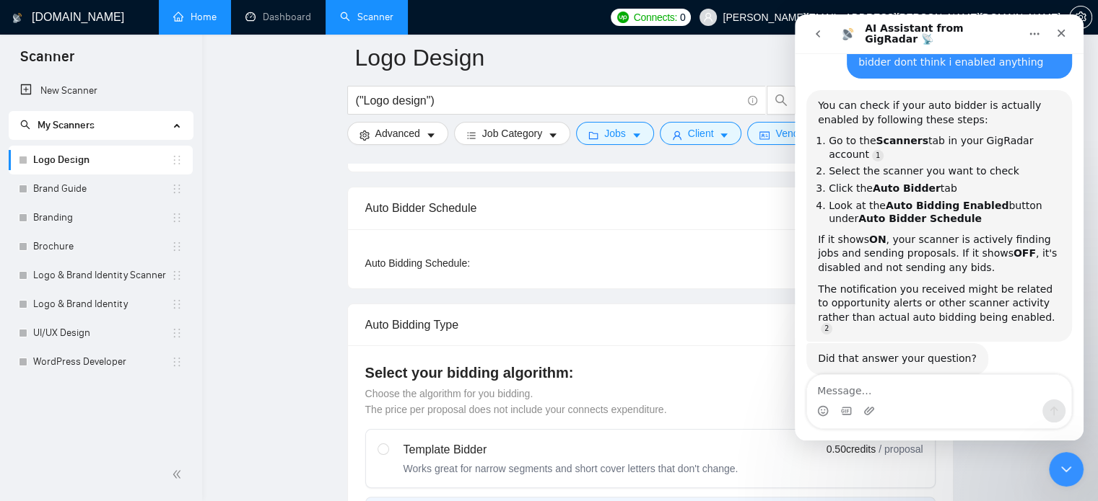
scroll to position [187, 0]
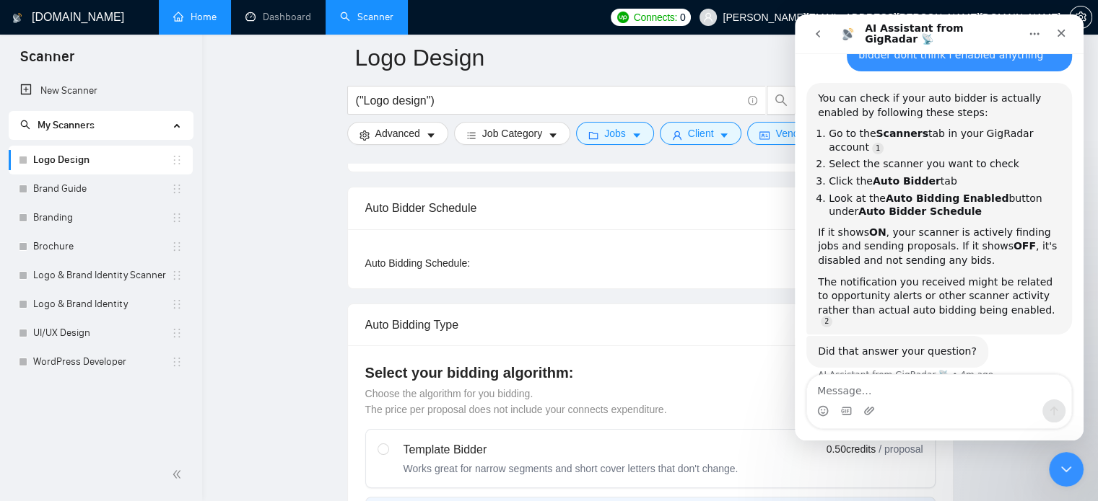
click at [924, 400] on div "Intercom messenger" at bounding box center [939, 411] width 264 height 23
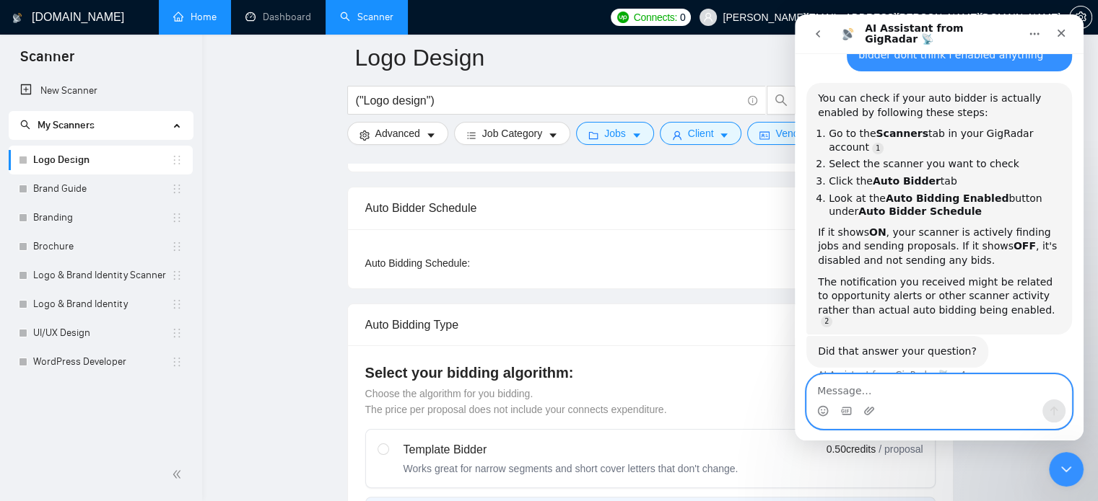
click at [939, 392] on textarea "Message…" at bounding box center [939, 387] width 264 height 25
type textarea "yes its not enabled"
click at [1059, 414] on icon "Send a message…" at bounding box center [1054, 412] width 12 height 12
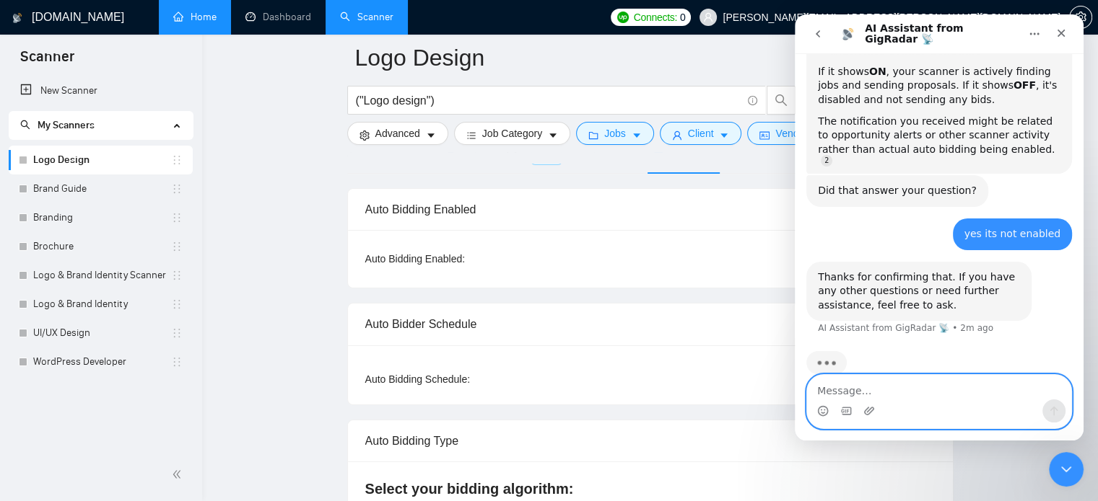
scroll to position [105, 0]
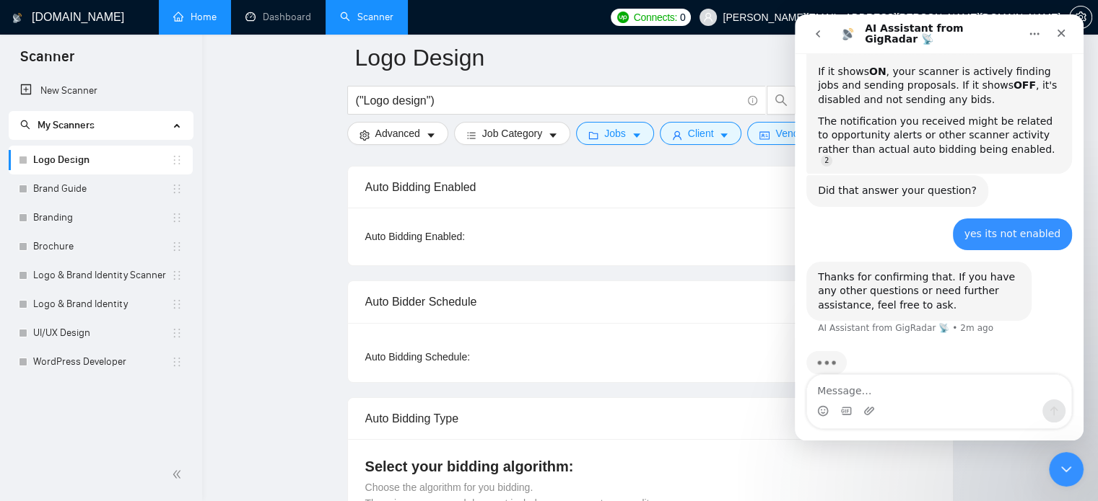
click at [1038, 35] on icon "Home" at bounding box center [1034, 34] width 12 height 12
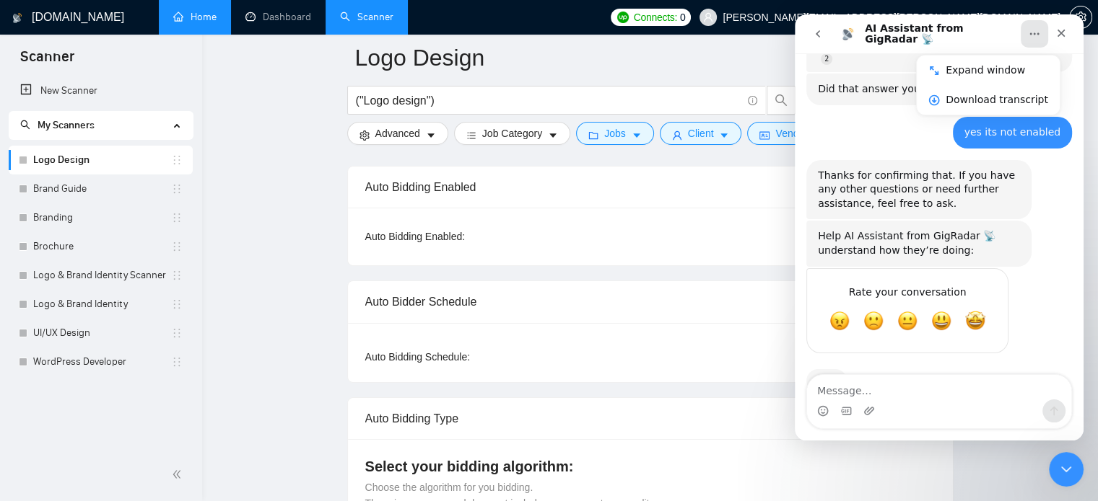
scroll to position [467, 0]
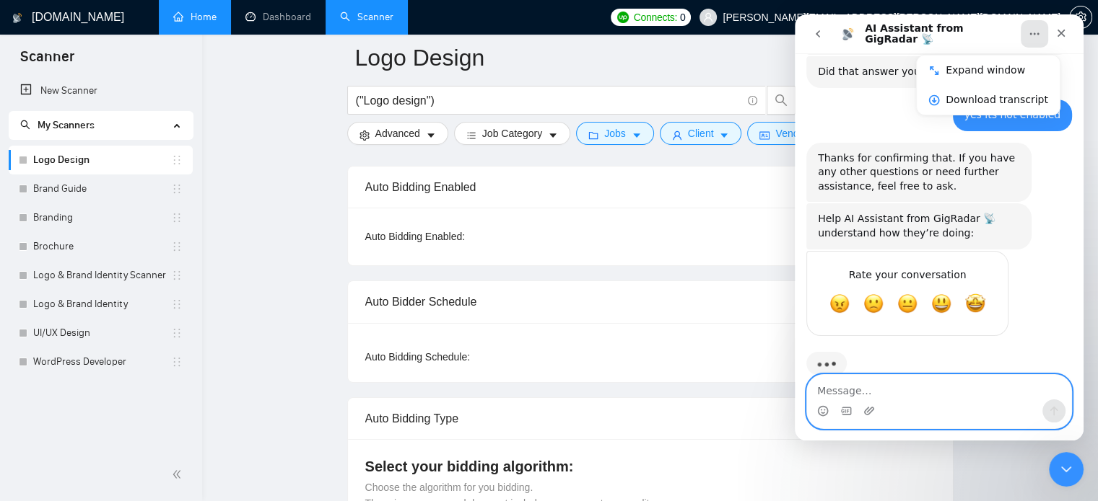
click at [914, 391] on textarea "Message…" at bounding box center [939, 387] width 264 height 25
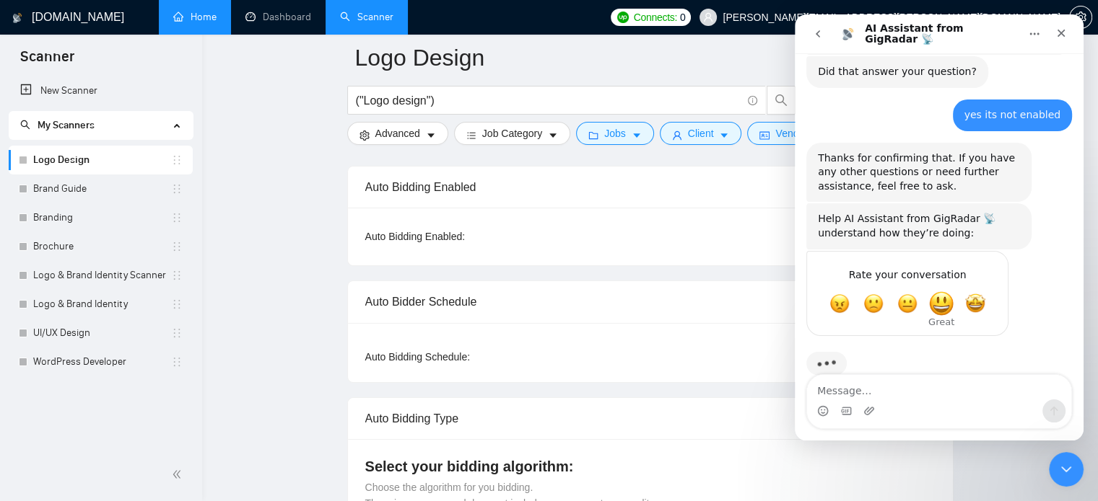
click at [945, 291] on span "Great" at bounding box center [941, 304] width 26 height 26
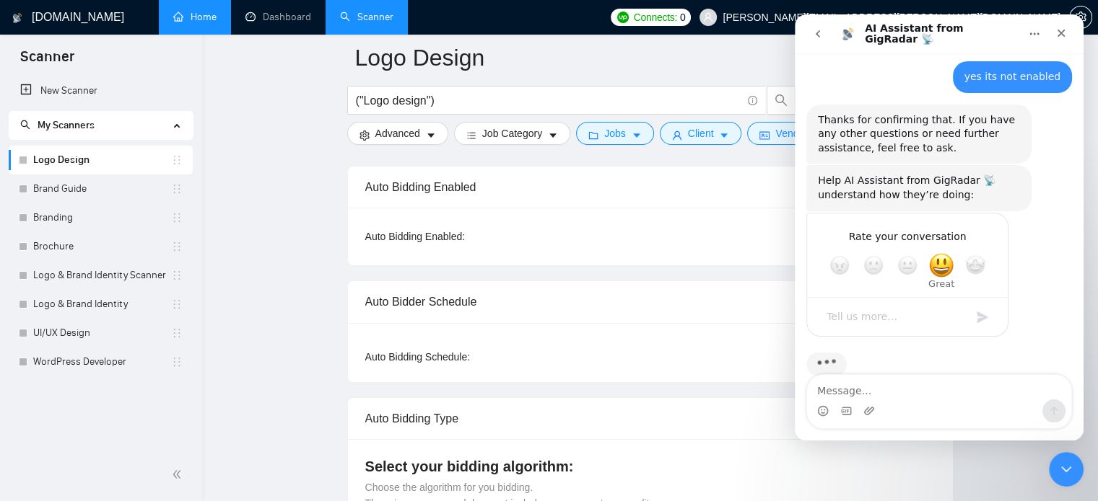
scroll to position [505, 0]
click at [1066, 39] on div "Close" at bounding box center [1061, 33] width 26 height 26
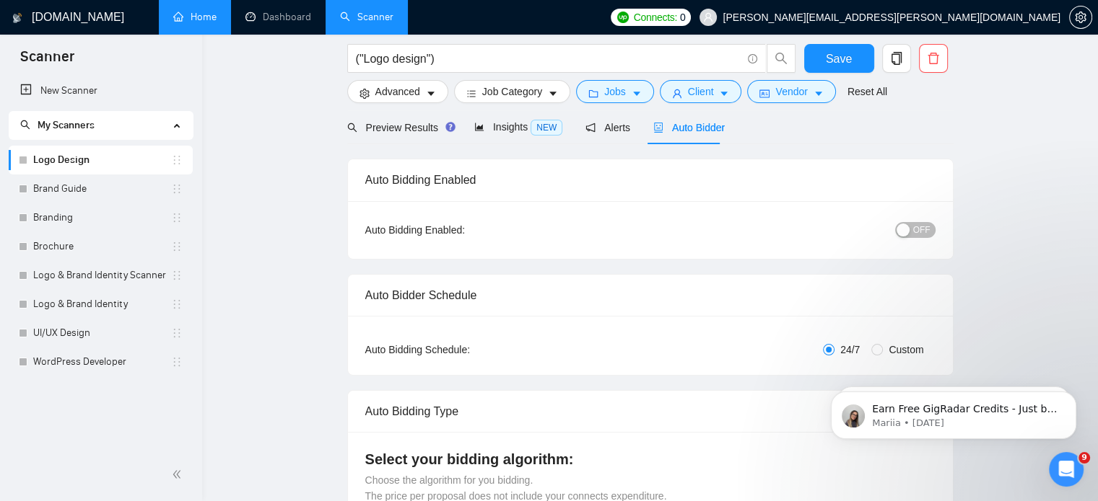
scroll to position [23, 0]
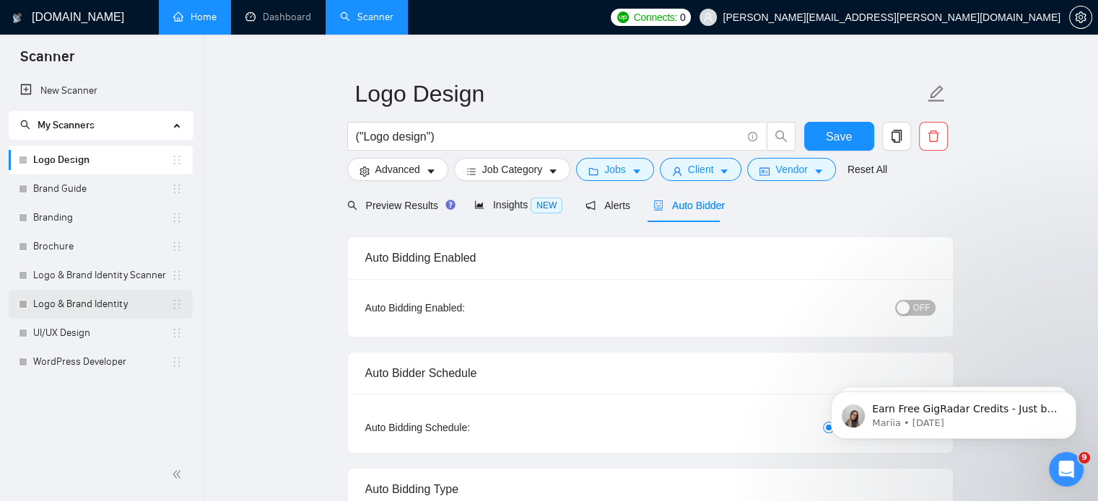
click at [89, 311] on link "Logo & Brand Identity" at bounding box center [102, 304] width 138 height 29
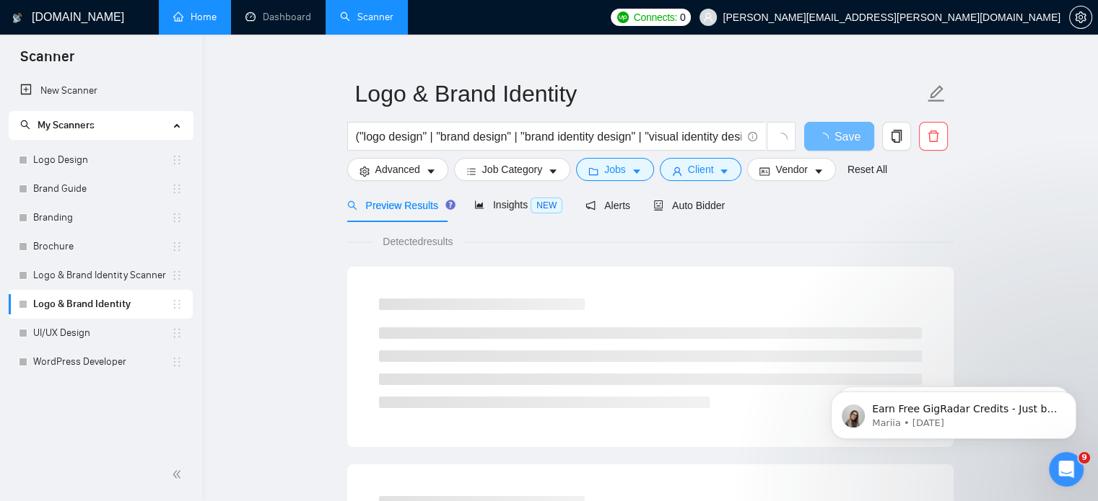
scroll to position [450, 0]
click at [690, 208] on span "Auto Bidder" at bounding box center [688, 206] width 71 height 12
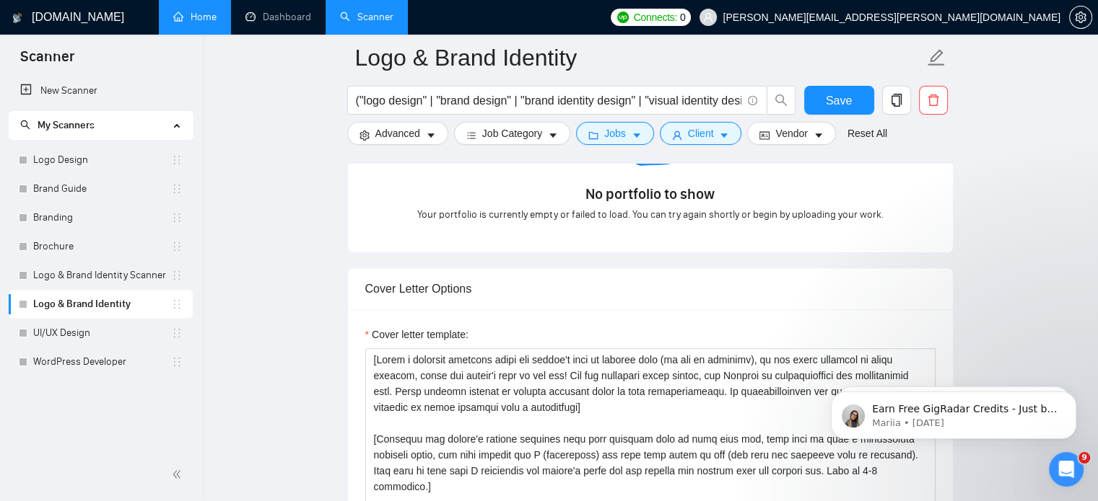
scroll to position [1237, 0]
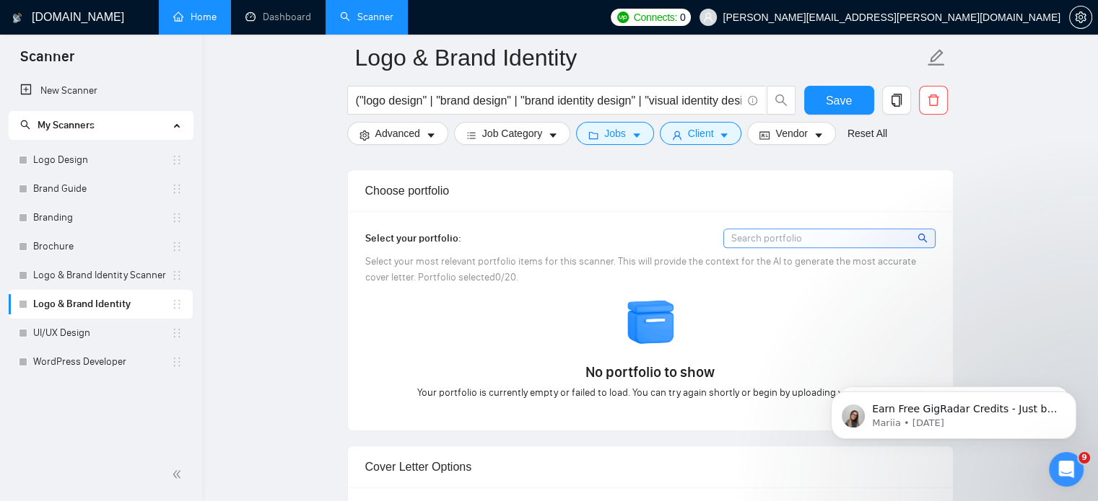
click at [786, 242] on input at bounding box center [829, 238] width 211 height 18
click at [635, 341] on img at bounding box center [651, 322] width 51 height 51
click at [654, 310] on img at bounding box center [651, 322] width 51 height 51
click at [785, 242] on input at bounding box center [829, 238] width 211 height 18
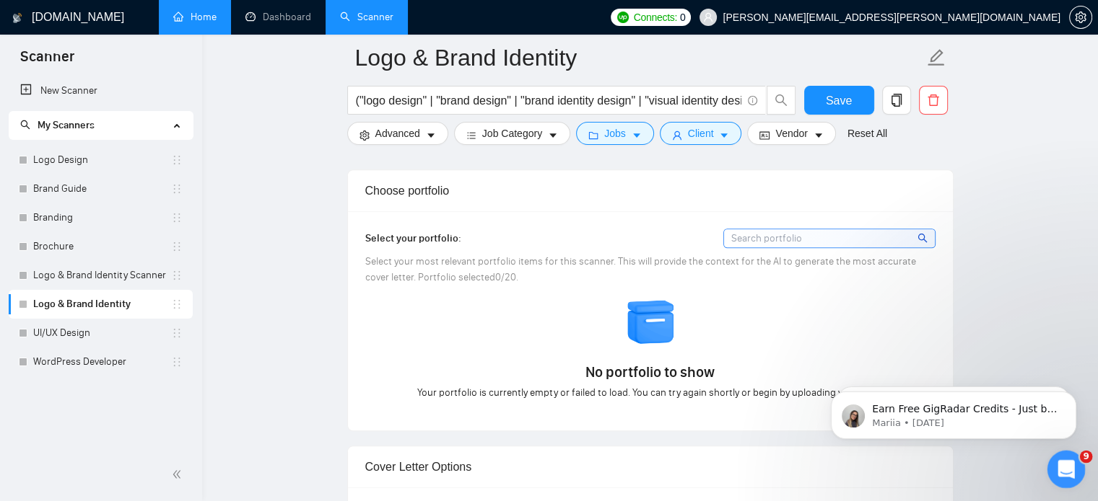
click at [1072, 481] on div "Open Intercom Messenger" at bounding box center [1064, 468] width 48 height 48
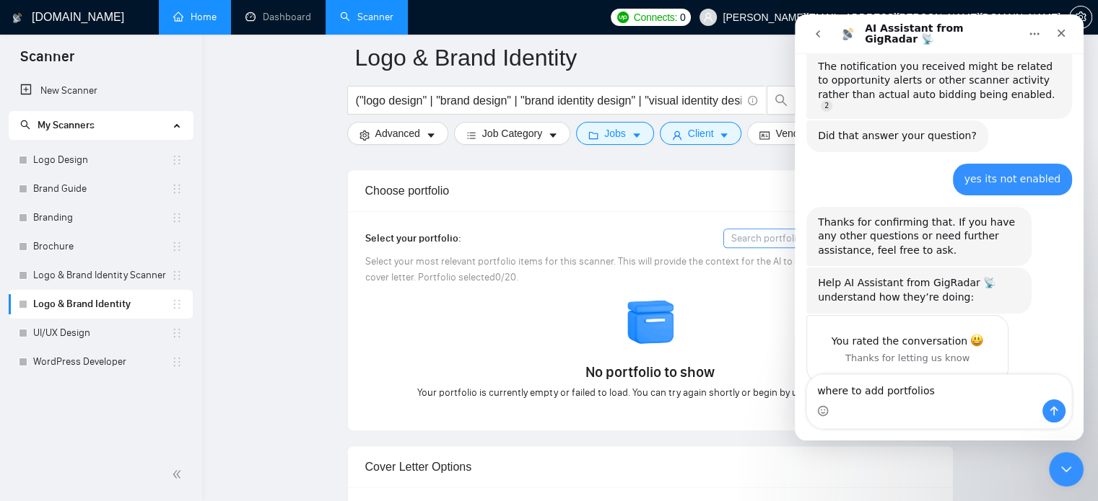
type textarea "where to add portfolios"
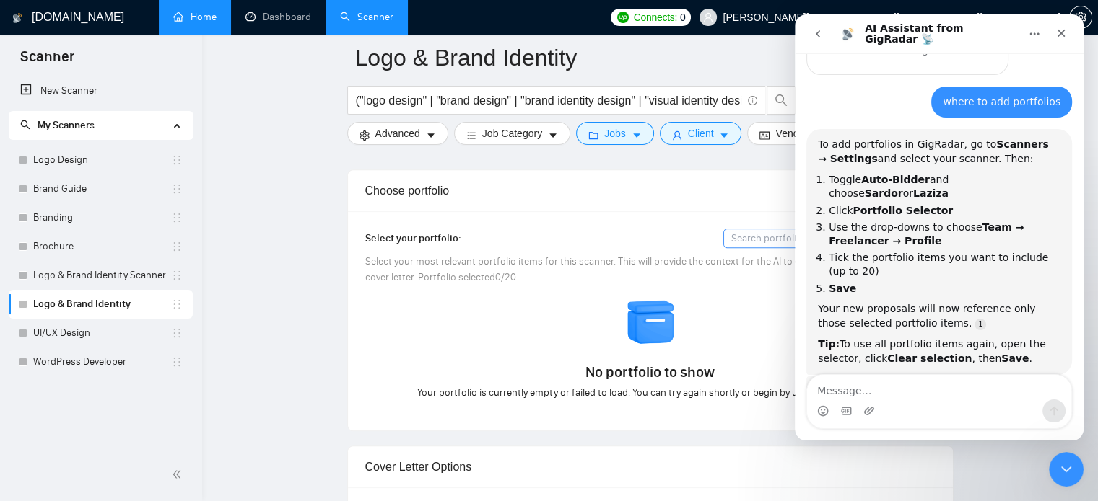
scroll to position [736, 0]
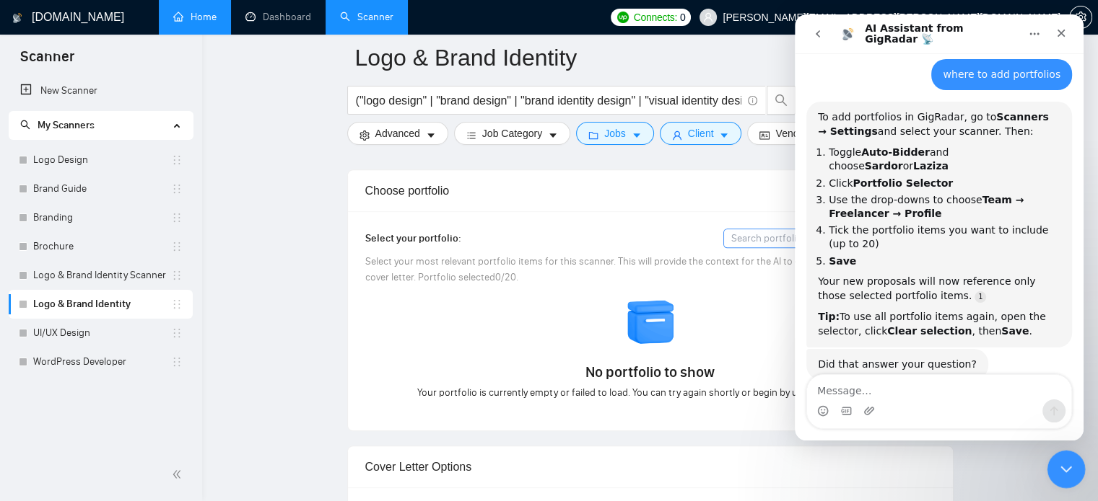
click at [1066, 470] on icon "Close Intercom Messenger" at bounding box center [1063, 467] width 17 height 17
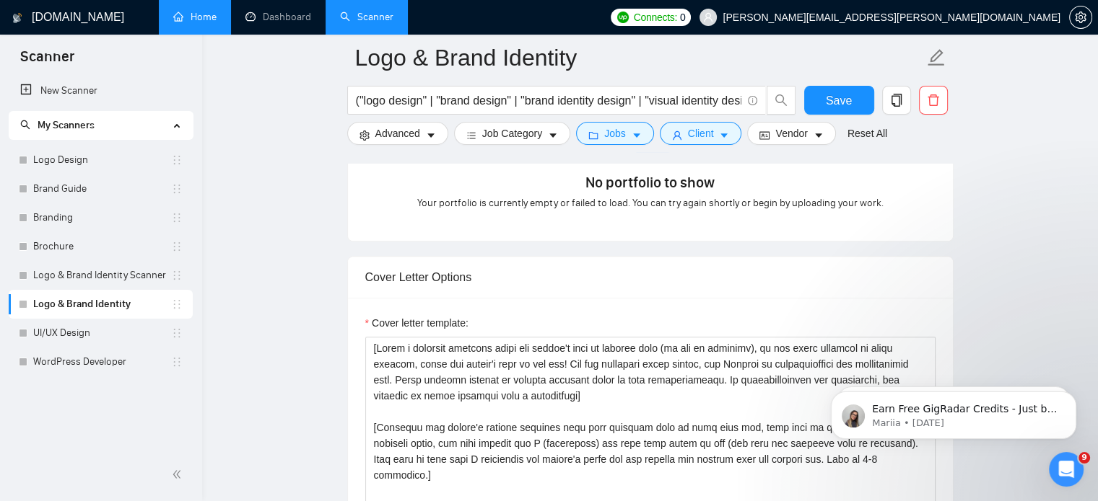
scroll to position [1520, 0]
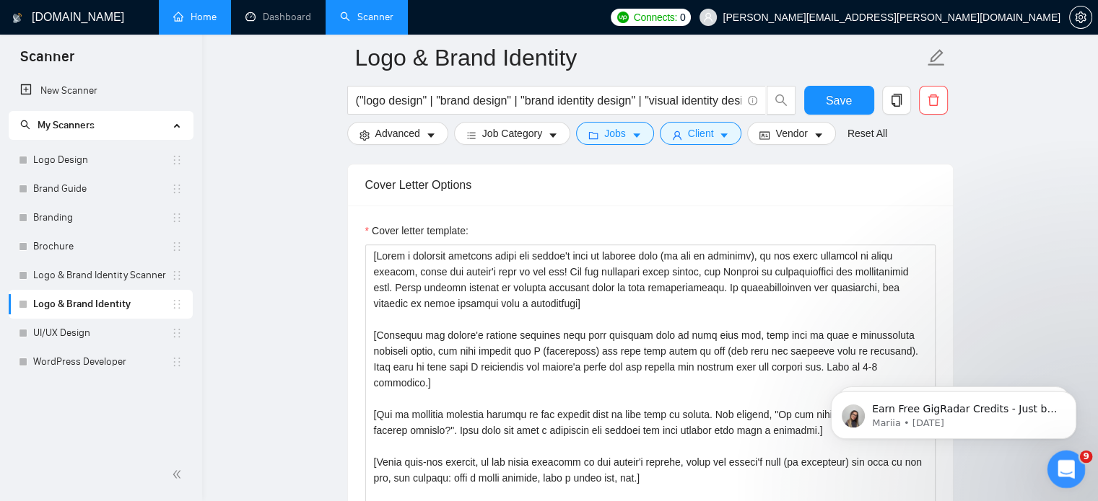
click at [1056, 453] on div "Open Intercom Messenger" at bounding box center [1064, 468] width 48 height 48
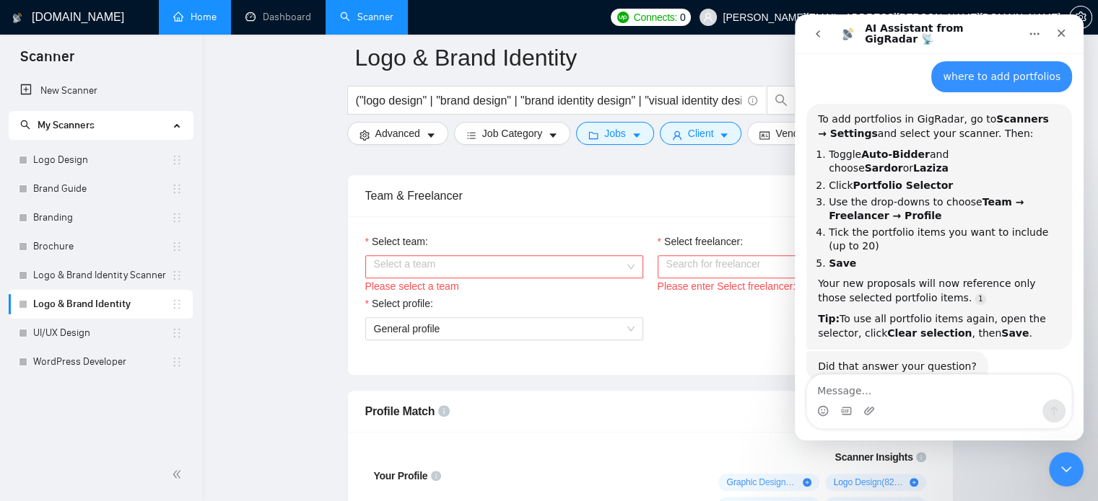
scroll to position [719, 0]
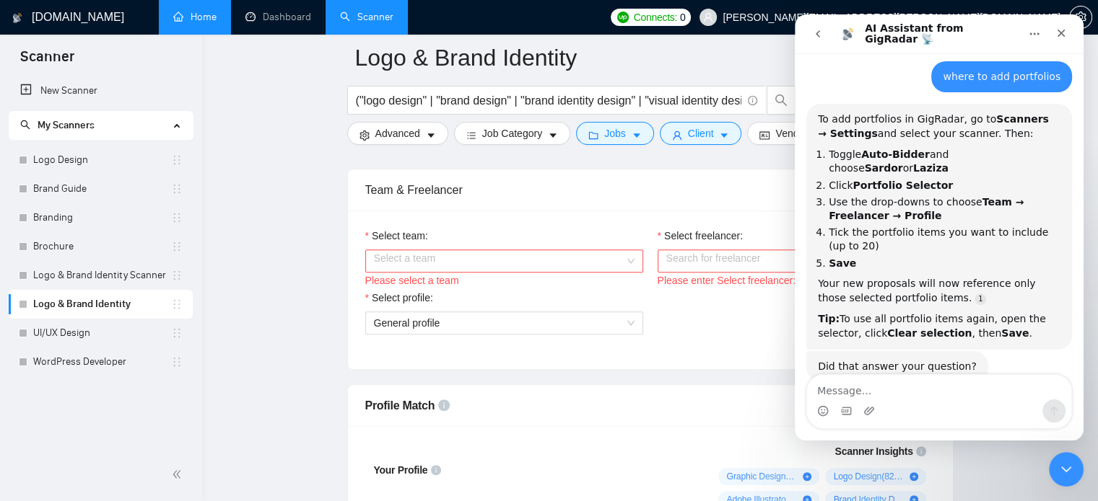
click at [598, 252] on input "Select team:" at bounding box center [499, 261] width 250 height 22
click at [595, 259] on input "Select team:" at bounding box center [499, 261] width 250 height 22
click at [1055, 460] on icon "Close Intercom Messenger" at bounding box center [1063, 467] width 17 height 17
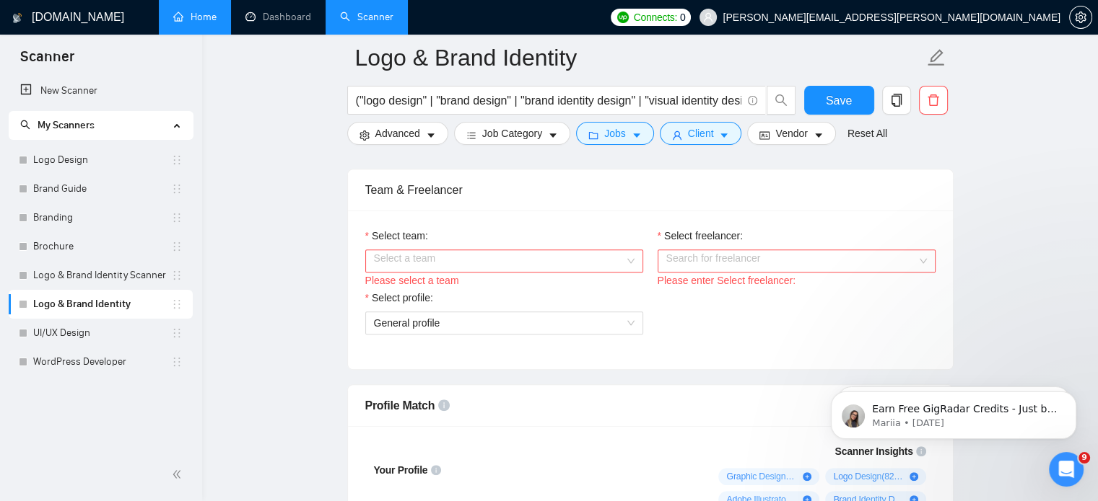
scroll to position [0, 0]
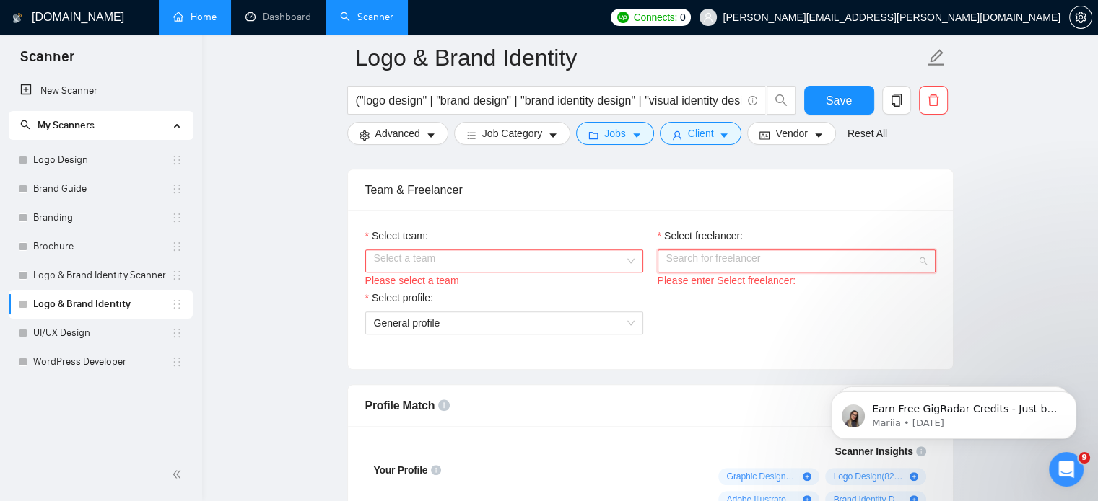
click at [809, 251] on input "Select freelancer:" at bounding box center [791, 261] width 250 height 22
click at [921, 256] on div "Search for freelancer" at bounding box center [796, 261] width 278 height 23
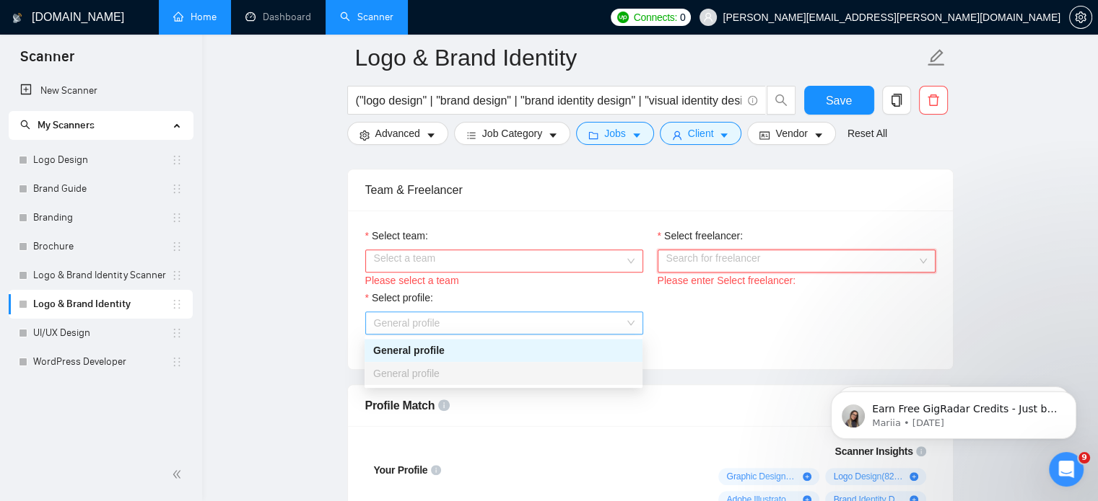
click at [635, 320] on div "General profile" at bounding box center [504, 323] width 278 height 23
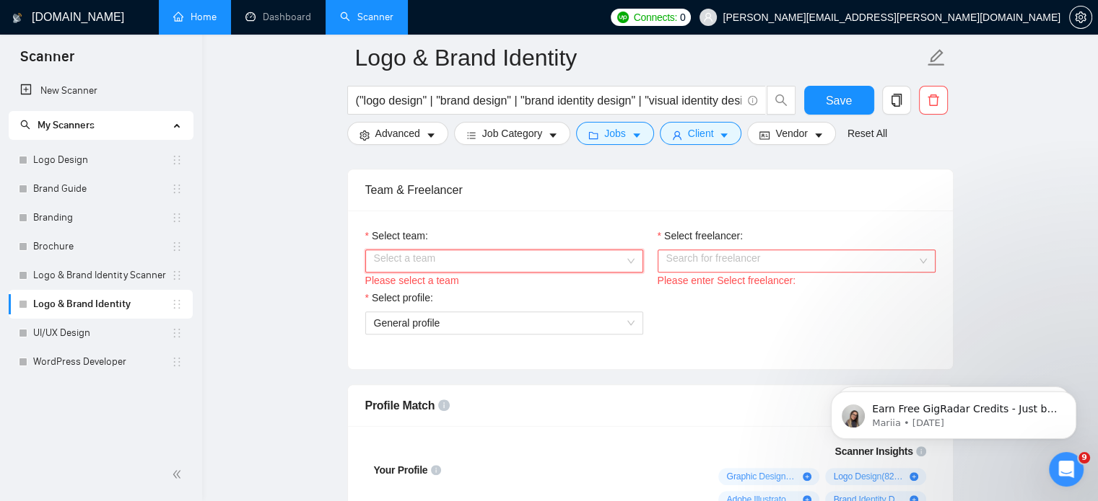
click at [464, 254] on input "Select team:" at bounding box center [499, 261] width 250 height 22
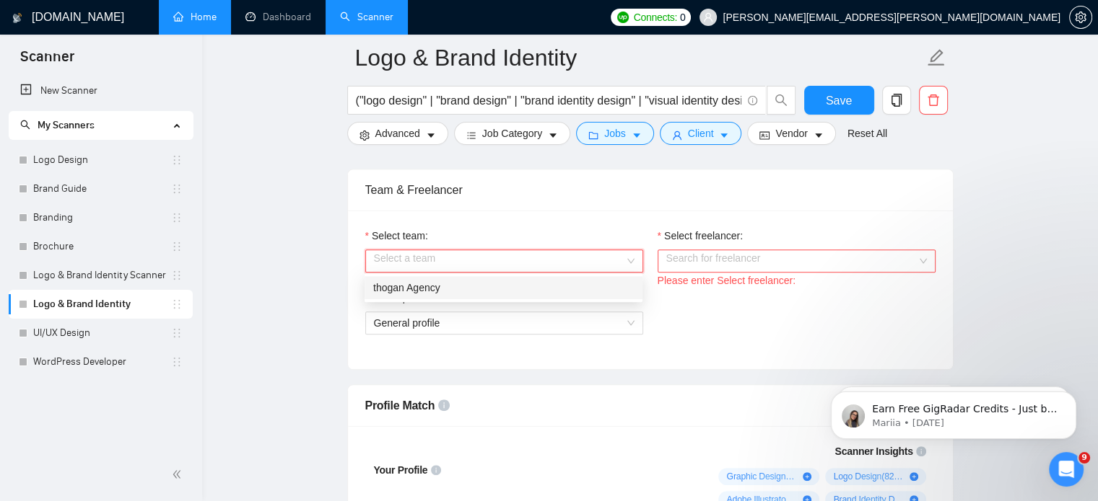
click at [459, 287] on div "thogan Agency" at bounding box center [503, 288] width 260 height 16
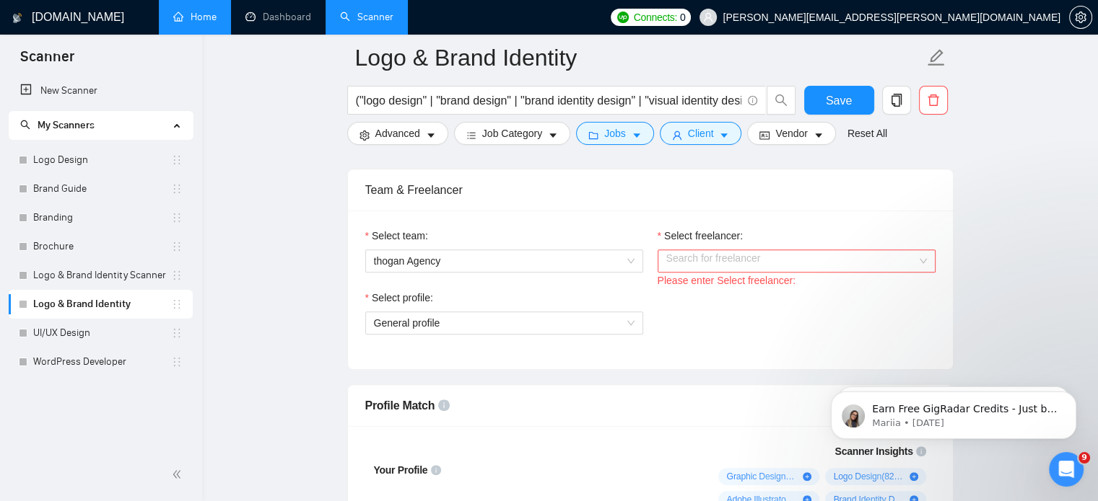
click at [690, 273] on div "Please enter Select freelancer:" at bounding box center [796, 281] width 278 height 16
click at [768, 268] on input "Select freelancer:" at bounding box center [791, 261] width 250 height 22
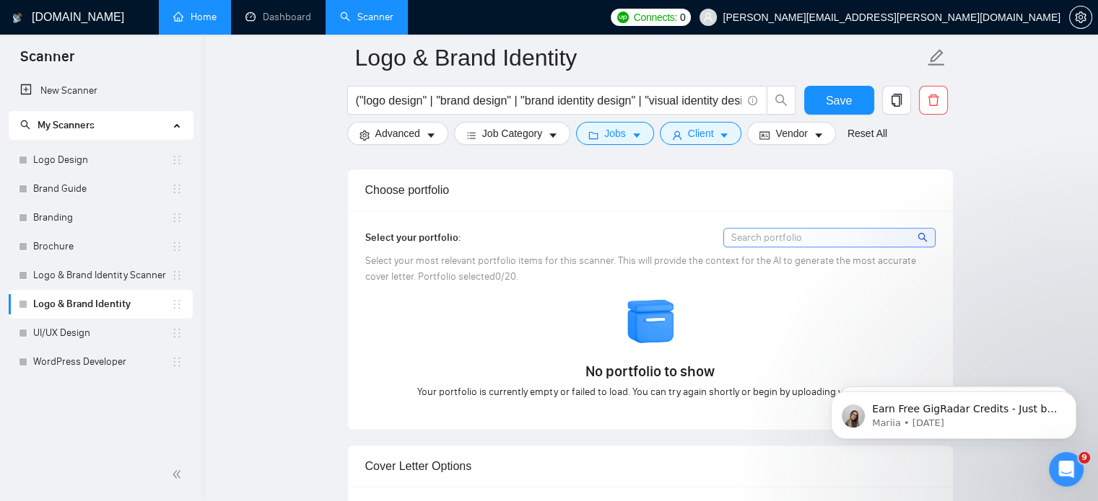
scroll to position [1281, 0]
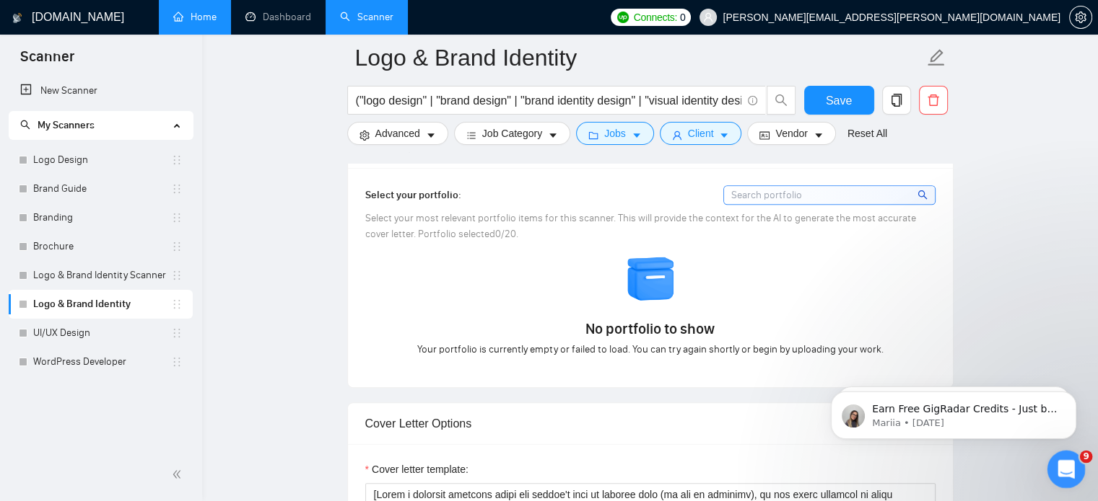
click at [1064, 464] on icon "Open Intercom Messenger" at bounding box center [1064, 468] width 24 height 24
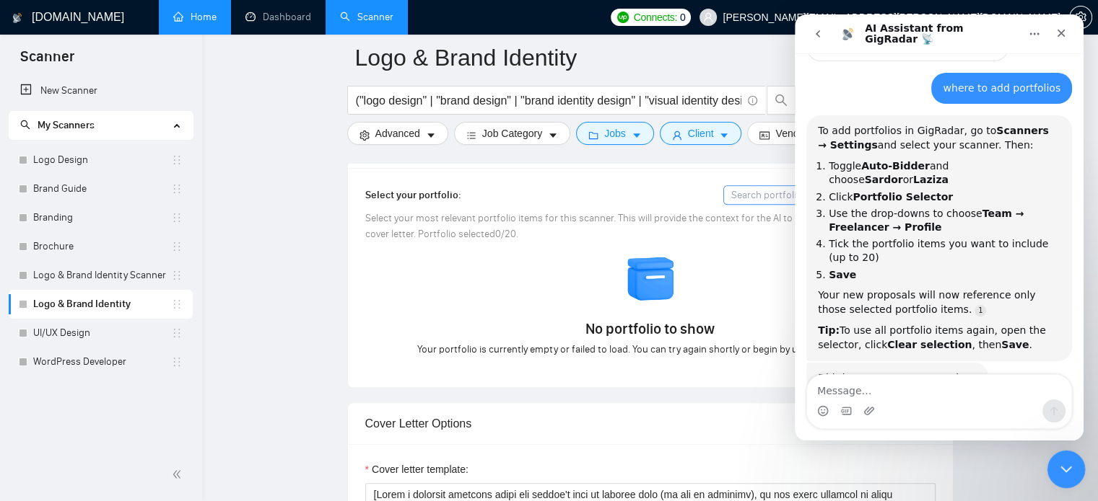
scroll to position [736, 0]
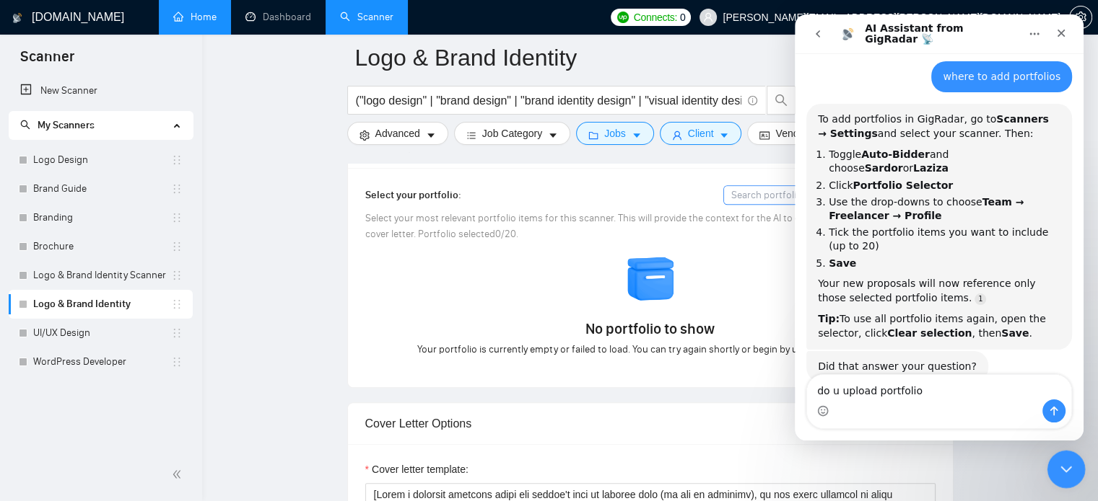
type textarea "do u upload portfolio ?"
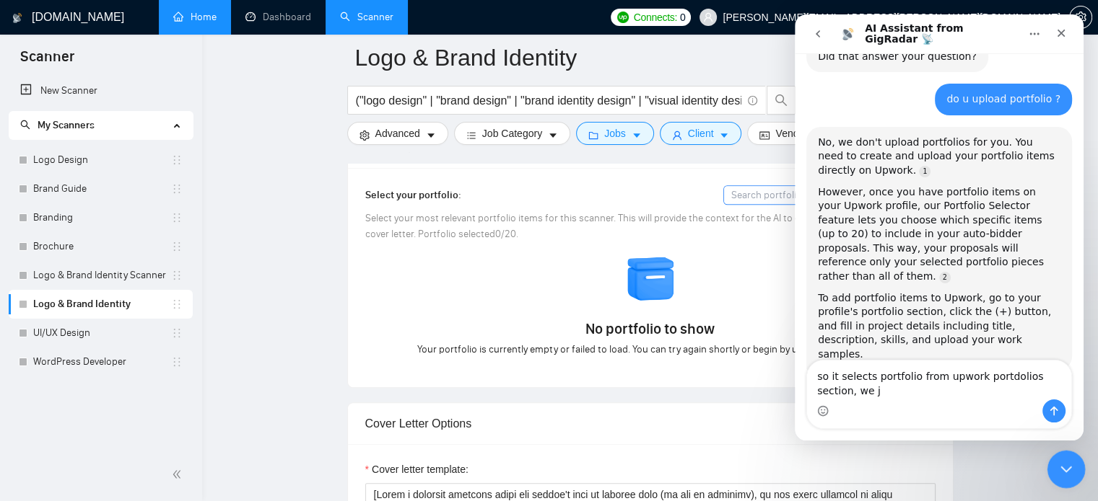
scroll to position [1053, 0]
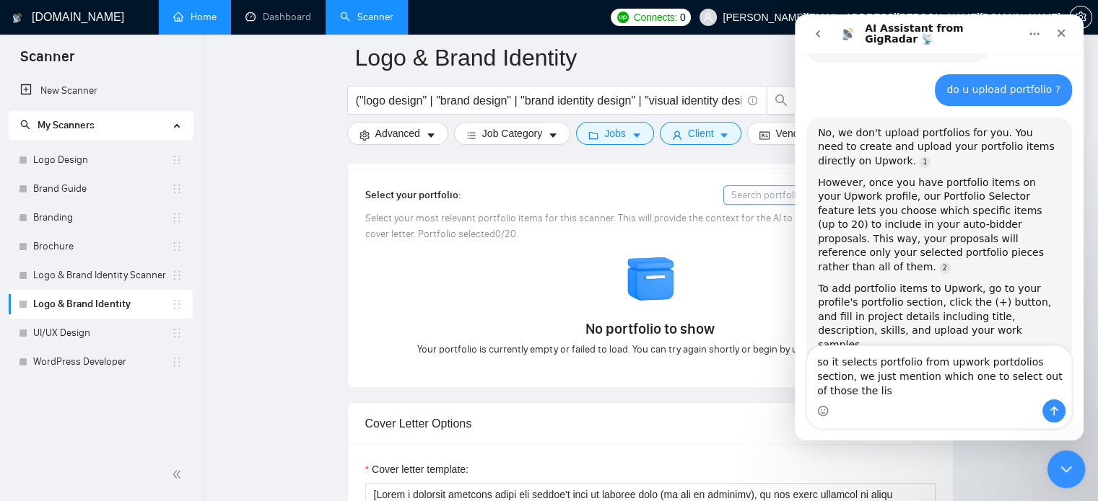
type textarea "so it selects portfolio from upwork portdolios section, we just mention which o…"
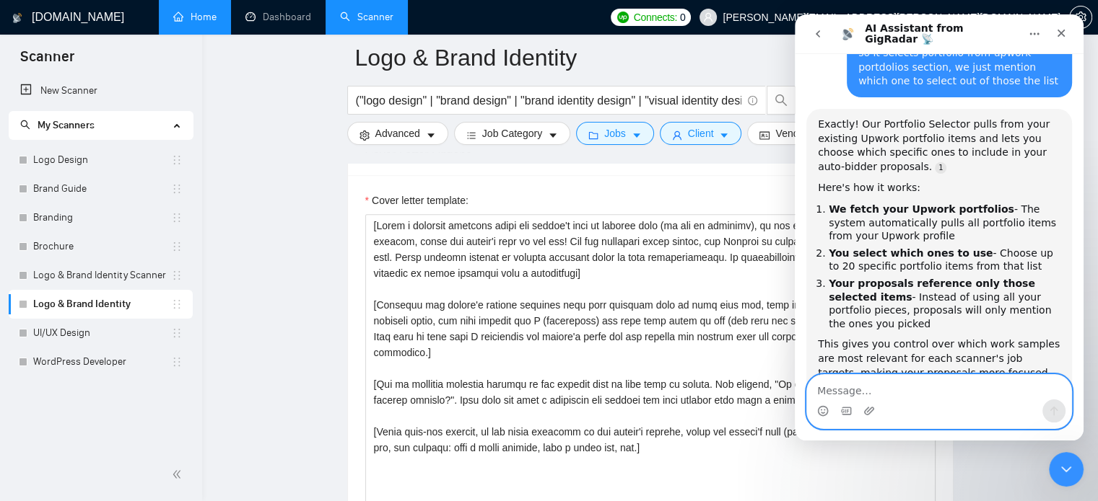
scroll to position [1551, 0]
click at [918, 395] on textarea "Message…" at bounding box center [939, 387] width 264 height 25
type textarea "w"
type textarea "j"
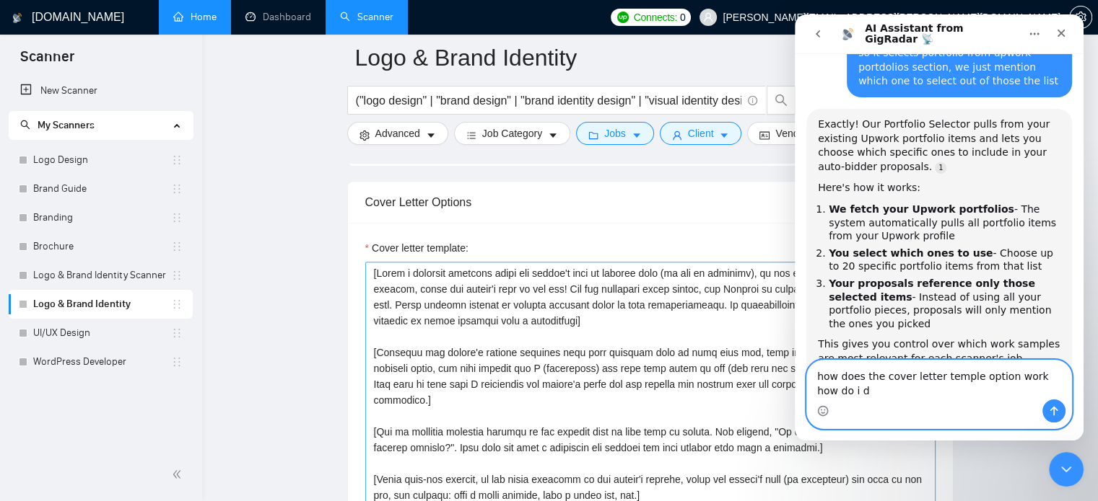
scroll to position [1437, 0]
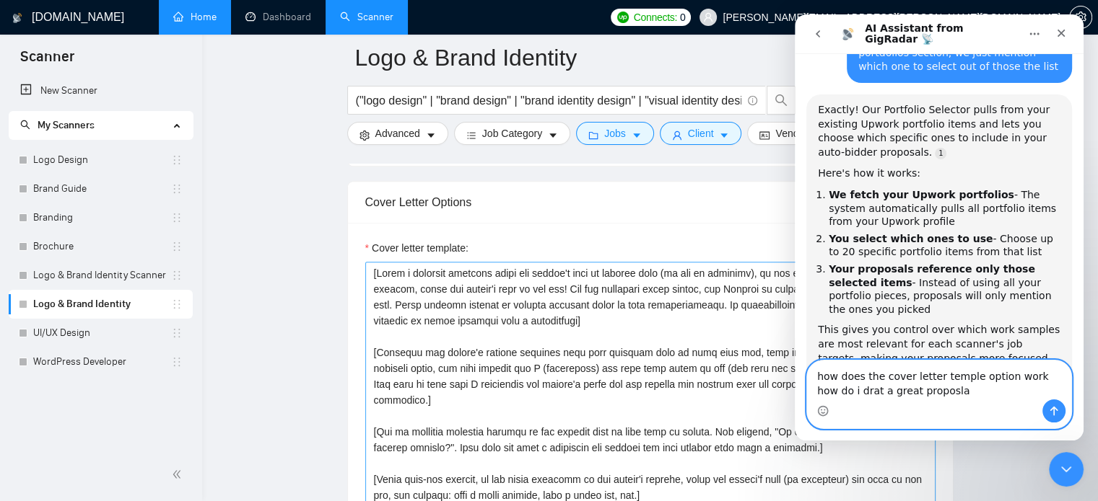
type textarea "how does the cover letter temple option work how do i drat a great proposla"
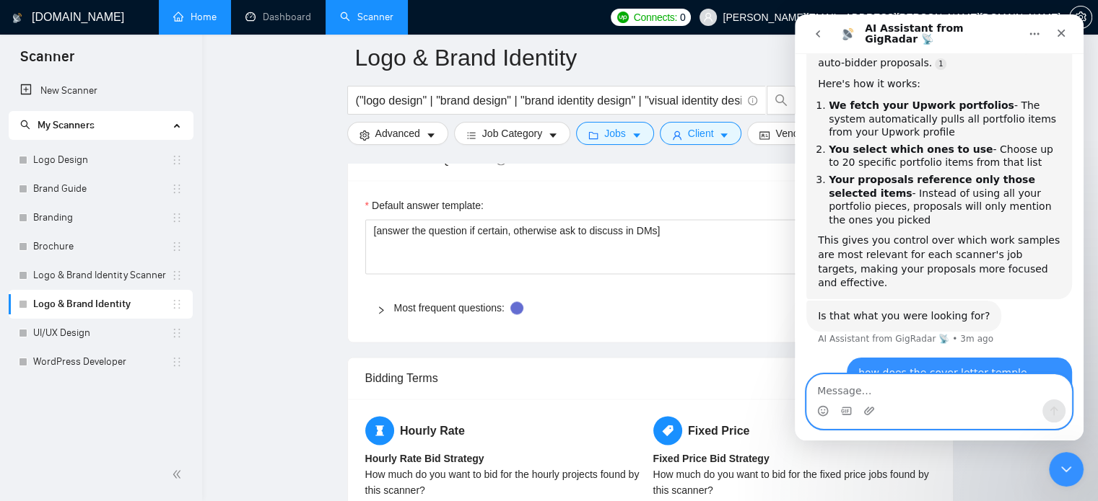
scroll to position [2000, 0]
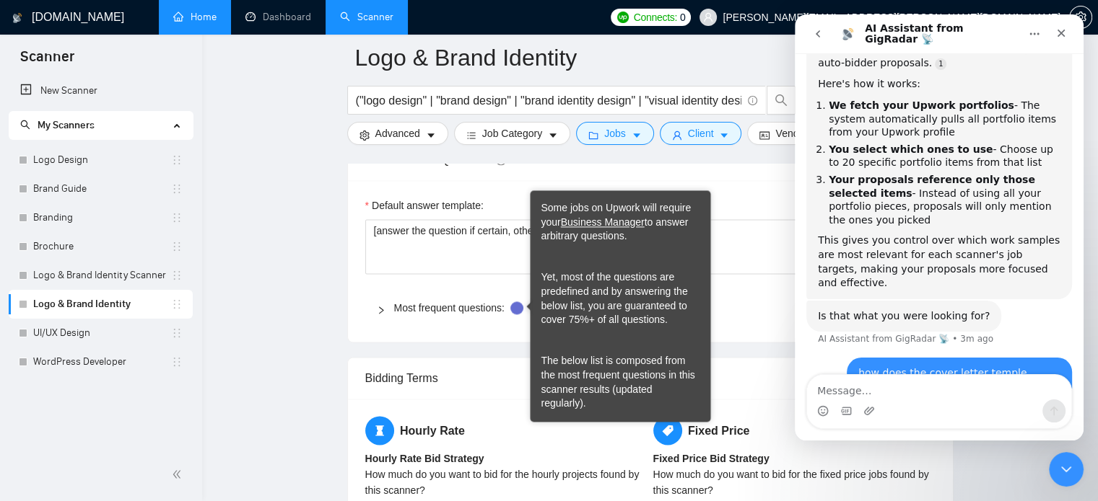
click at [452, 316] on div "Most frequent questions:" at bounding box center [650, 308] width 570 height 33
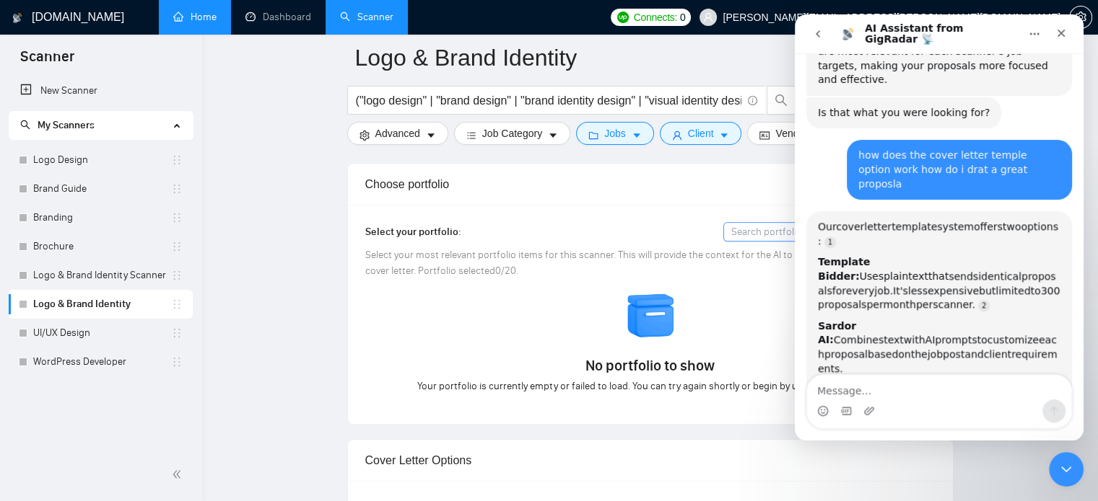
scroll to position [2, 0]
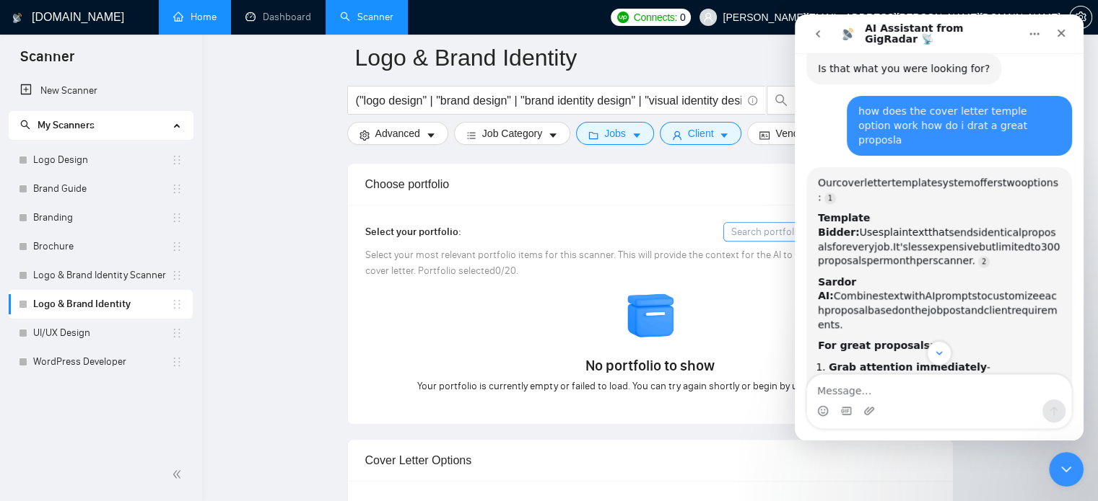
click at [452, 316] on div "No portfolio to show Your portfolio is currently empty or failed to load. You c…" at bounding box center [650, 343] width 579 height 104
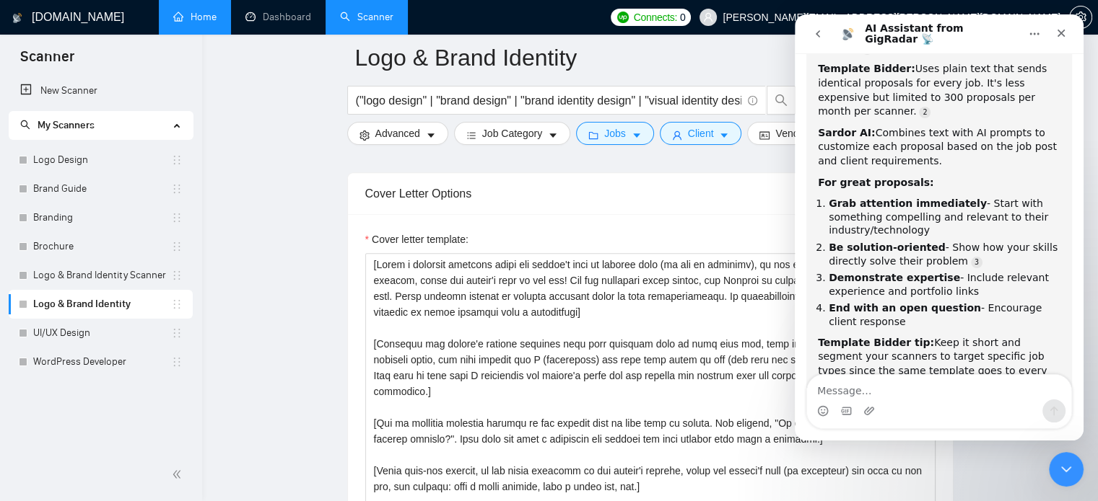
scroll to position [1510, 0]
click at [1063, 476] on div "Close Intercom Messenger" at bounding box center [1063, 467] width 35 height 35
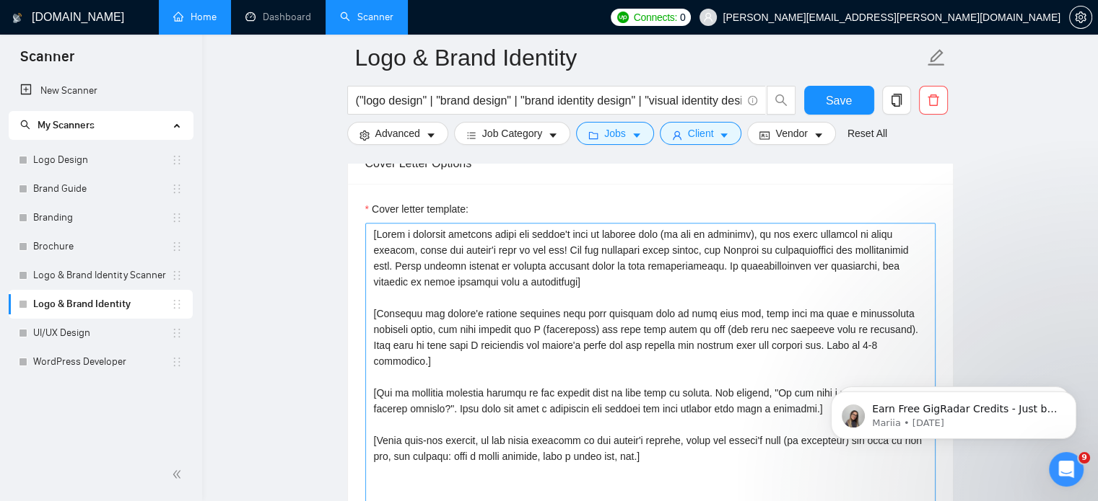
scroll to position [1543, 0]
click at [566, 294] on textarea "Cover letter template:" at bounding box center [650, 384] width 570 height 325
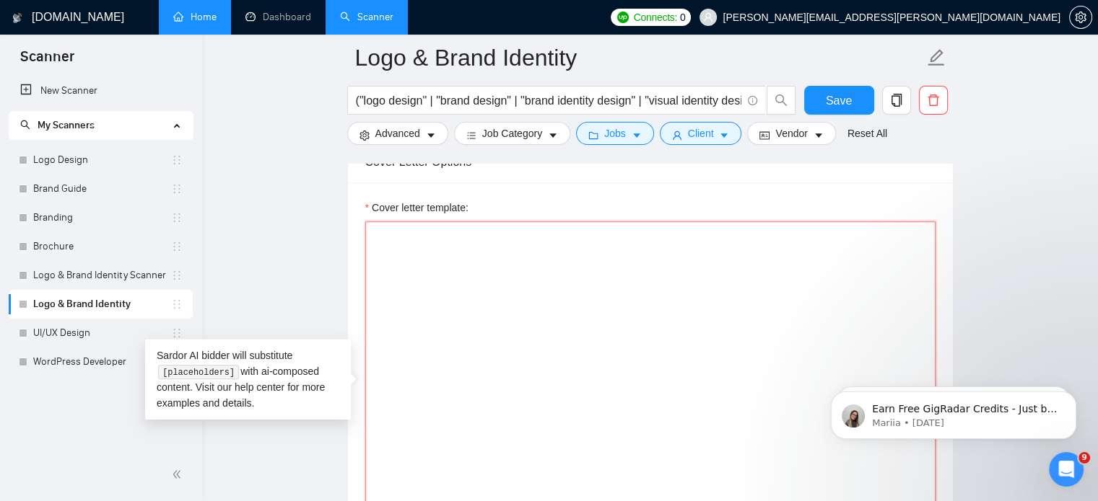
paste textarea "Lo - I dol sit’am consectet a elitse doeius tem inci u labo, etdolo magnaali en…"
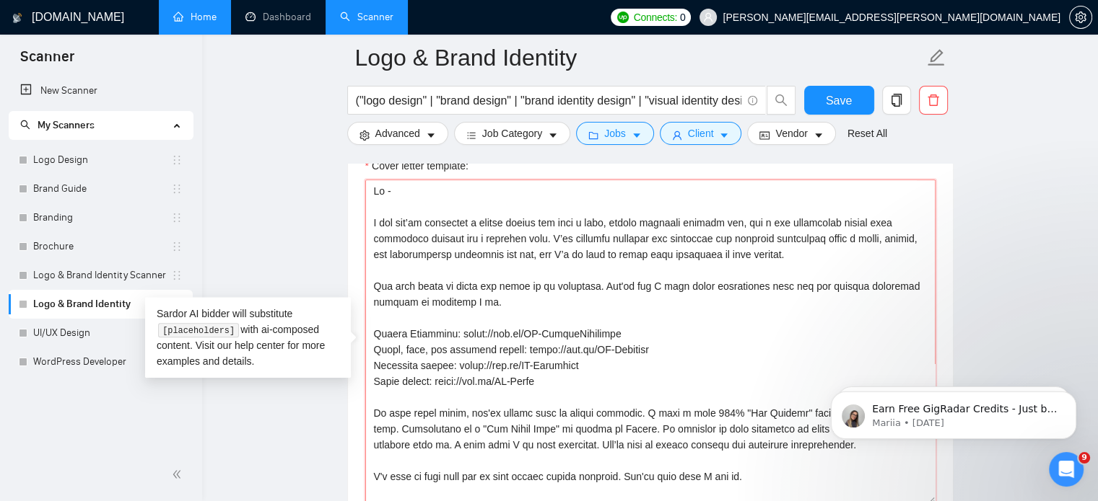
scroll to position [59, 0]
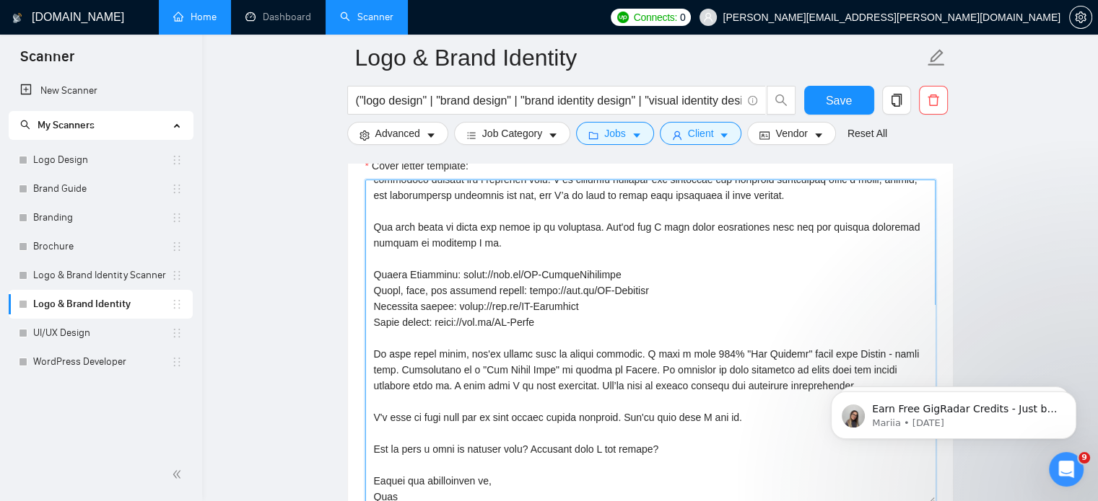
drag, startPoint x: 534, startPoint y: 315, endPoint x: 338, endPoint y: 270, distance: 201.3
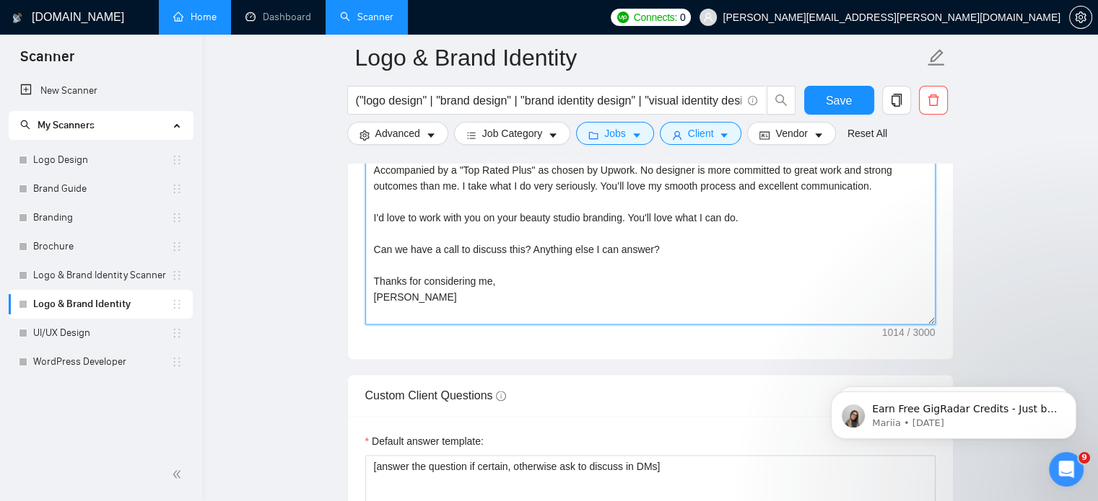
scroll to position [1765, 0]
type textarea "Hi - I see you’re launching a beauty studio and need a logo, visual identity st…"
click at [1069, 224] on main "Logo & Brand Identity ("logo design" | "brand design" | "brand identity design"…" at bounding box center [649, 469] width 849 height 4352
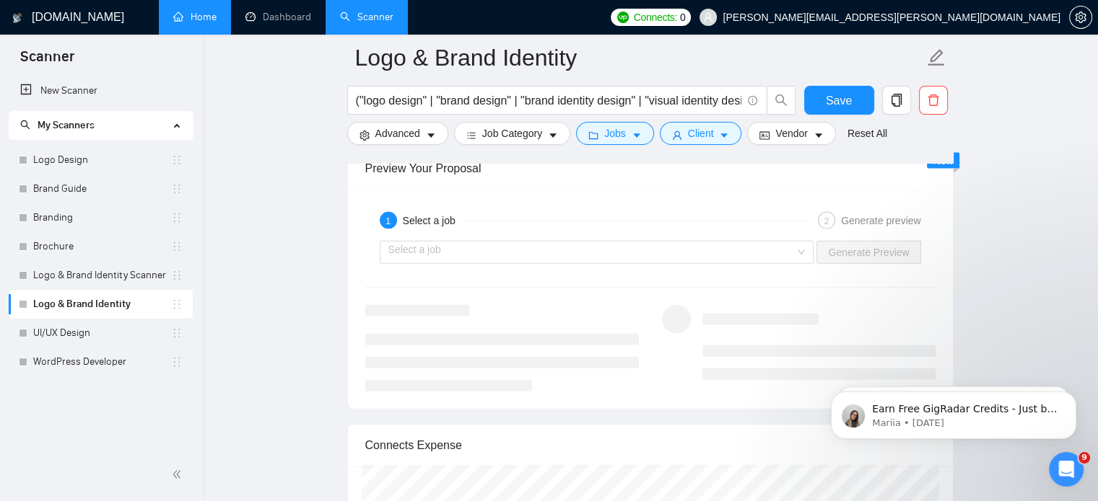
scroll to position [3145, 0]
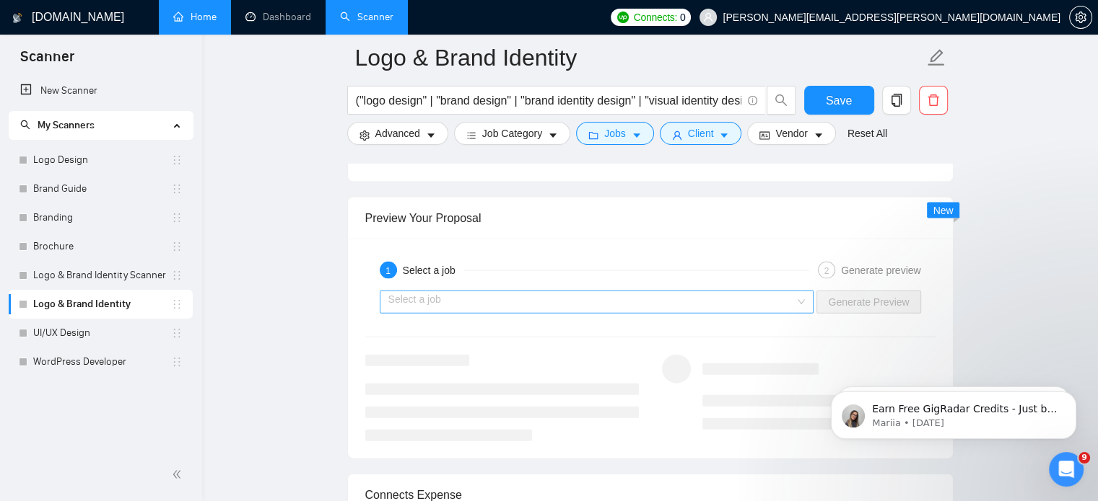
click at [531, 295] on input "search" at bounding box center [591, 303] width 407 height 22
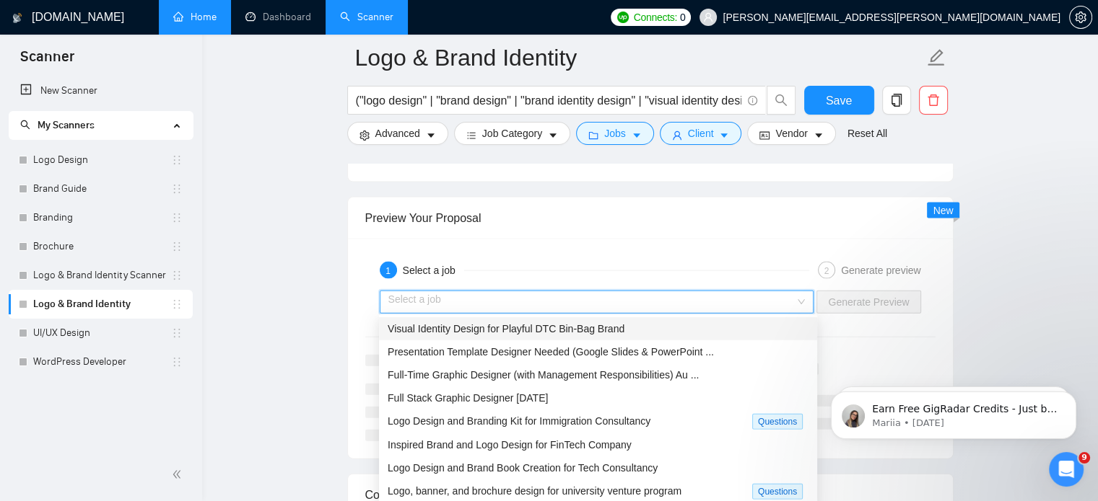
click at [569, 329] on span "Visual Identity Design for Playful DTC Bin-Bag Brand" at bounding box center [505, 329] width 237 height 12
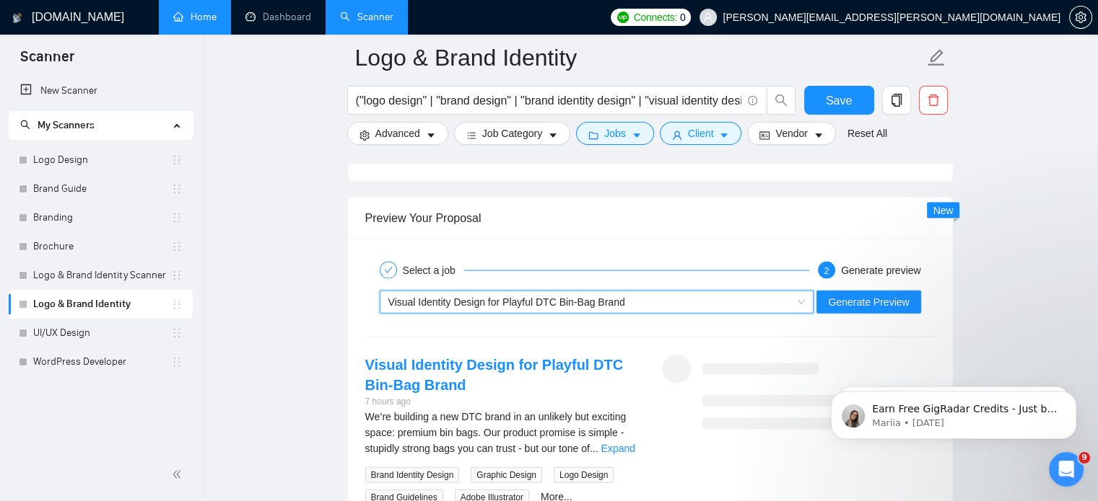
scroll to position [3310, 0]
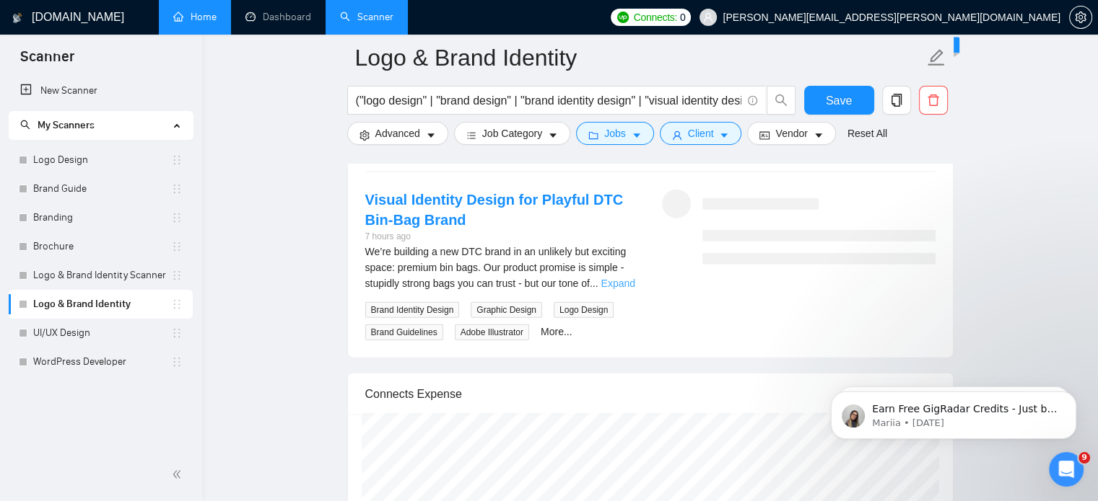
click at [619, 285] on link "Expand" at bounding box center [617, 284] width 34 height 12
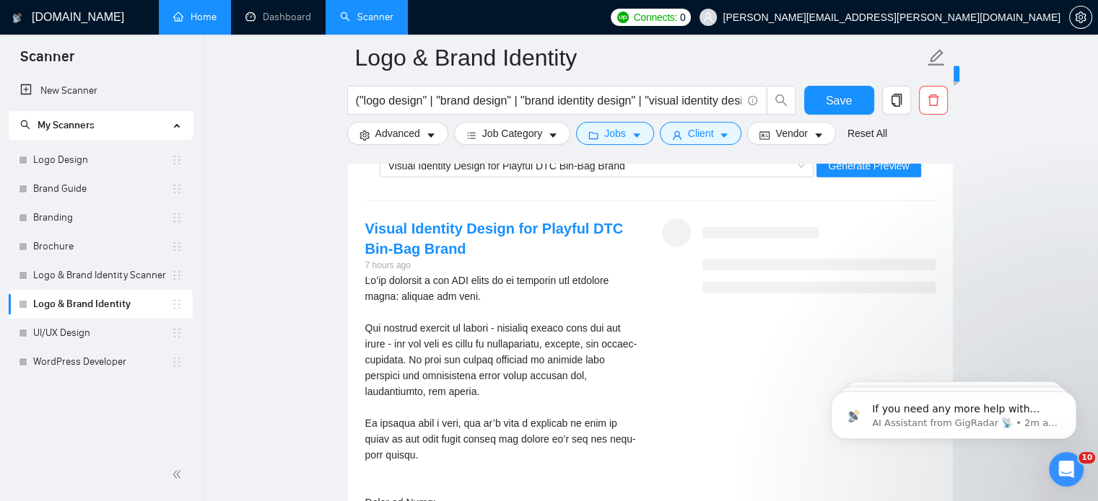
scroll to position [3258, 0]
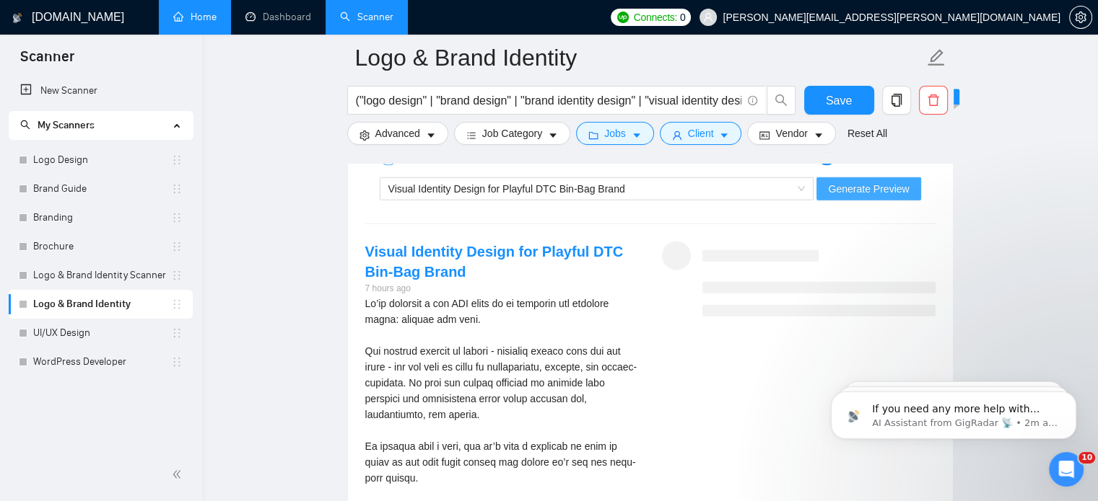
click at [851, 185] on span "Generate Preview" at bounding box center [868, 189] width 81 height 16
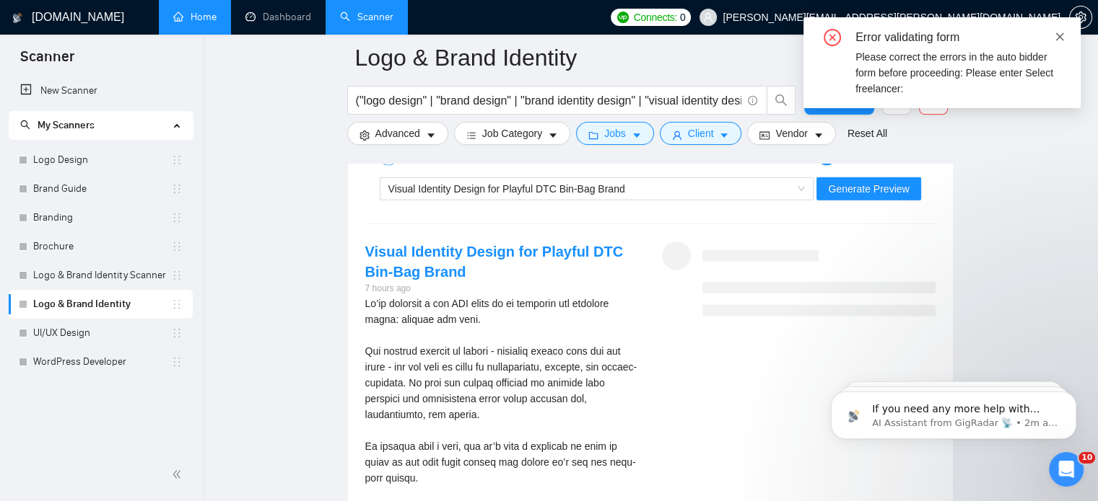
click at [1061, 38] on icon "close" at bounding box center [1059, 37] width 10 height 10
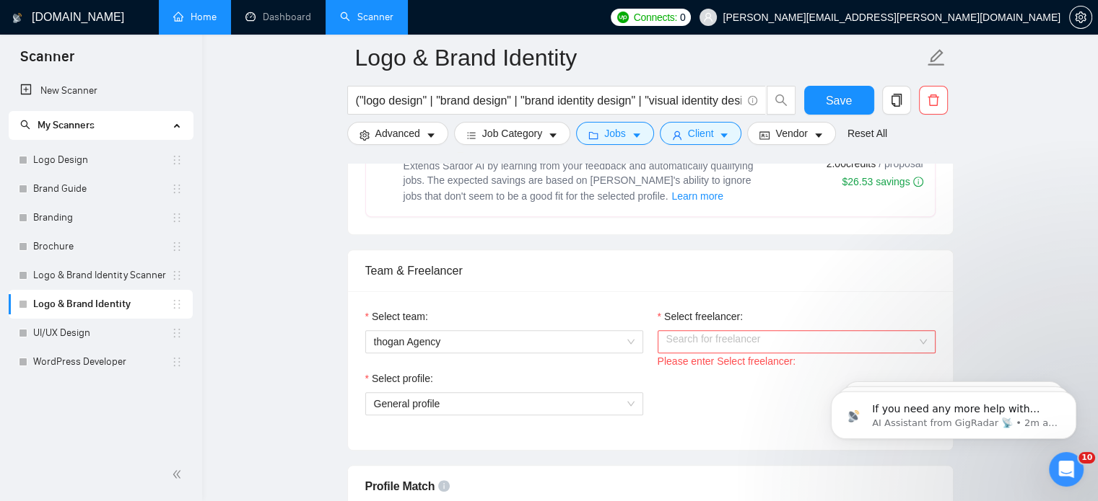
scroll to position [670, 0]
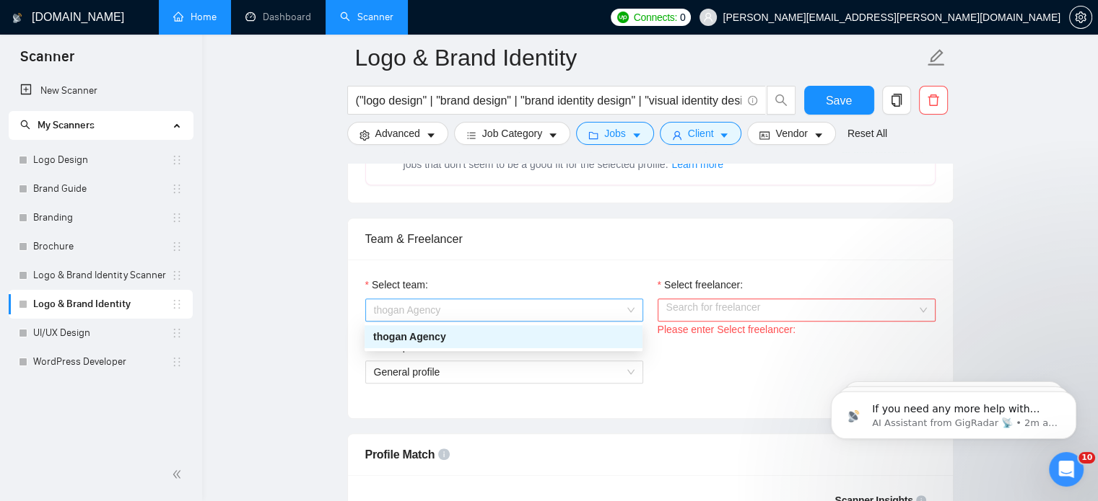
click at [595, 308] on span "thogan Agency" at bounding box center [504, 310] width 260 height 22
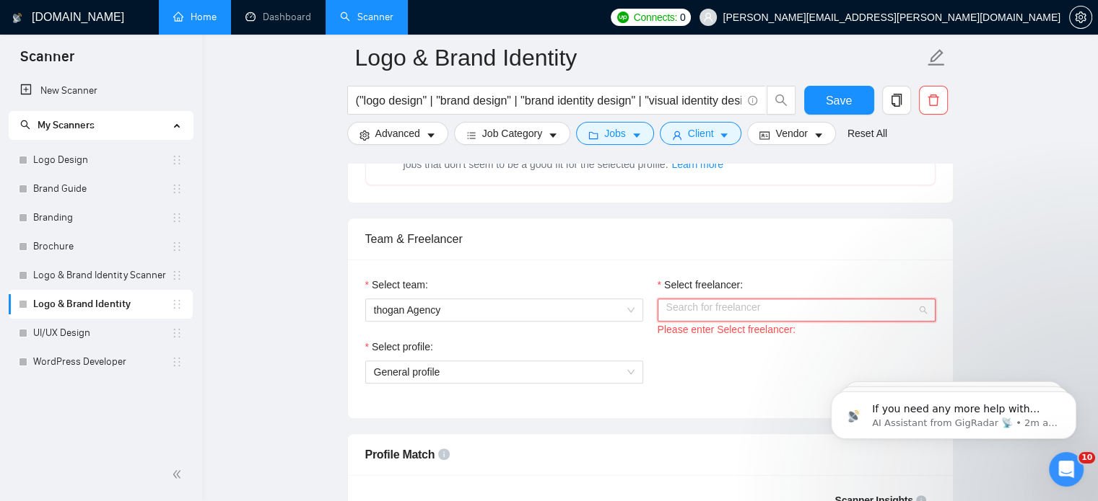
click at [748, 305] on input "Select freelancer:" at bounding box center [791, 310] width 250 height 22
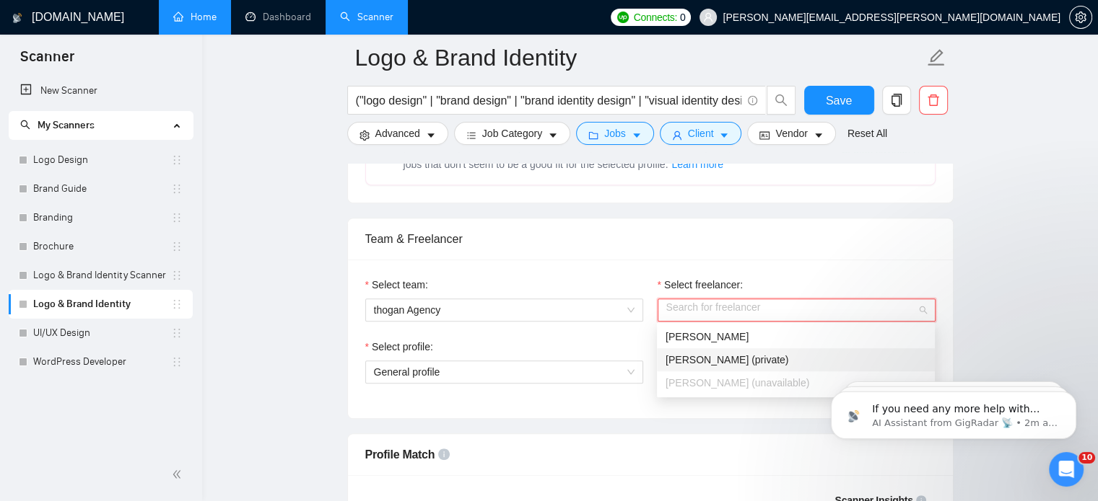
click at [724, 350] on div "[PERSON_NAME] (private)" at bounding box center [796, 360] width 278 height 23
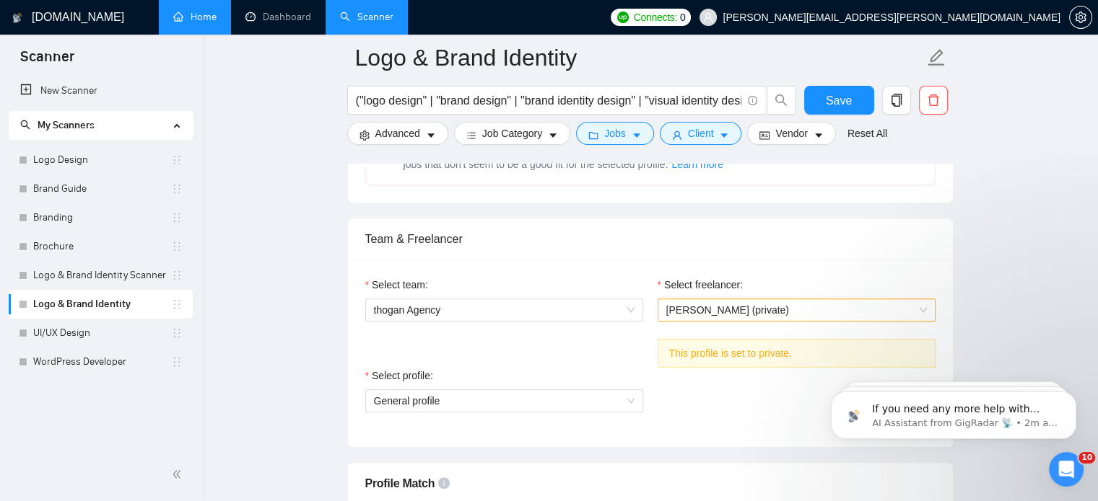
click at [693, 386] on div "Select profile: General profile" at bounding box center [650, 399] width 584 height 62
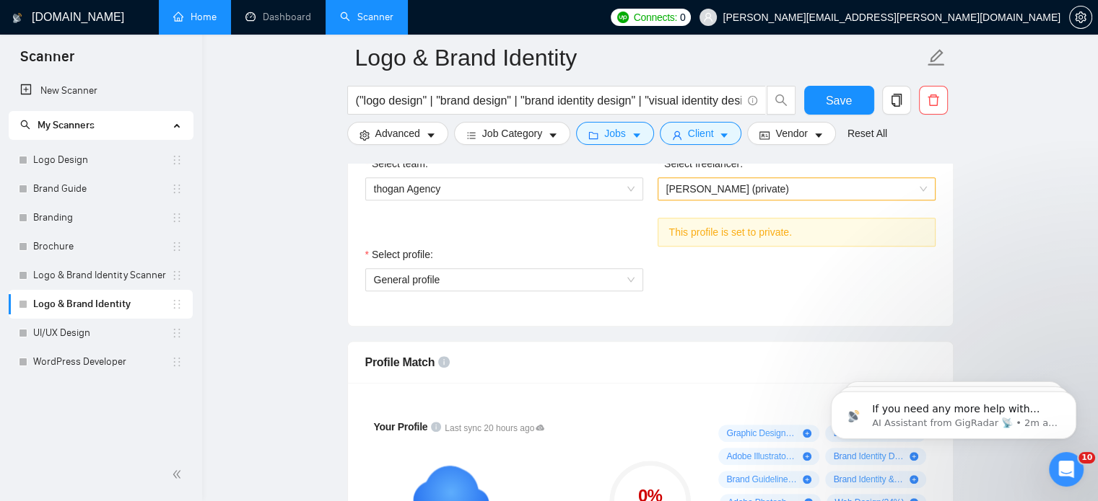
scroll to position [802, 0]
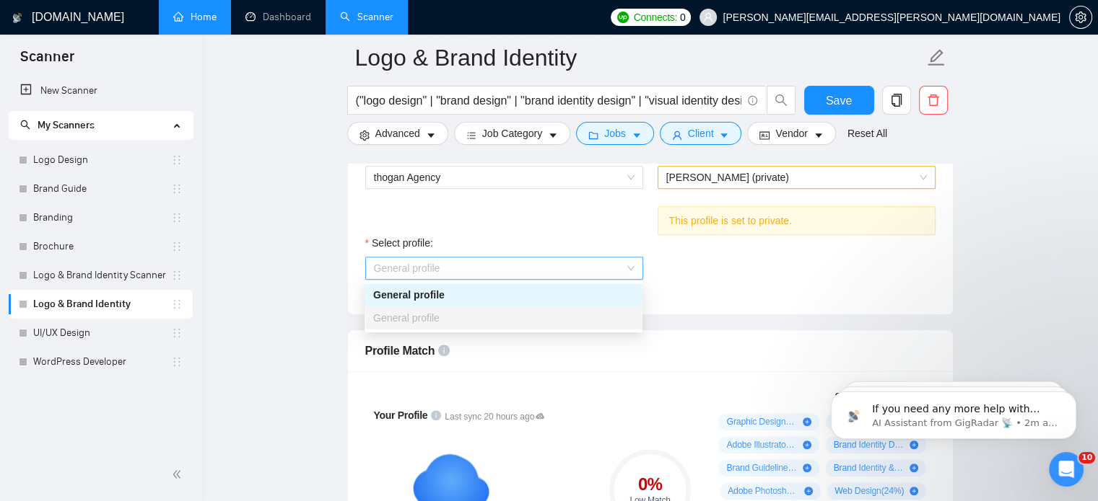
click at [613, 273] on span "General profile" at bounding box center [504, 269] width 260 height 22
click at [569, 287] on div "General profile" at bounding box center [503, 295] width 260 height 16
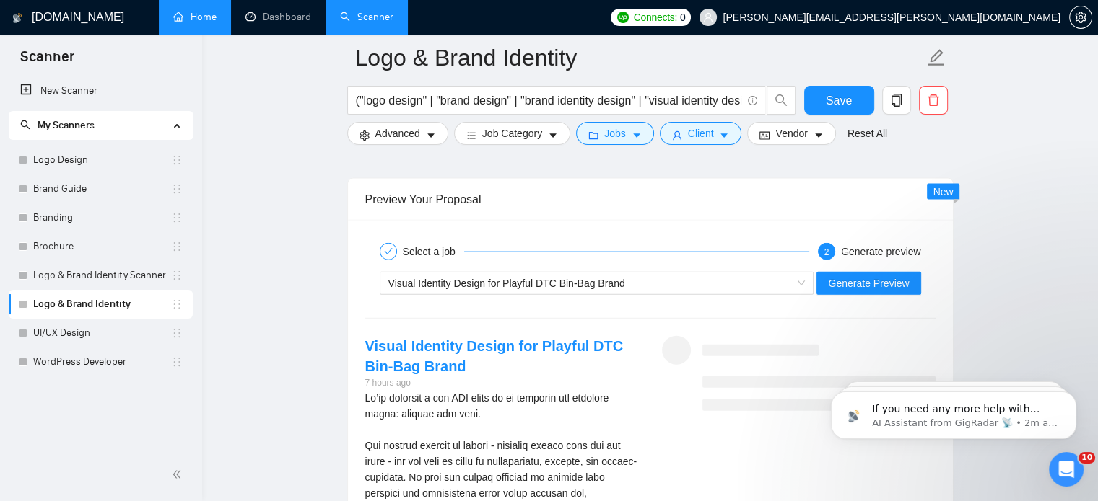
scroll to position [3230, 0]
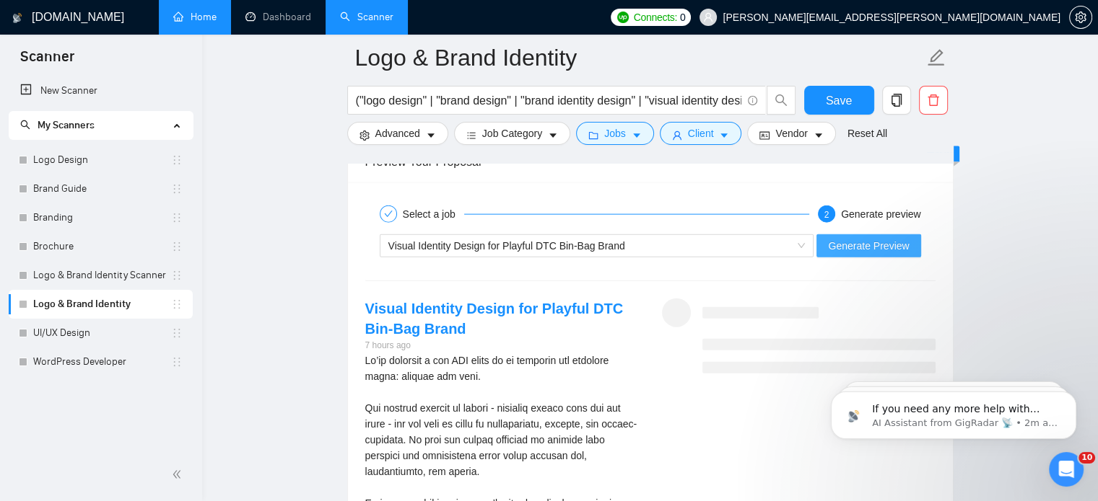
drag, startPoint x: 881, startPoint y: 254, endPoint x: 888, endPoint y: 240, distance: 15.2
click at [888, 240] on div "Visual Identity Design for Playful DTC Bin-Bag Brand Generate Preview" at bounding box center [650, 246] width 573 height 35
click at [888, 240] on span "Generate Preview" at bounding box center [868, 246] width 81 height 16
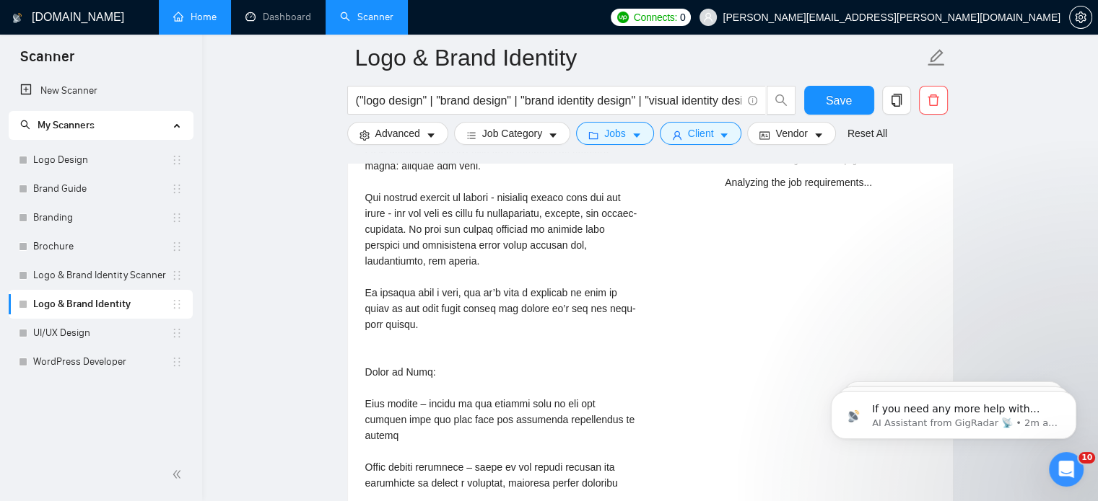
scroll to position [3352, 0]
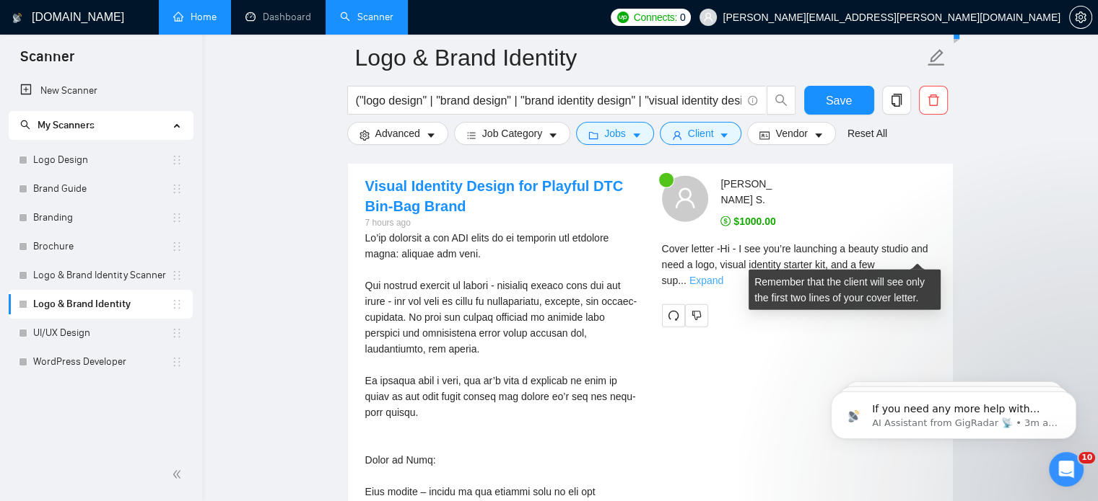
click at [723, 275] on link "Expand" at bounding box center [706, 281] width 34 height 12
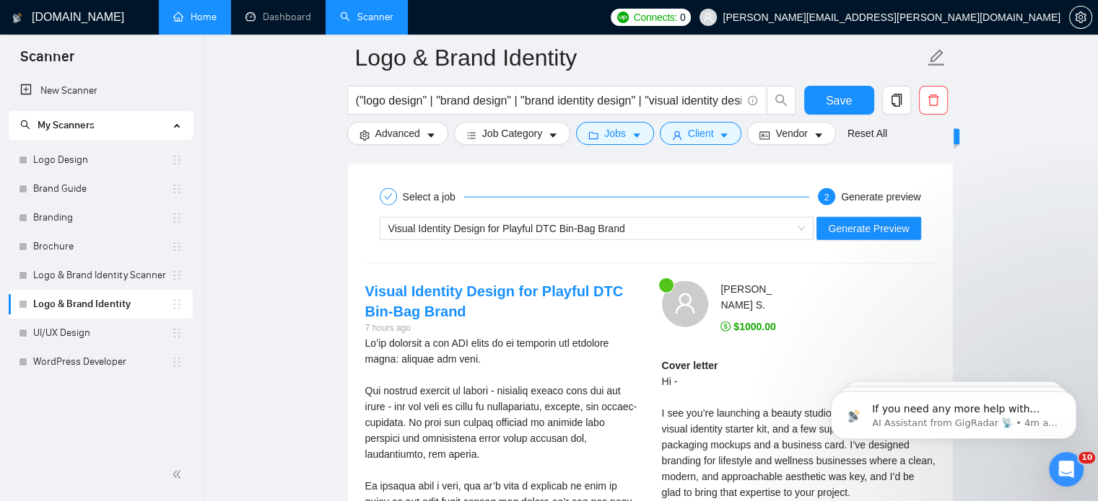
scroll to position [3281, 0]
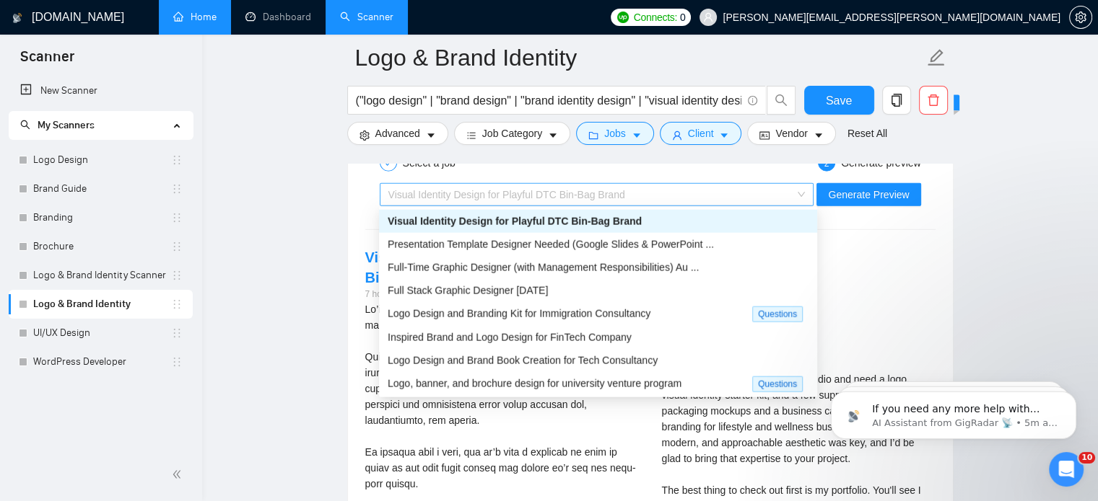
click at [661, 196] on div "Visual Identity Design for Playful DTC Bin-Bag Brand" at bounding box center [590, 195] width 404 height 22
click at [589, 367] on div "Logo Design and Brand Book Creation for Tech Consultancy" at bounding box center [597, 361] width 421 height 16
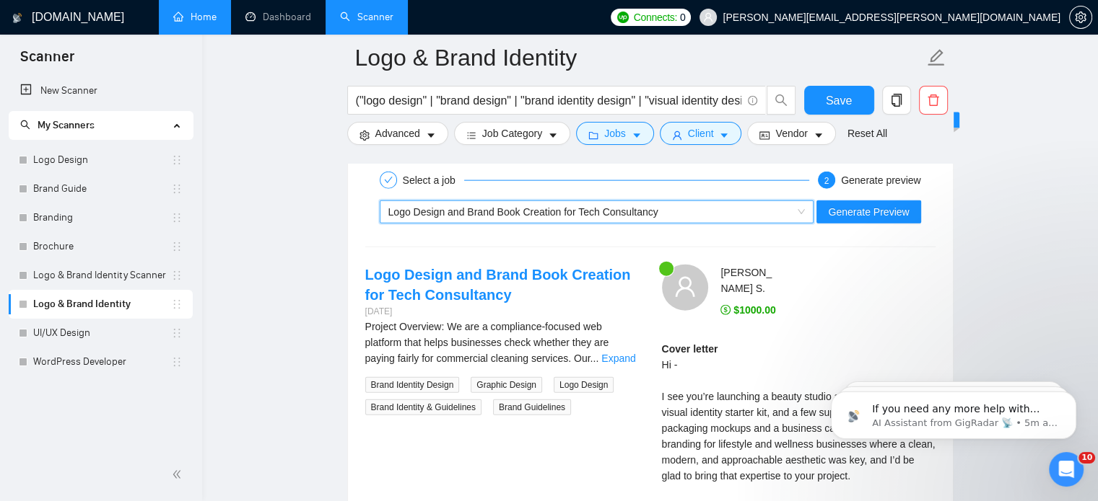
scroll to position [3261, 0]
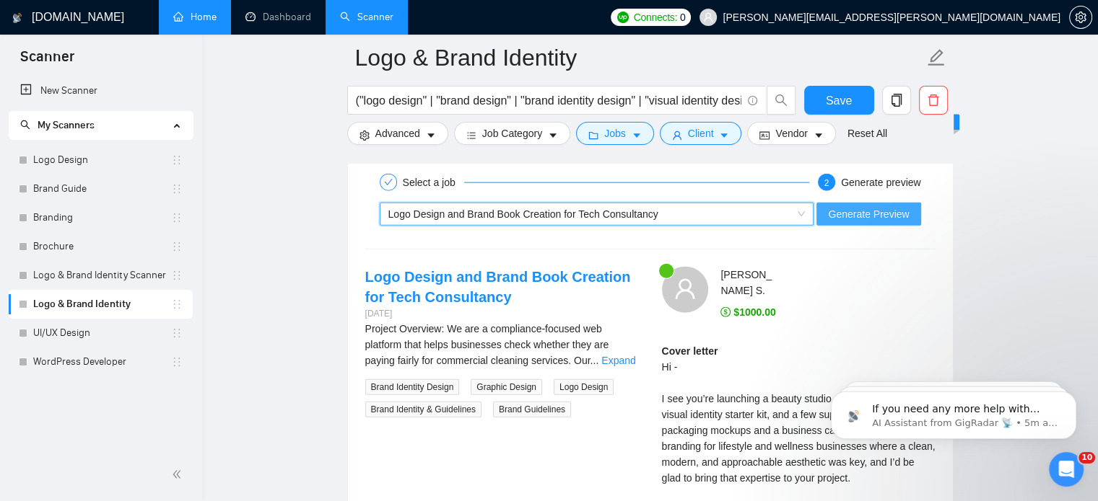
click at [895, 210] on span "Generate Preview" at bounding box center [868, 214] width 81 height 16
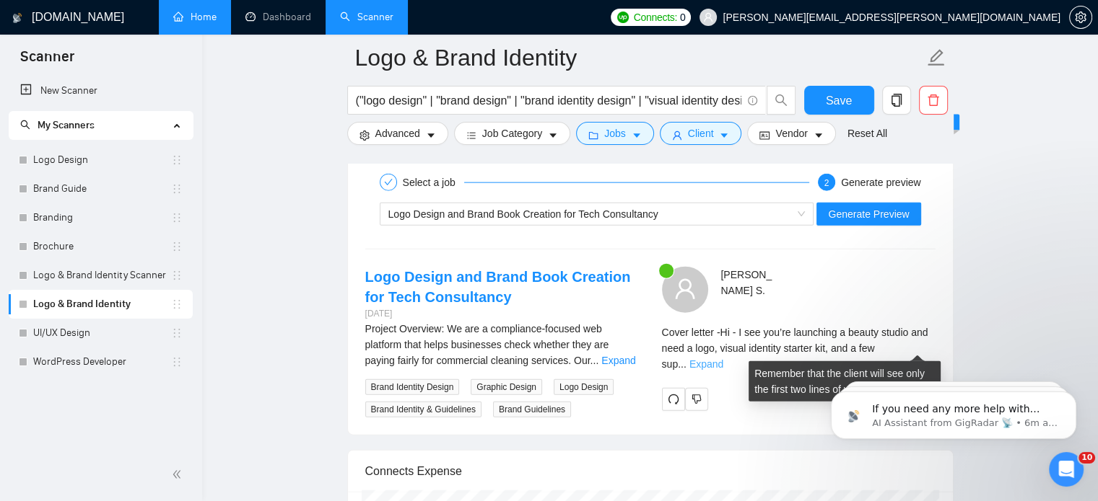
click at [723, 359] on link "Expand" at bounding box center [706, 365] width 34 height 12
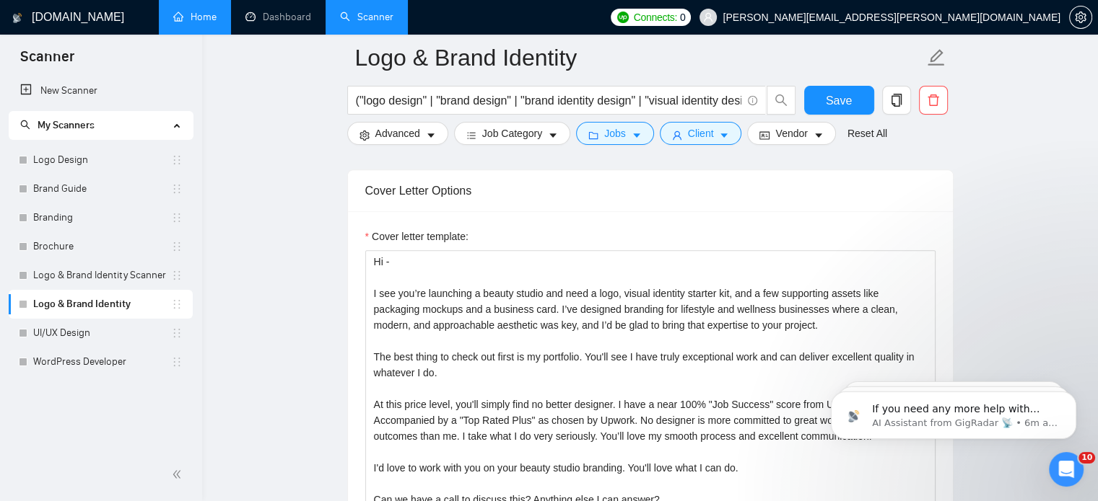
scroll to position [1326, 0]
